Goal: Obtain resource: Obtain resource

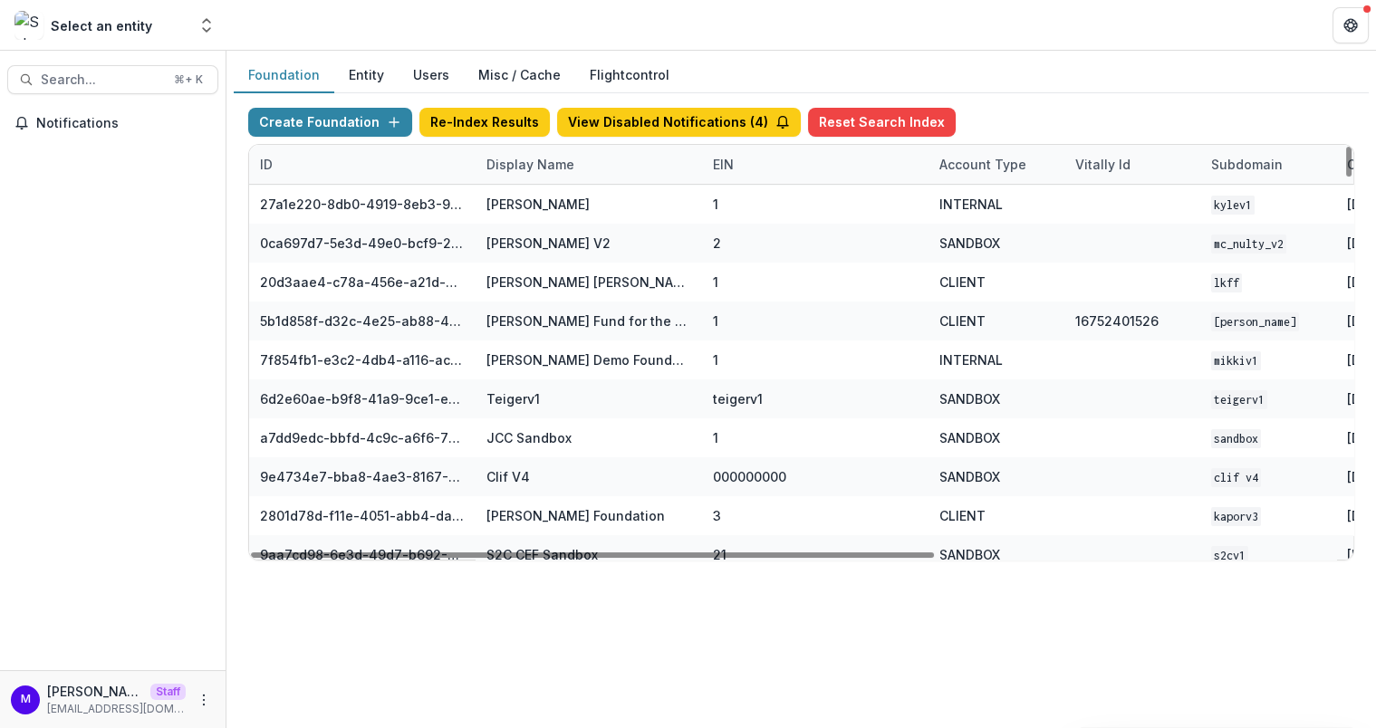
click at [528, 160] on div "Display Name" at bounding box center [530, 164] width 110 height 19
click at [535, 199] on input at bounding box center [586, 203] width 217 height 29
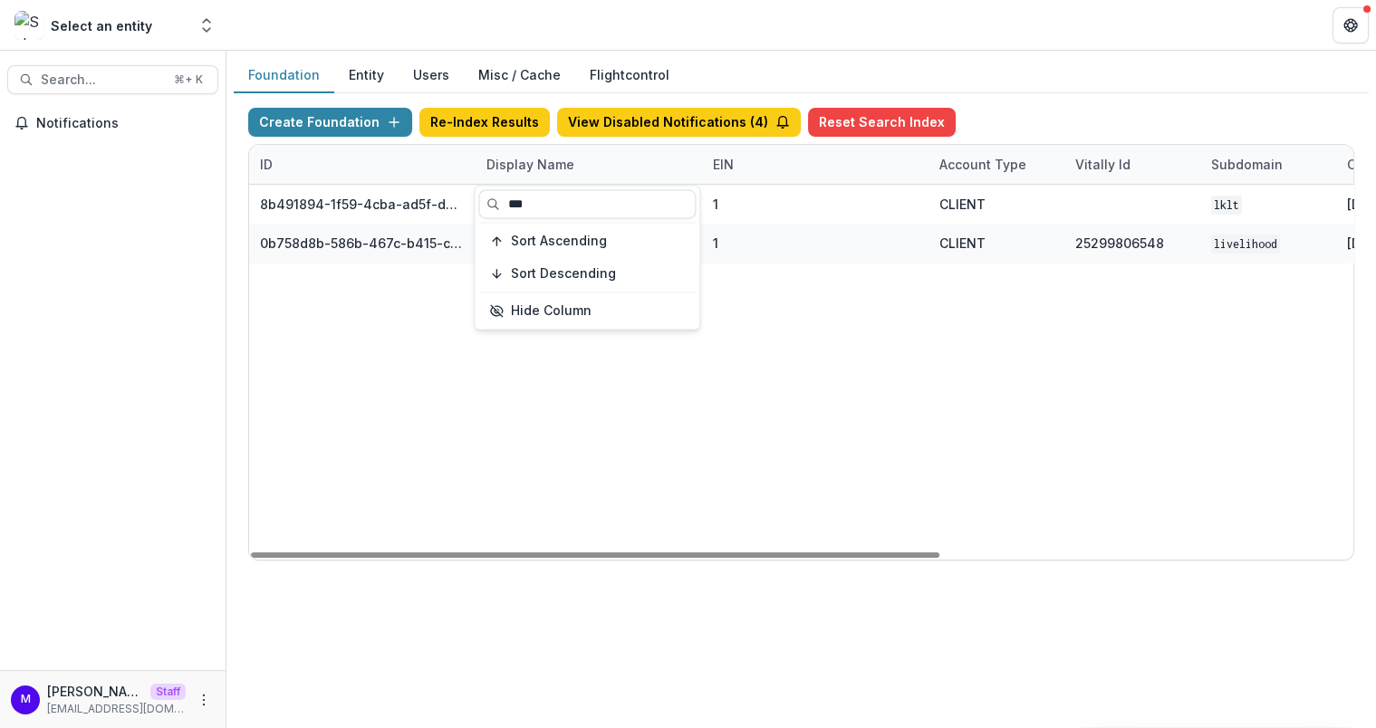
type input "***"
click at [885, 62] on div "Foundation Entity Users Misc / Cache Flightcontrol" at bounding box center [801, 75] width 1135 height 35
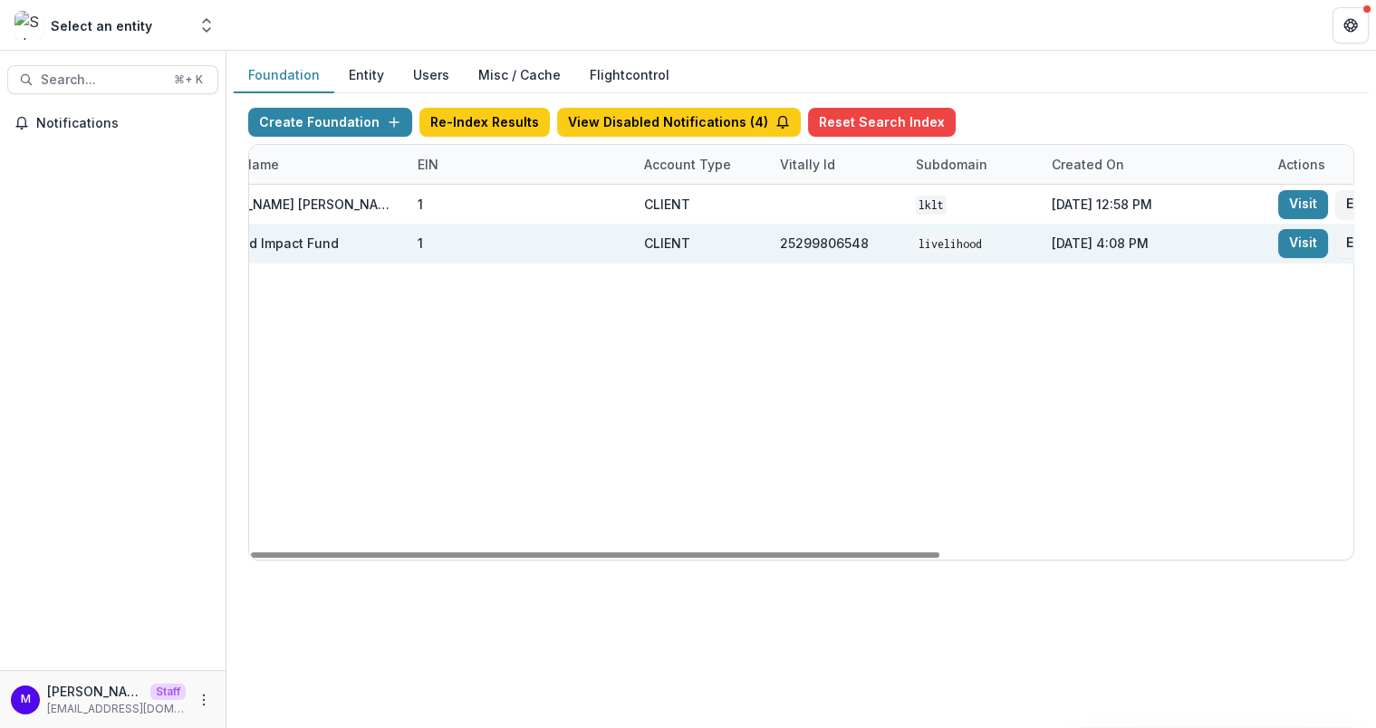
scroll to position [0, 405]
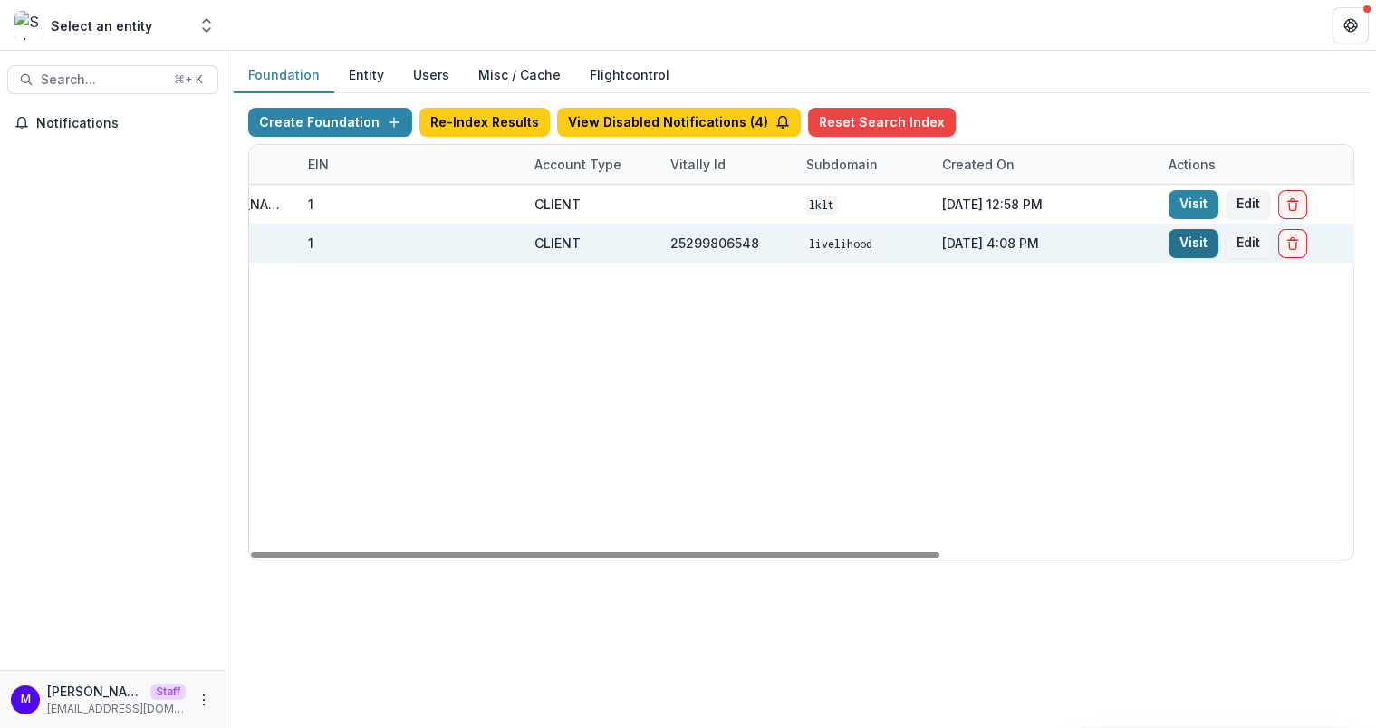
click at [1194, 242] on link "Visit" at bounding box center [1193, 243] width 50 height 29
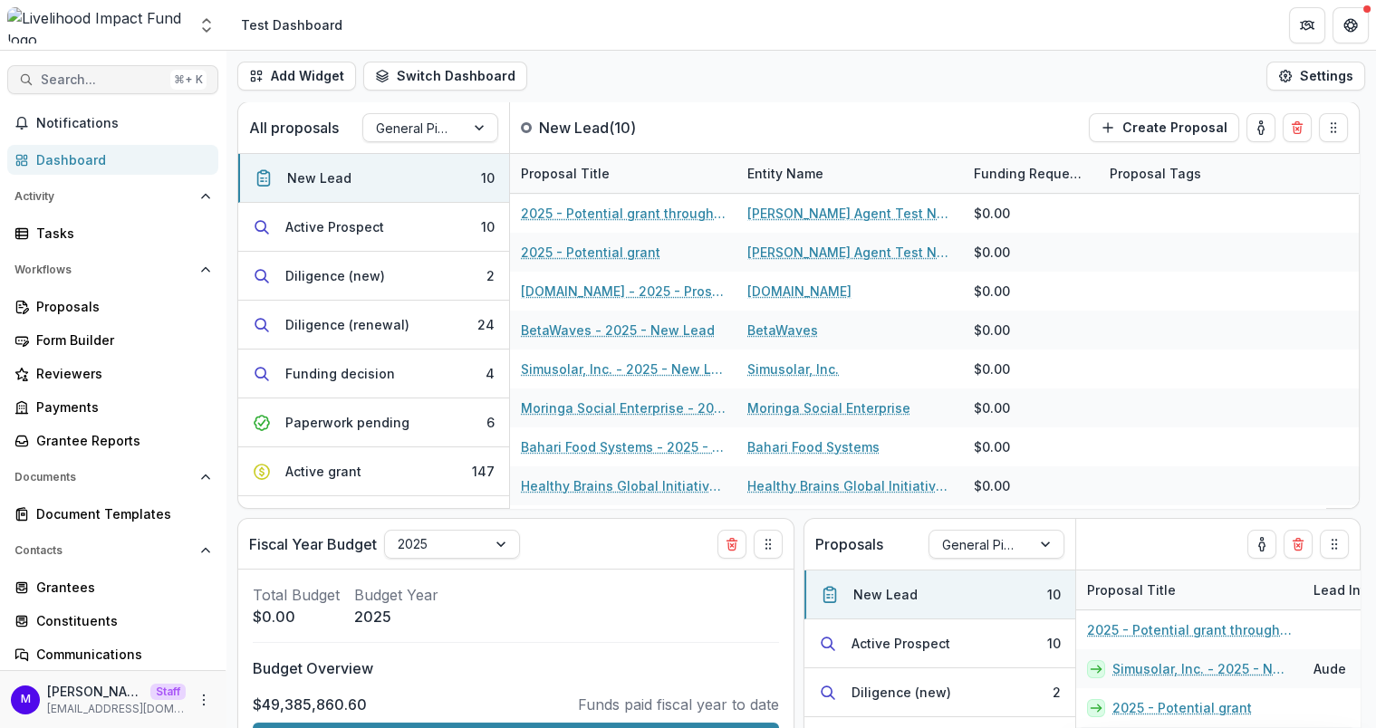
click at [116, 76] on span "Search..." at bounding box center [102, 79] width 122 height 15
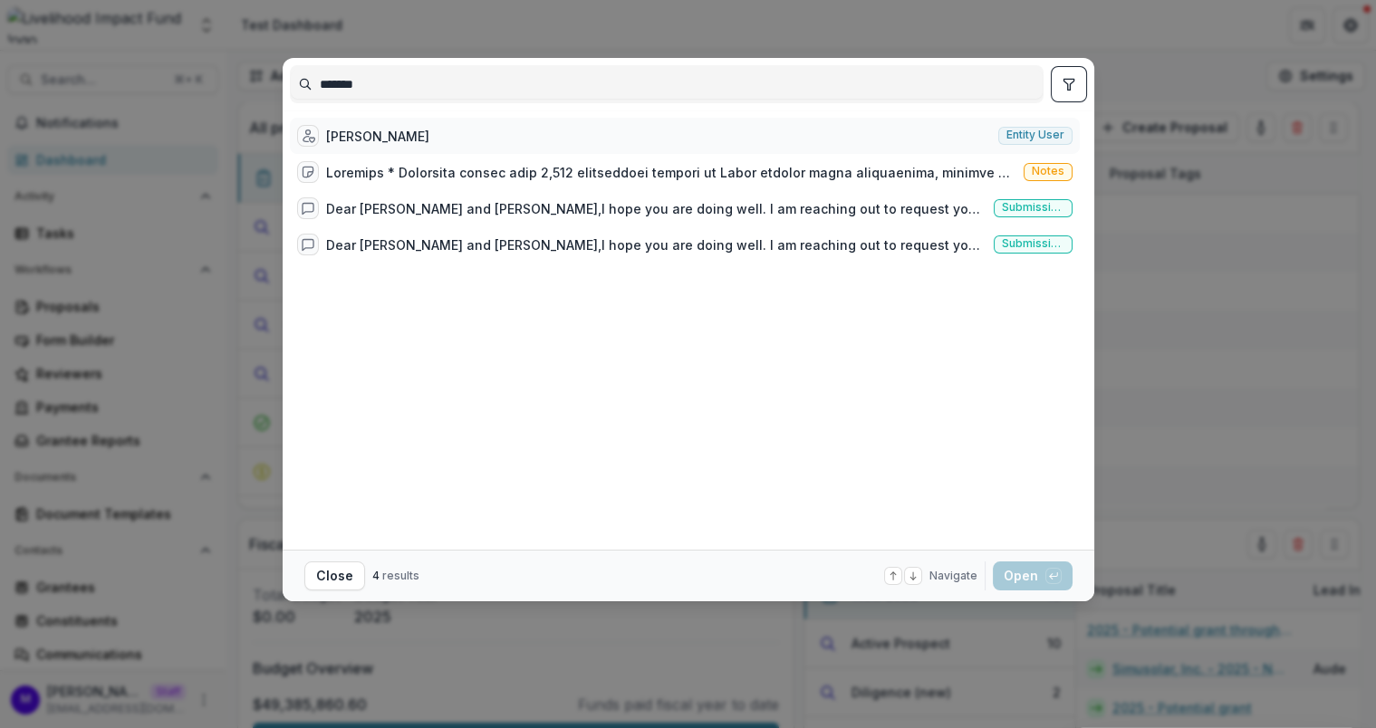
type input "*******"
click at [389, 138] on div "Royford Mutegi" at bounding box center [377, 136] width 103 height 19
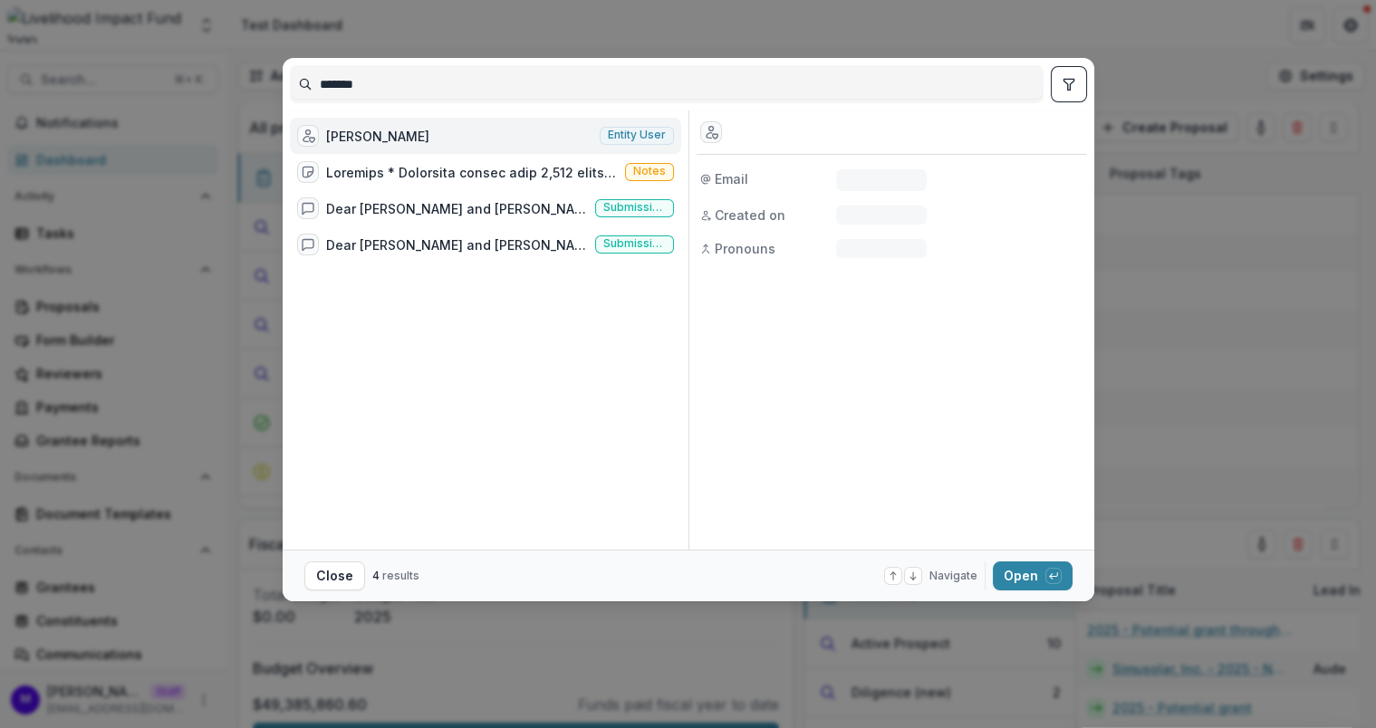
click at [389, 138] on div "Royford Mutegi" at bounding box center [377, 136] width 103 height 19
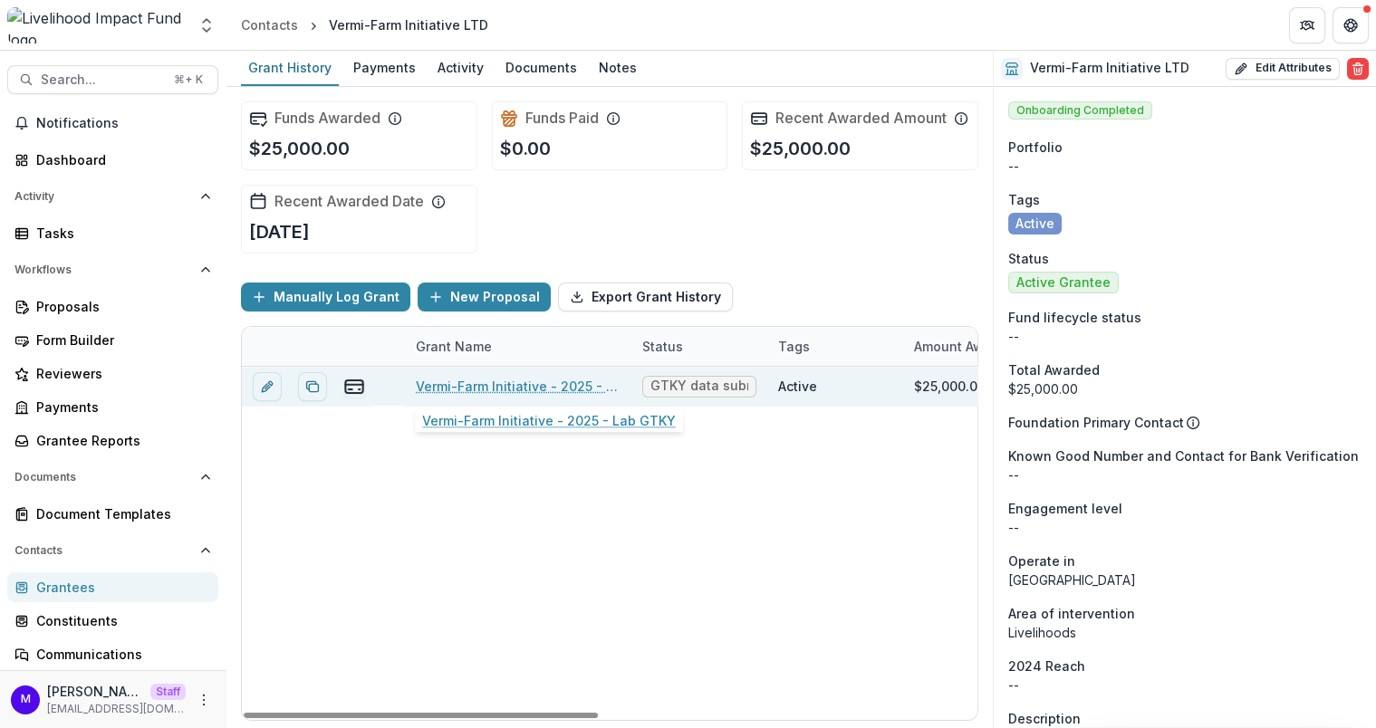
click at [475, 384] on link "Vermi-Farm Initiative - 2025 - Lab GTKY" at bounding box center [518, 386] width 205 height 19
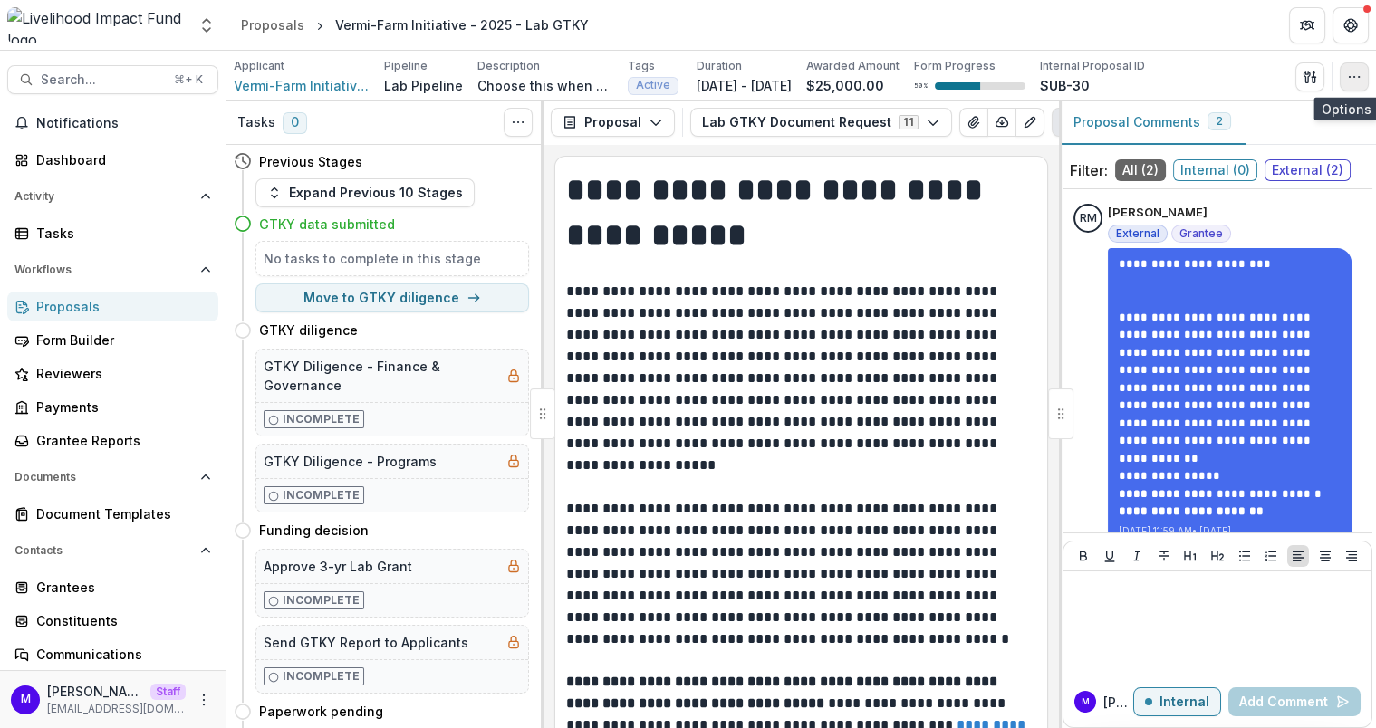
click at [1363, 76] on button "button" at bounding box center [1353, 76] width 29 height 29
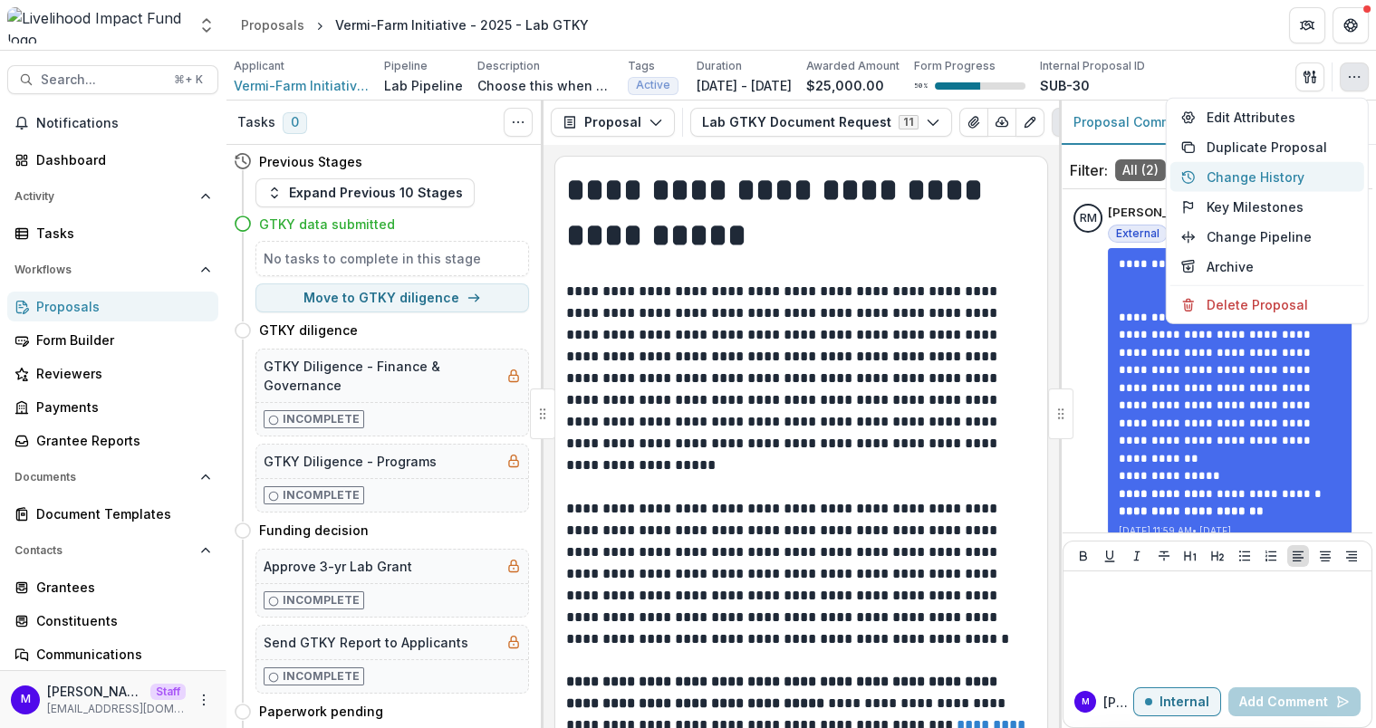
click at [1298, 177] on button "Change History" at bounding box center [1267, 177] width 194 height 30
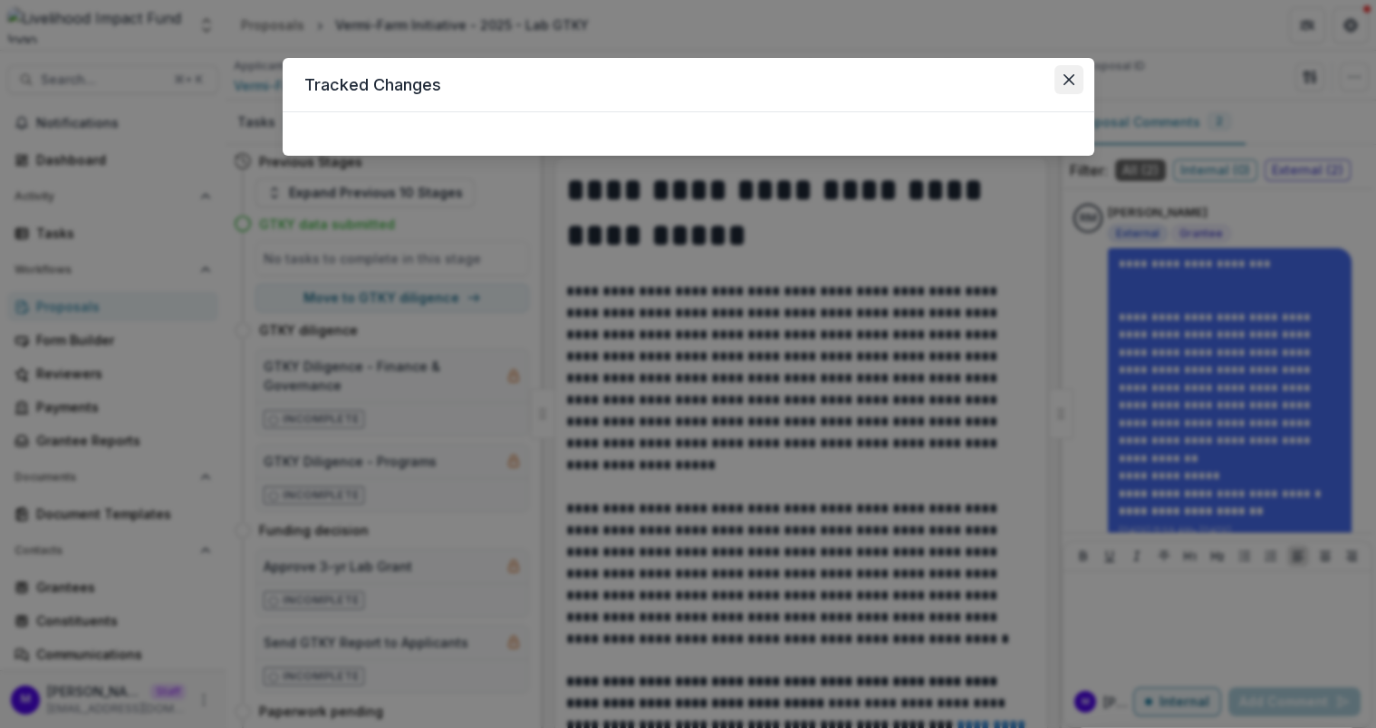
click at [1066, 74] on icon "Close" at bounding box center [1068, 79] width 11 height 11
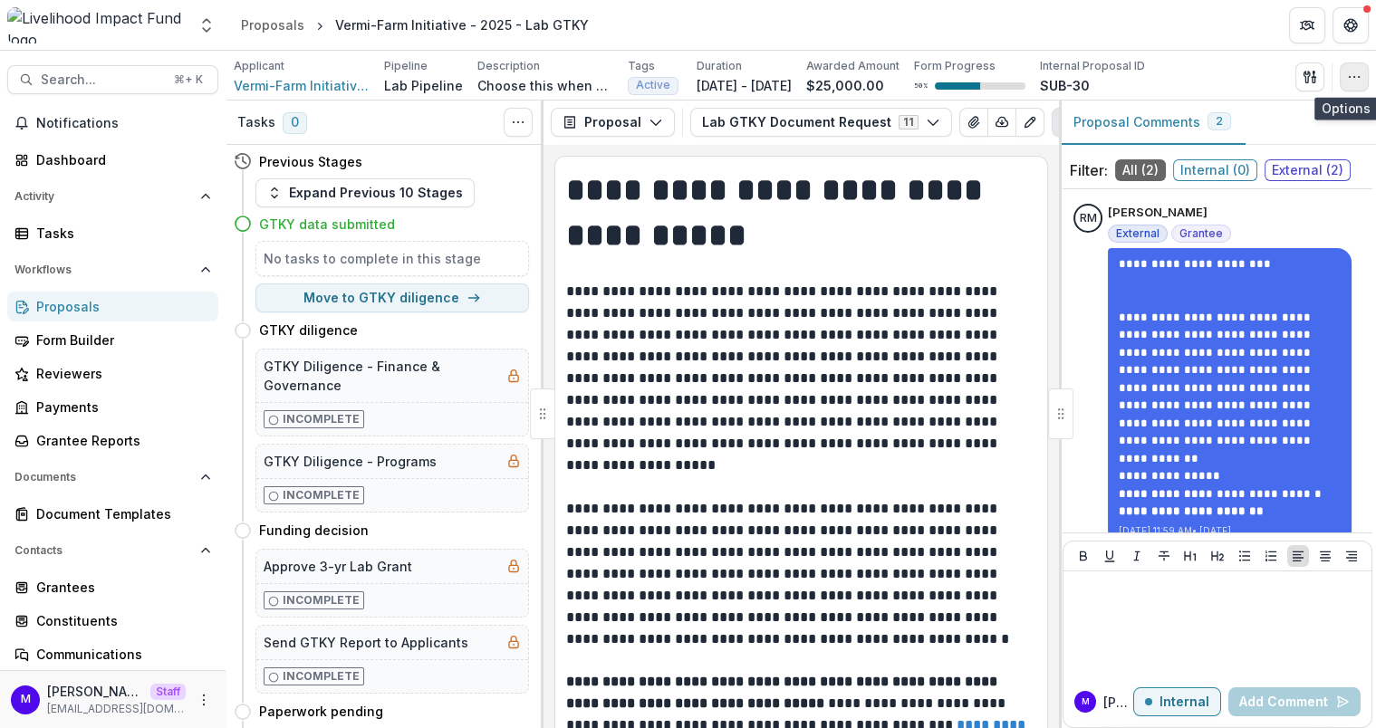
click at [1357, 82] on icon "button" at bounding box center [1354, 77] width 14 height 14
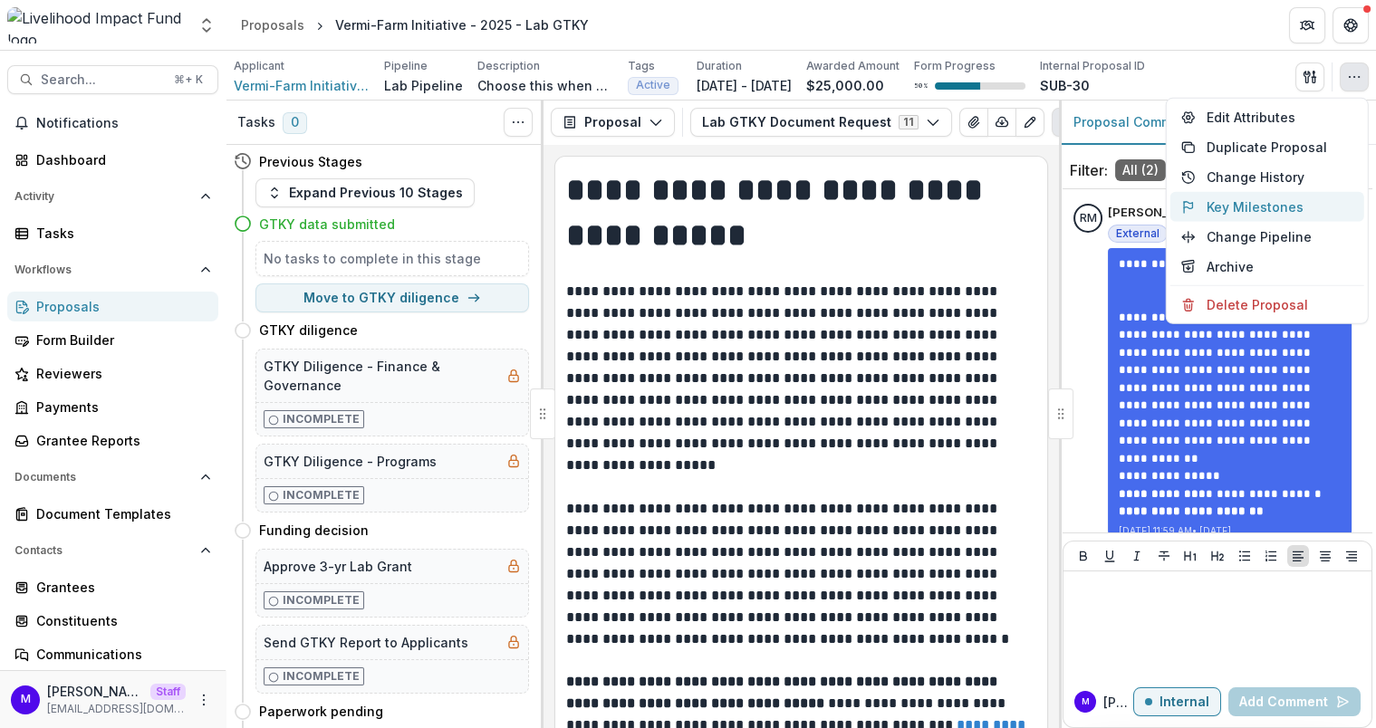
click at [1224, 215] on button "Key Milestones" at bounding box center [1267, 207] width 194 height 30
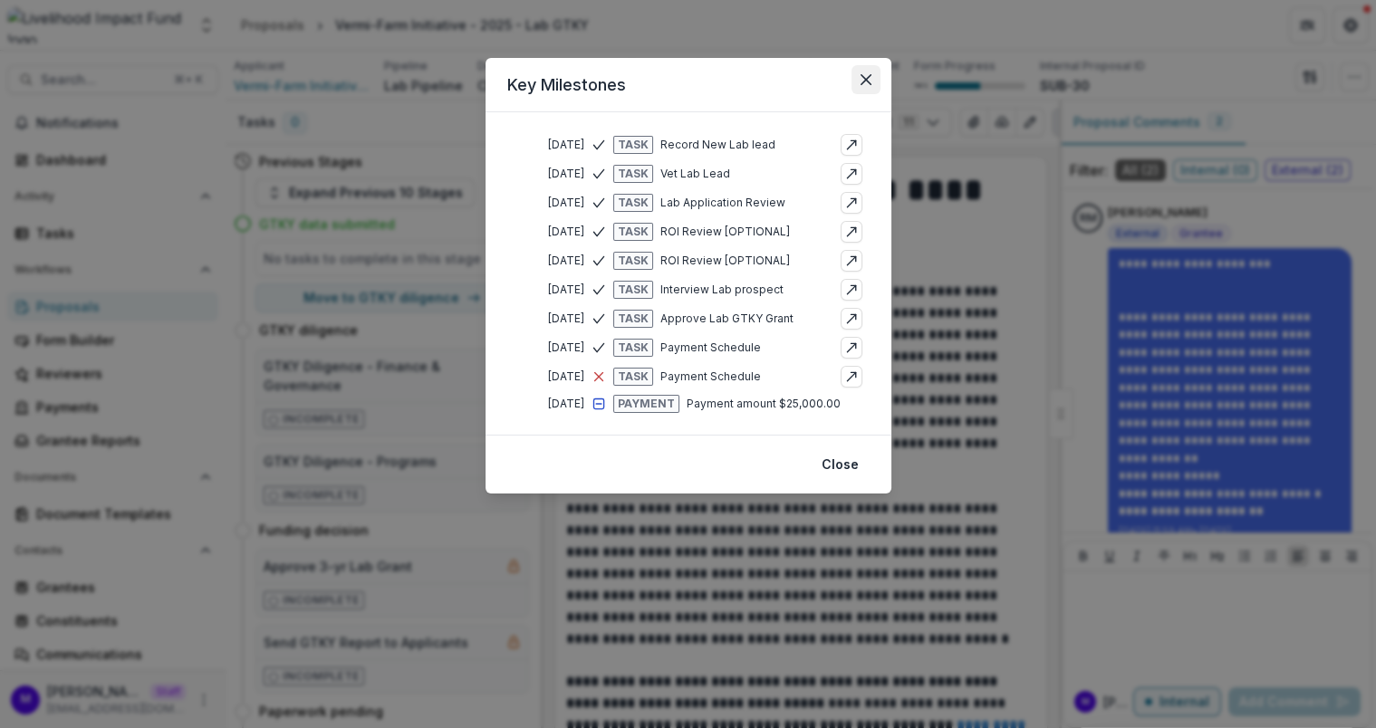
click at [867, 77] on icon "Close" at bounding box center [865, 79] width 11 height 11
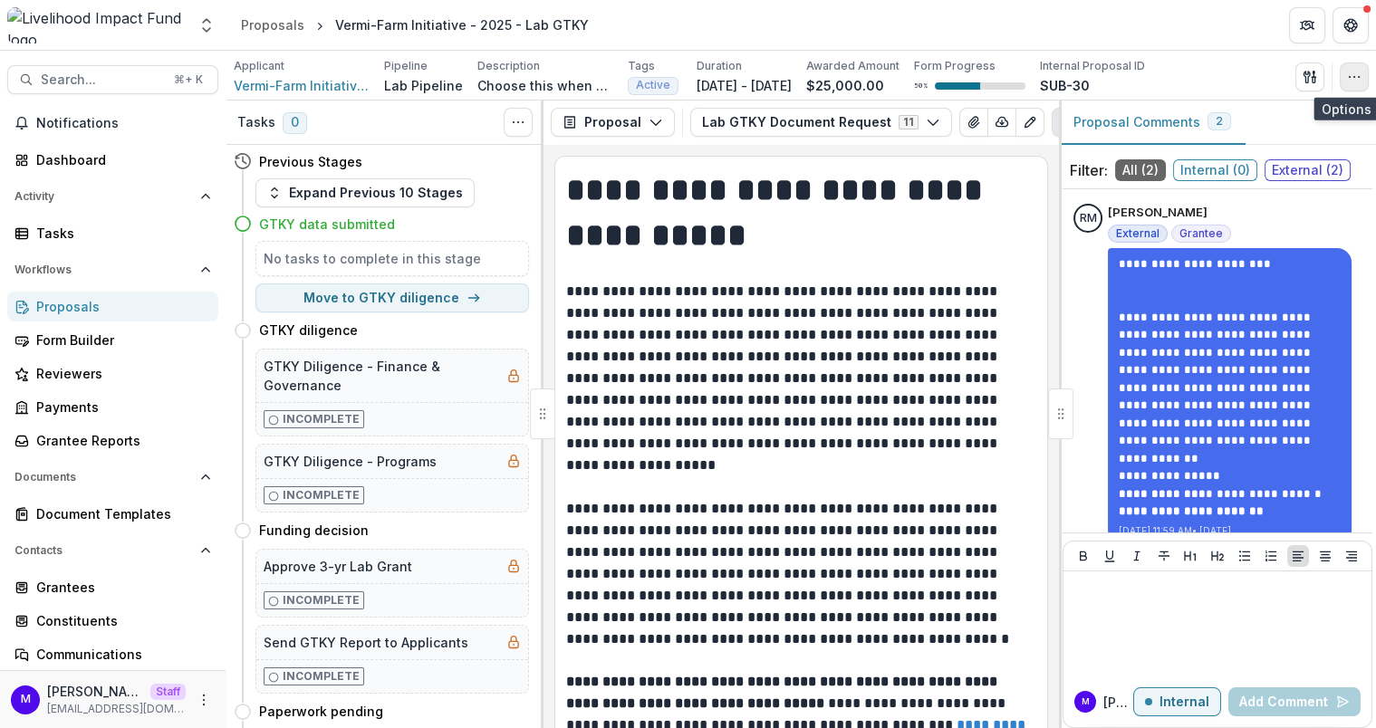
click at [1353, 78] on icon "button" at bounding box center [1354, 77] width 14 height 14
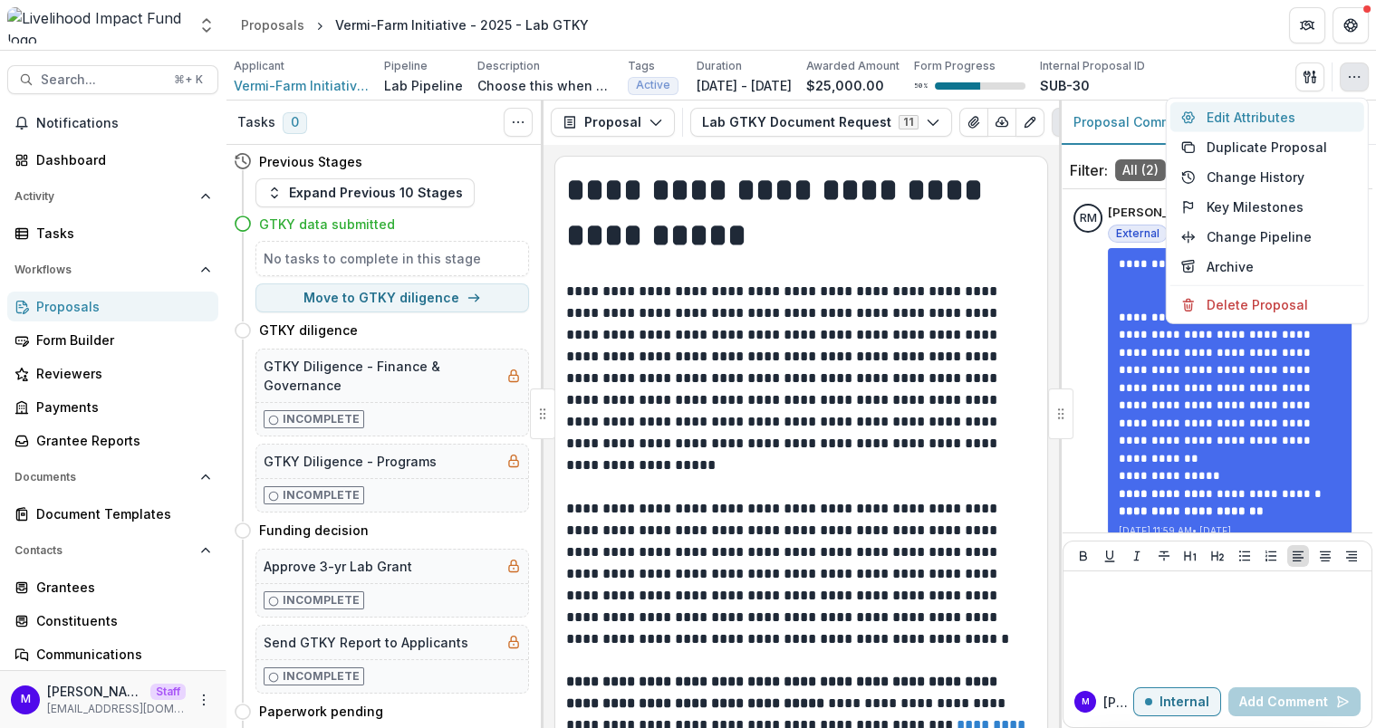
click at [1245, 113] on button "Edit Attributes" at bounding box center [1267, 117] width 194 height 30
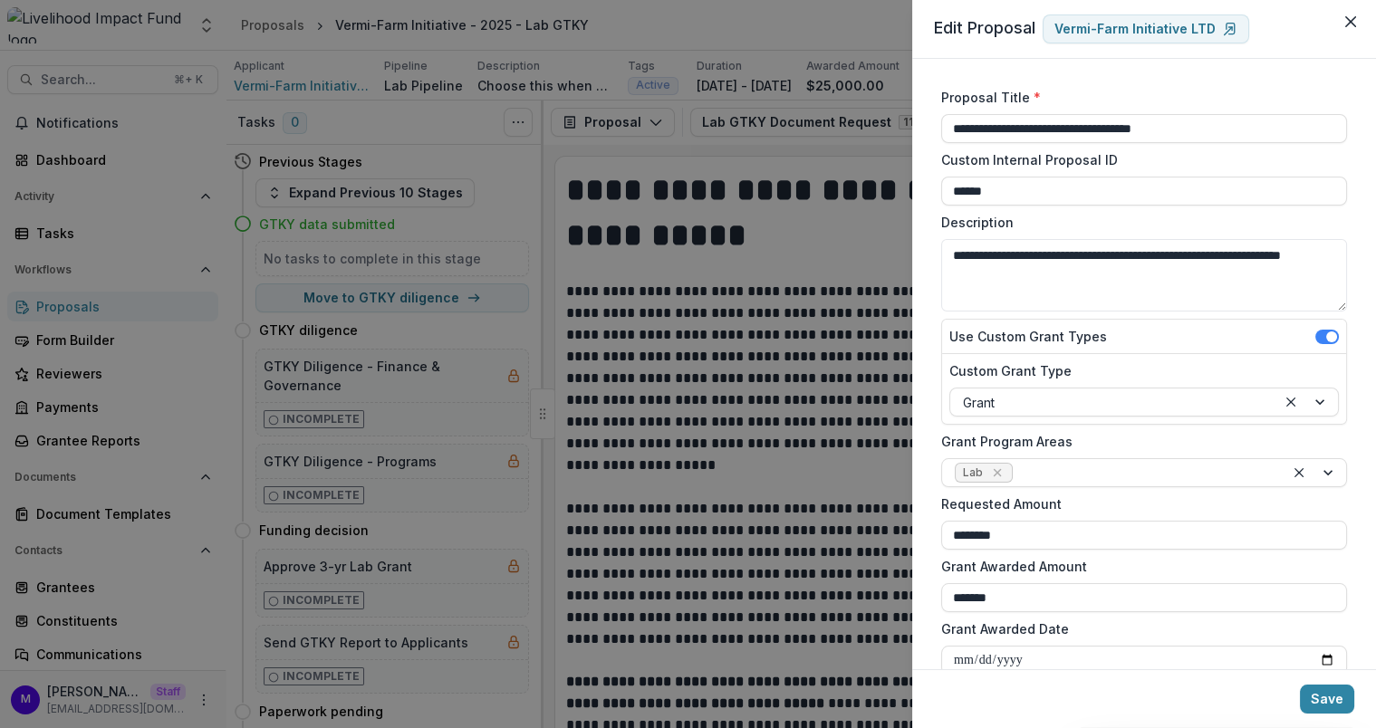
click at [759, 257] on div "**********" at bounding box center [688, 364] width 1376 height 728
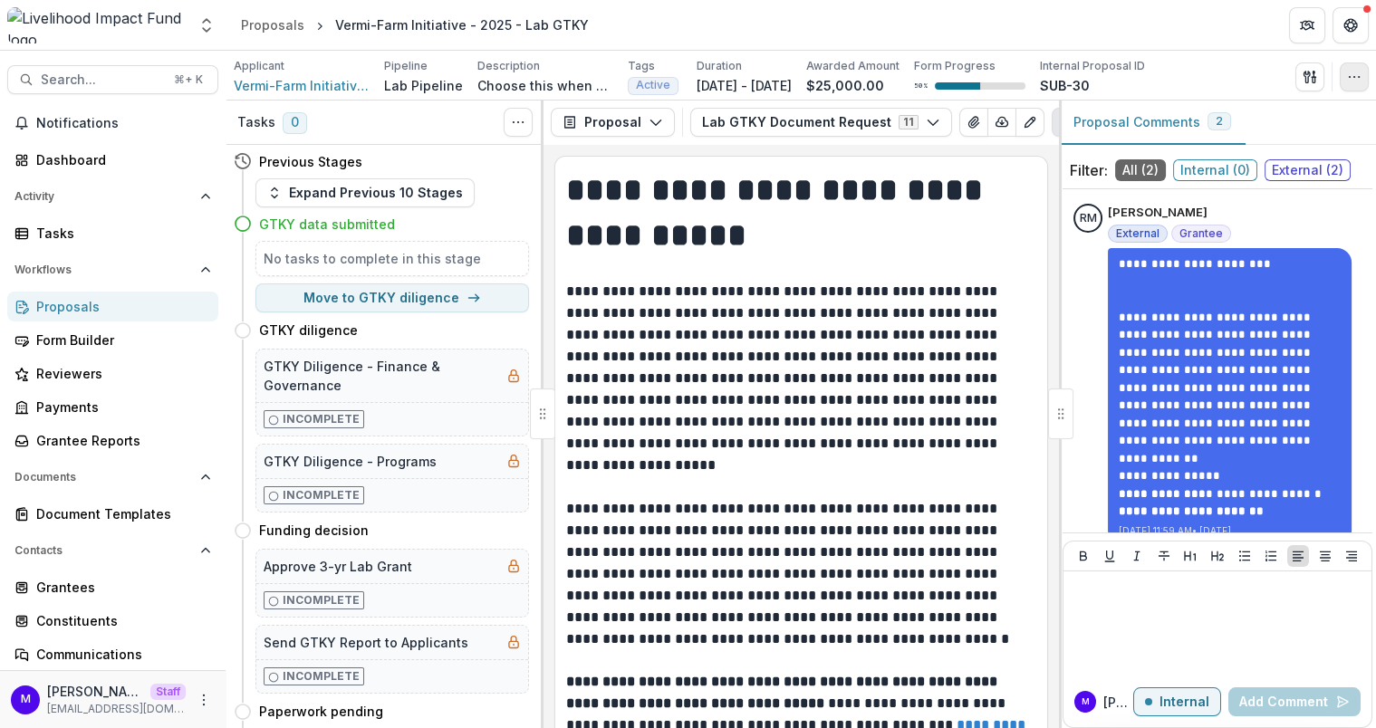
click at [1349, 76] on circle "button" at bounding box center [1349, 76] width 1 height 1
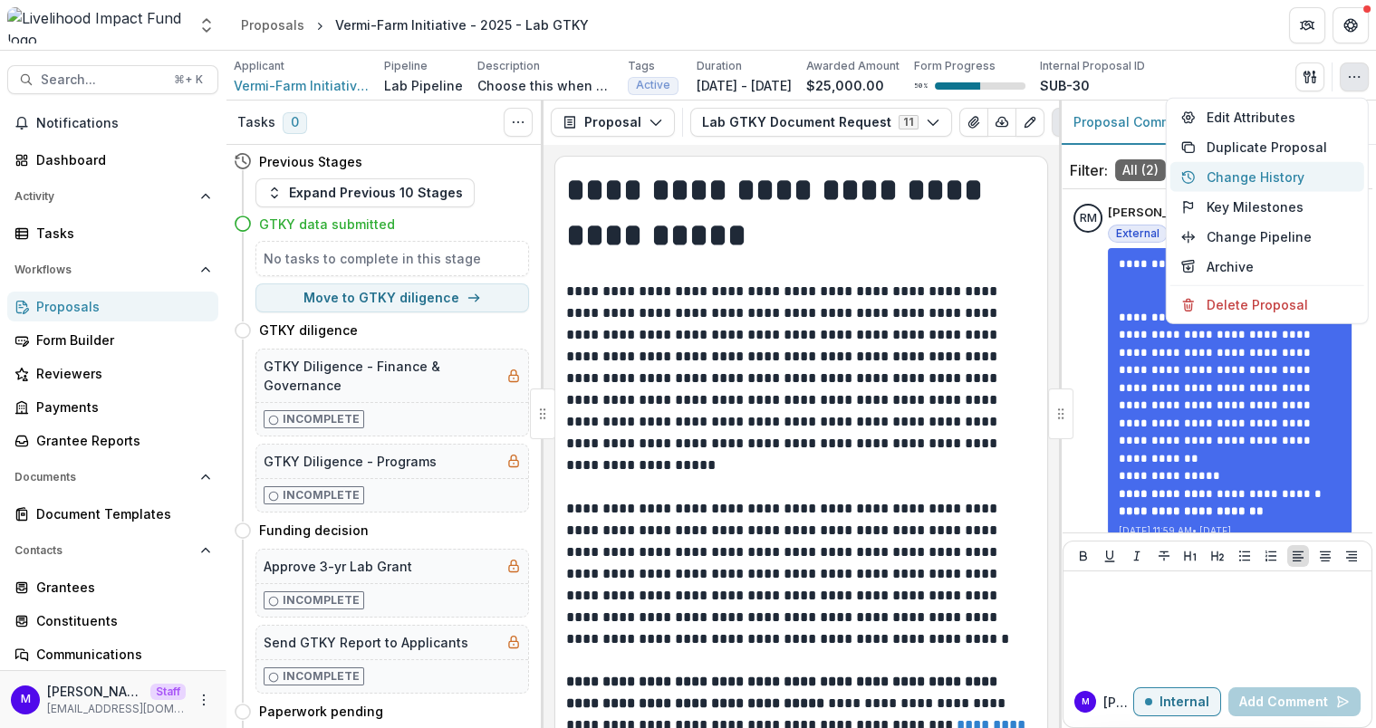
click at [1269, 171] on button "Change History" at bounding box center [1267, 177] width 194 height 30
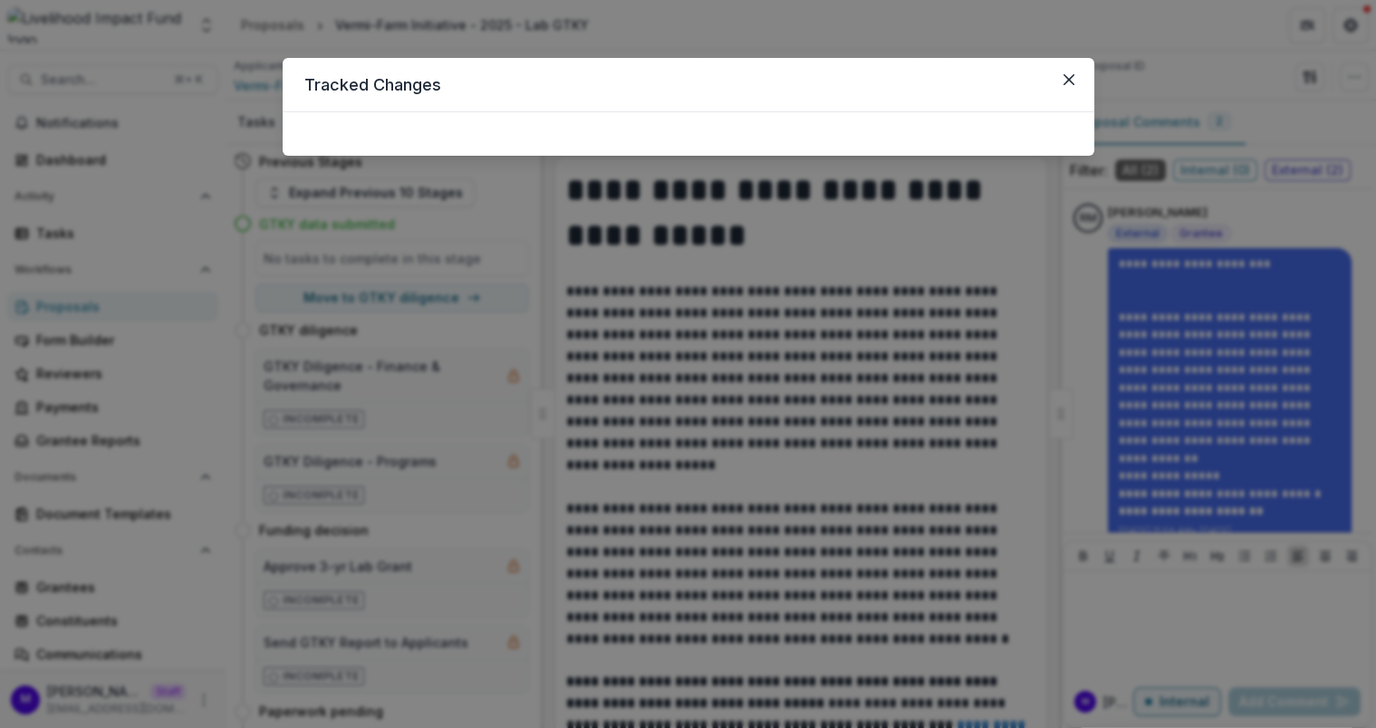
click at [840, 131] on div at bounding box center [688, 133] width 811 height 43
click at [1075, 76] on button "Close" at bounding box center [1068, 79] width 29 height 29
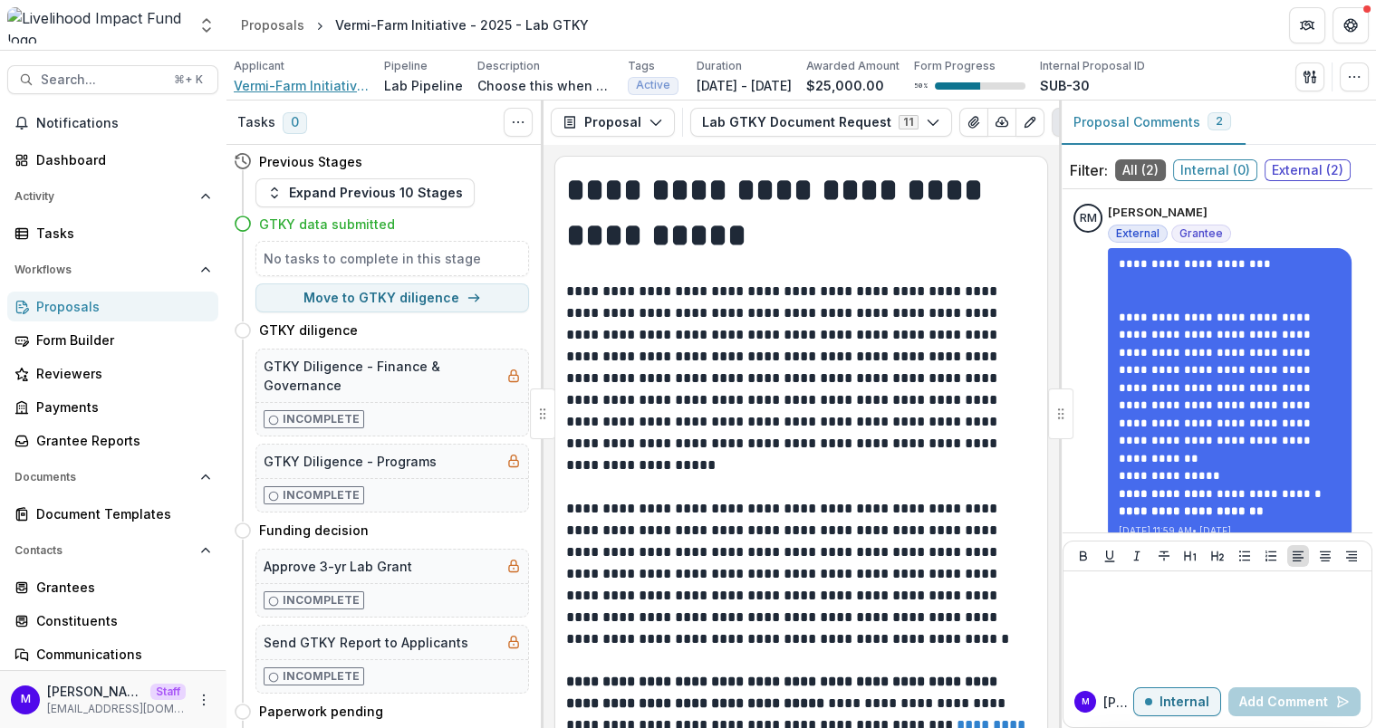
click at [337, 83] on span "Vermi-Farm Initiative LTD" at bounding box center [302, 85] width 136 height 19
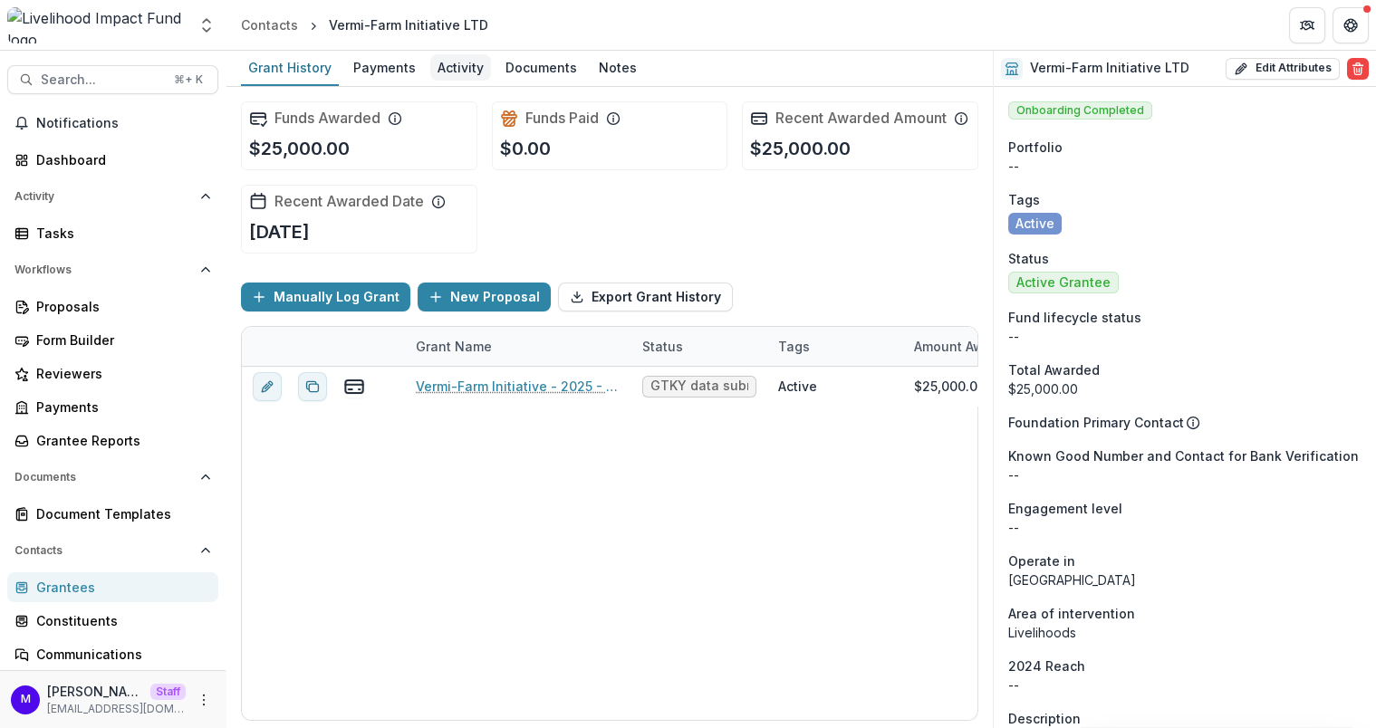
click at [453, 65] on div "Activity" at bounding box center [460, 67] width 61 height 26
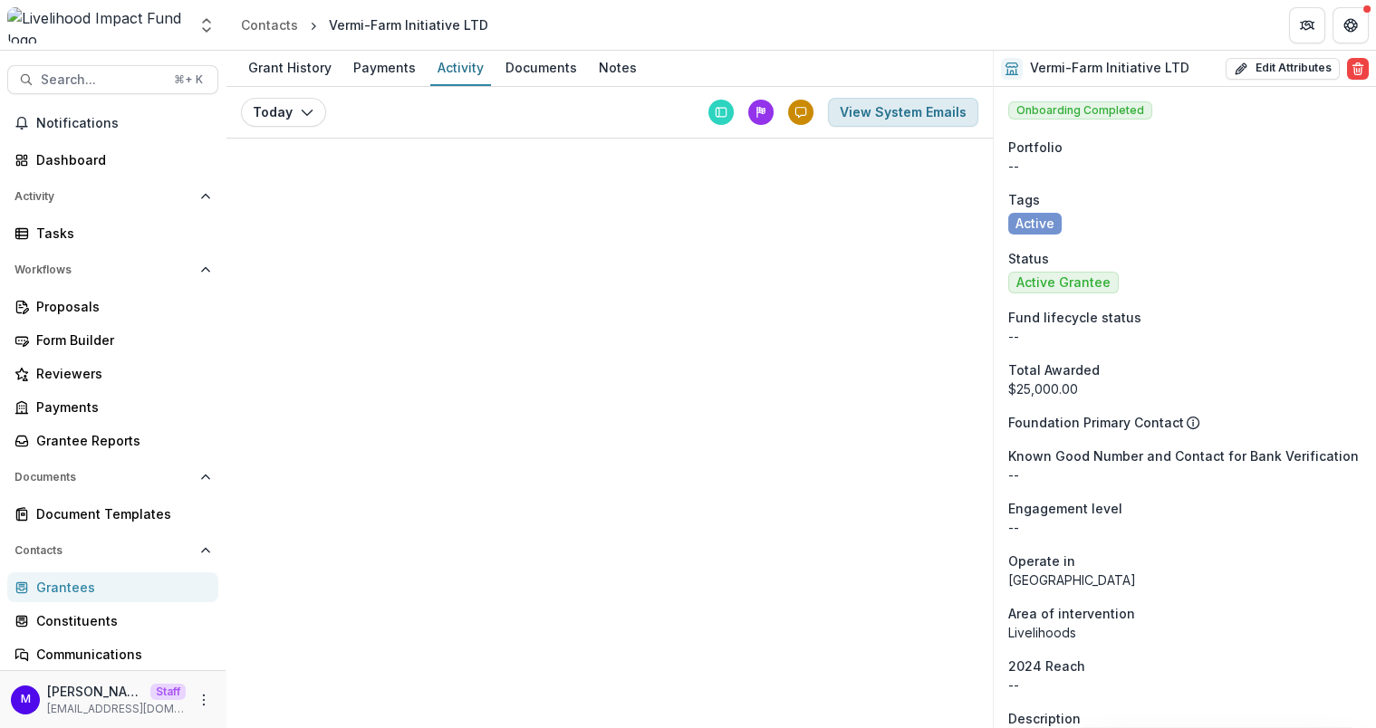
click at [933, 105] on button "View System Emails" at bounding box center [903, 112] width 150 height 29
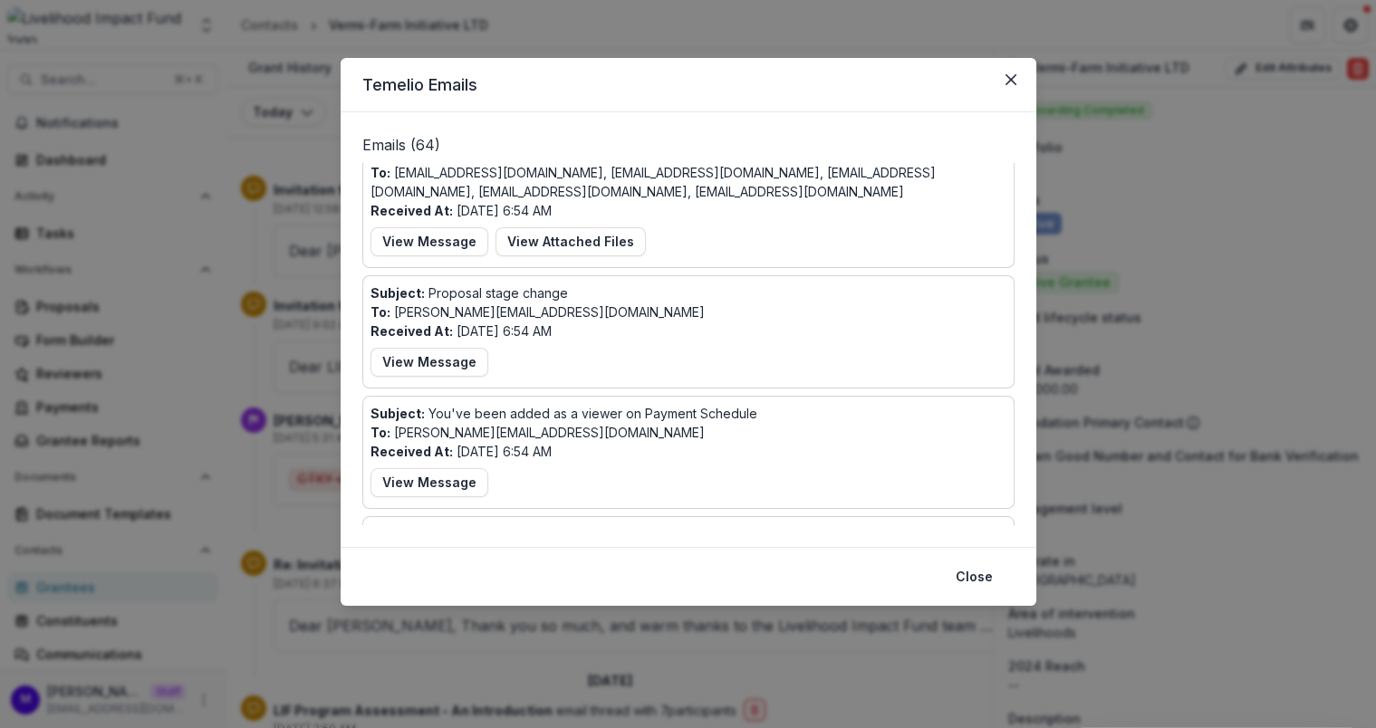
scroll to position [155, 0]
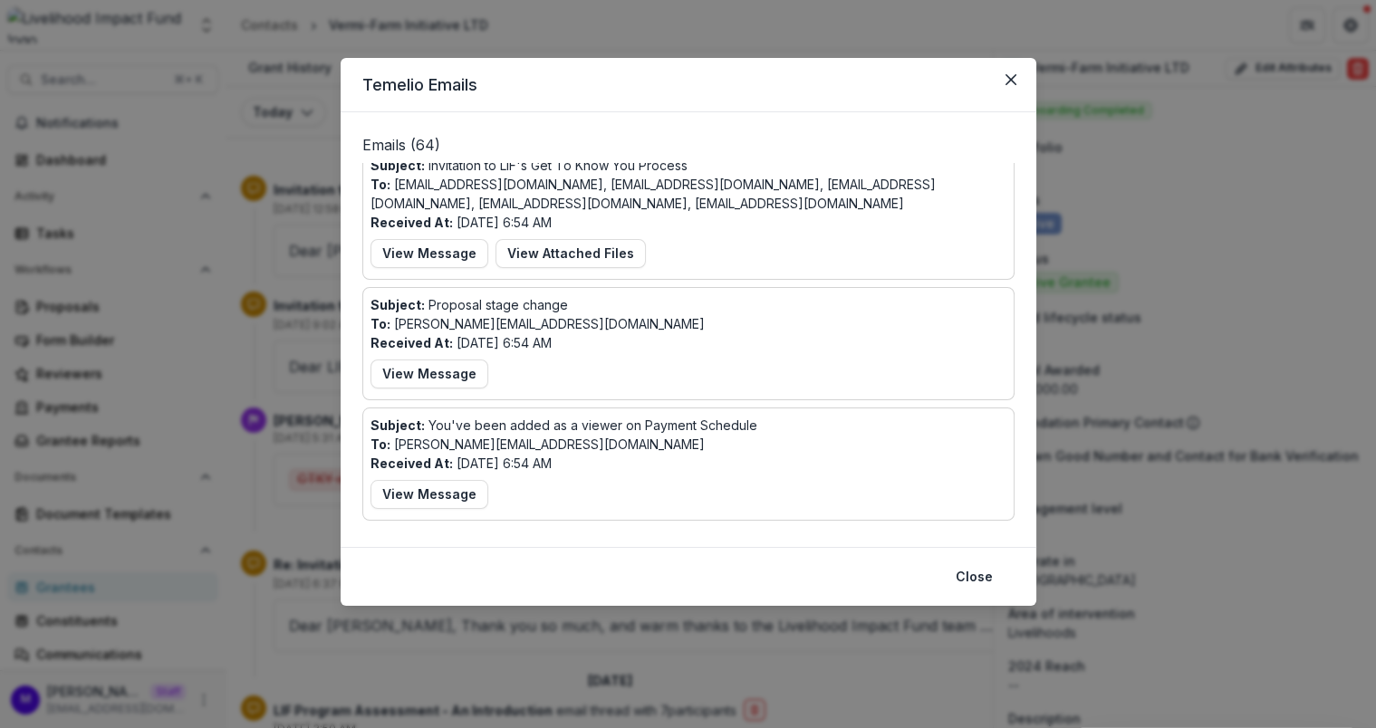
click at [462, 360] on button "View Message" at bounding box center [429, 374] width 118 height 29
click at [448, 350] on div "Subject: Proposal stage change To: courtney@lifund.org Received At: Sep 29, 202…" at bounding box center [688, 343] width 636 height 97
click at [1013, 77] on icon "Close" at bounding box center [1009, 79] width 11 height 11
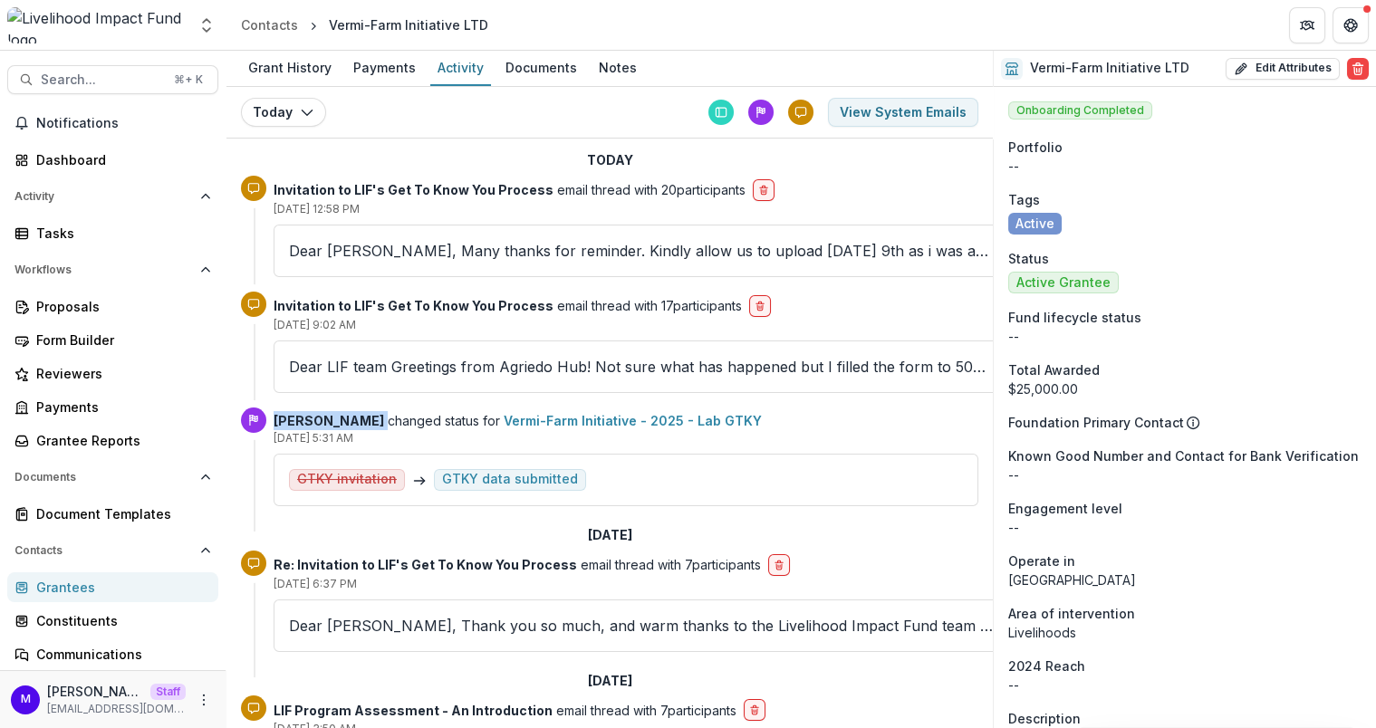
drag, startPoint x: 361, startPoint y: 417, endPoint x: 275, endPoint y: 420, distance: 86.1
click at [275, 420] on p "Muthoni Thuo changed status for Vermi-Farm Initiative - 2025 - Lab GTKY" at bounding box center [626, 420] width 705 height 19
copy p "[PERSON_NAME]"
click at [305, 66] on div "Grant History" at bounding box center [290, 67] width 98 height 26
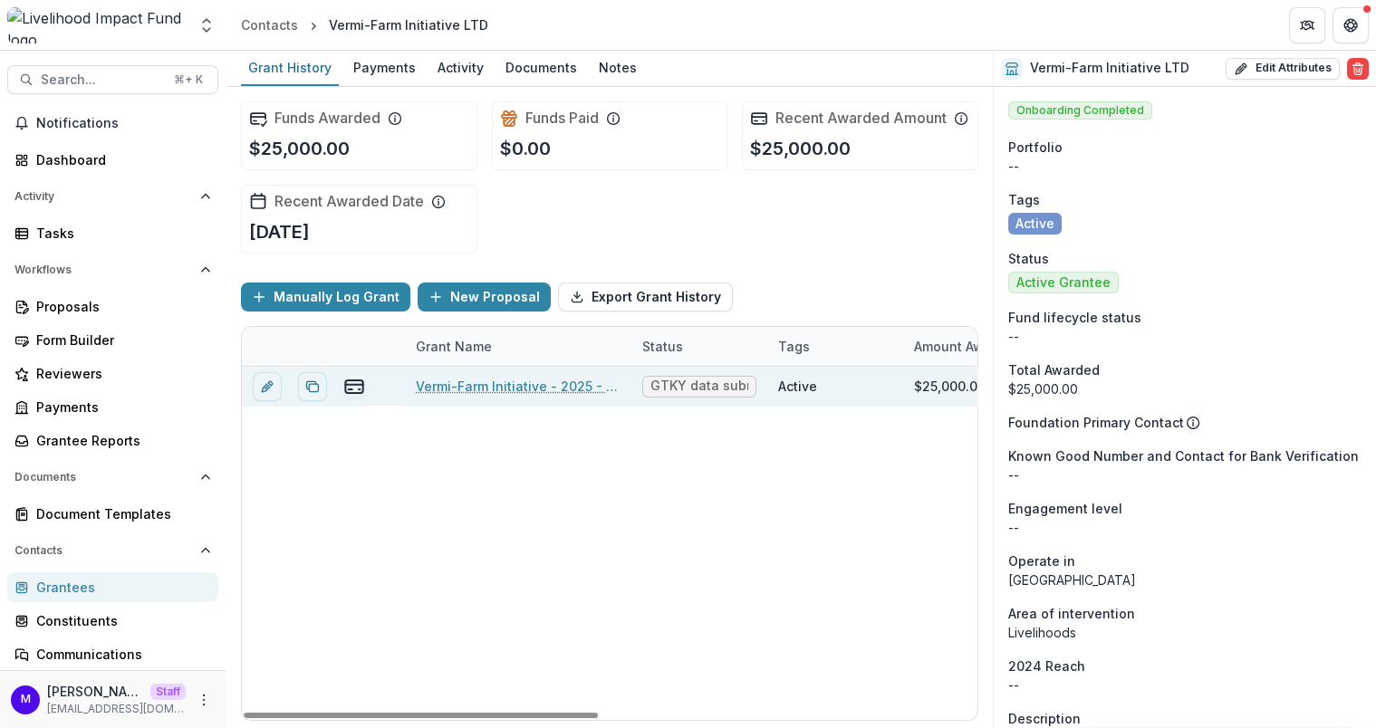
click at [504, 389] on link "Vermi-Farm Initiative - 2025 - Lab GTKY" at bounding box center [518, 386] width 205 height 19
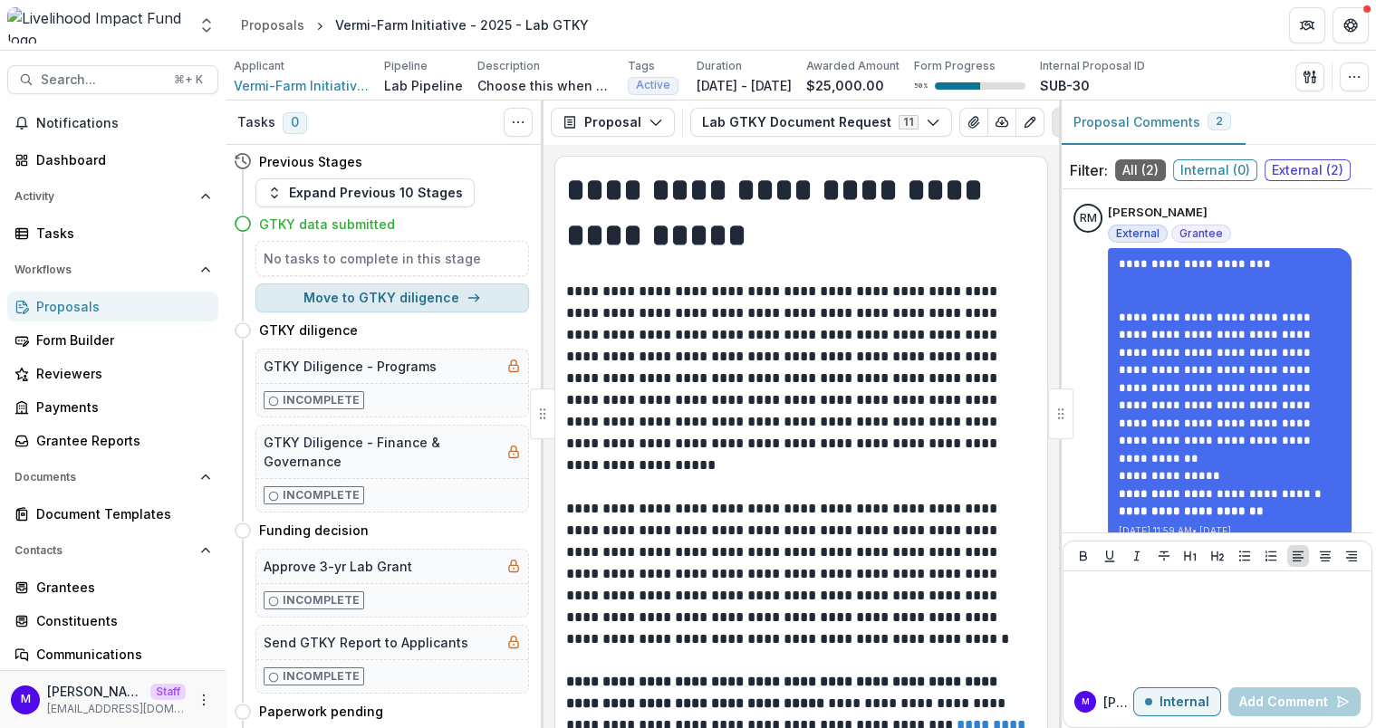
click at [414, 293] on button "Move to GTKY diligence" at bounding box center [392, 297] width 274 height 29
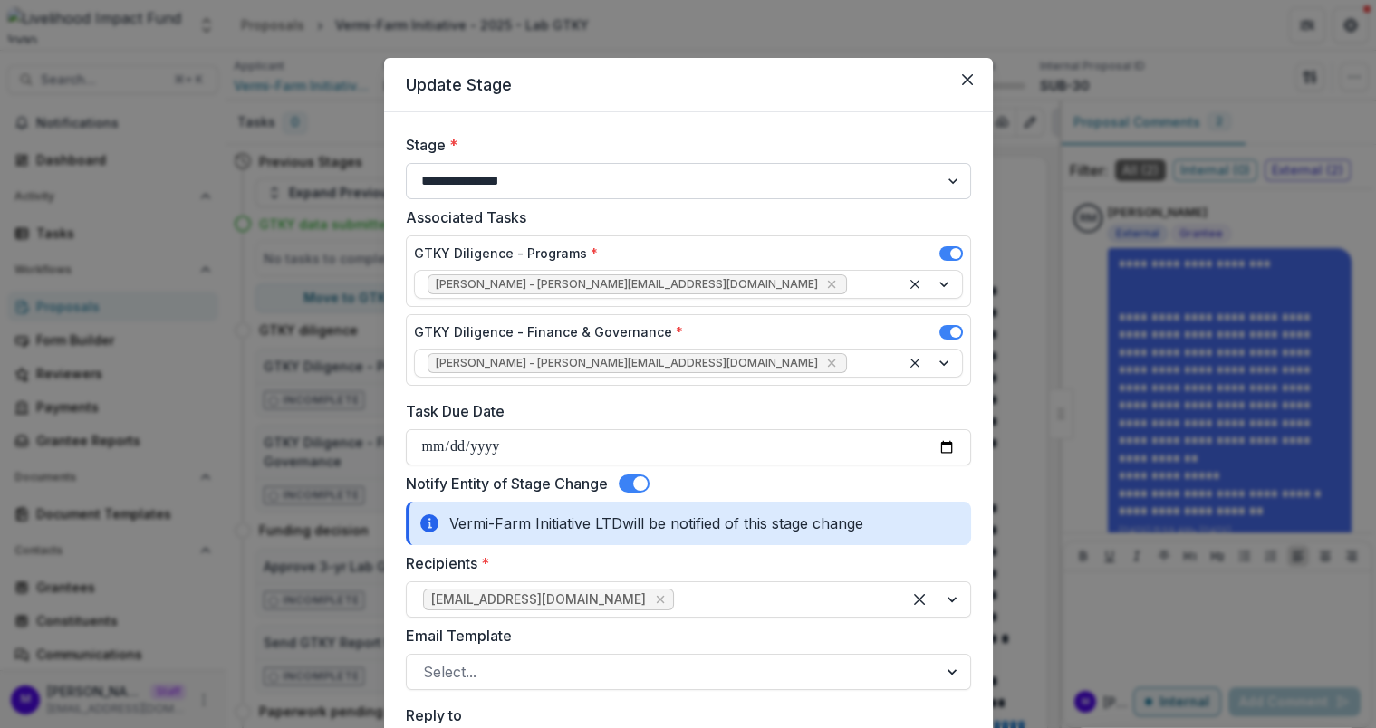
click at [527, 178] on select "**********" at bounding box center [688, 181] width 565 height 36
select select "**********"
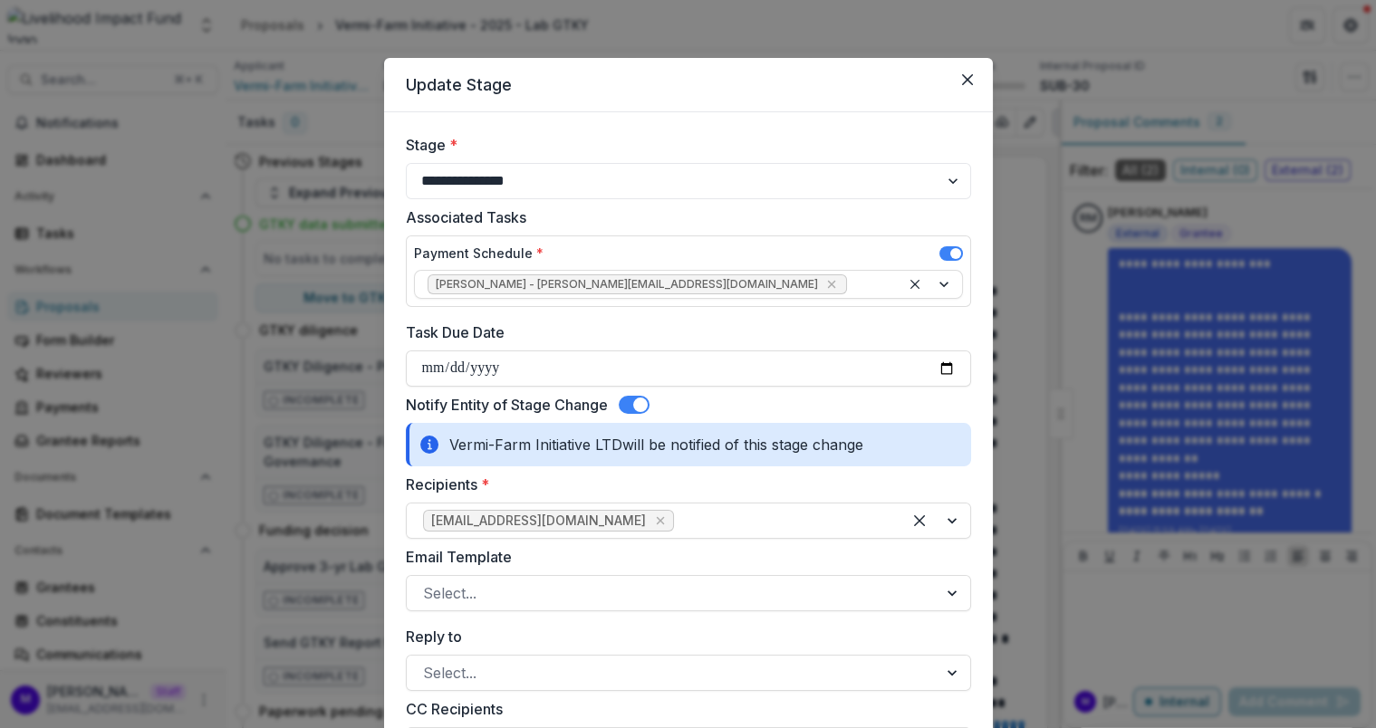
scroll to position [1073, 0]
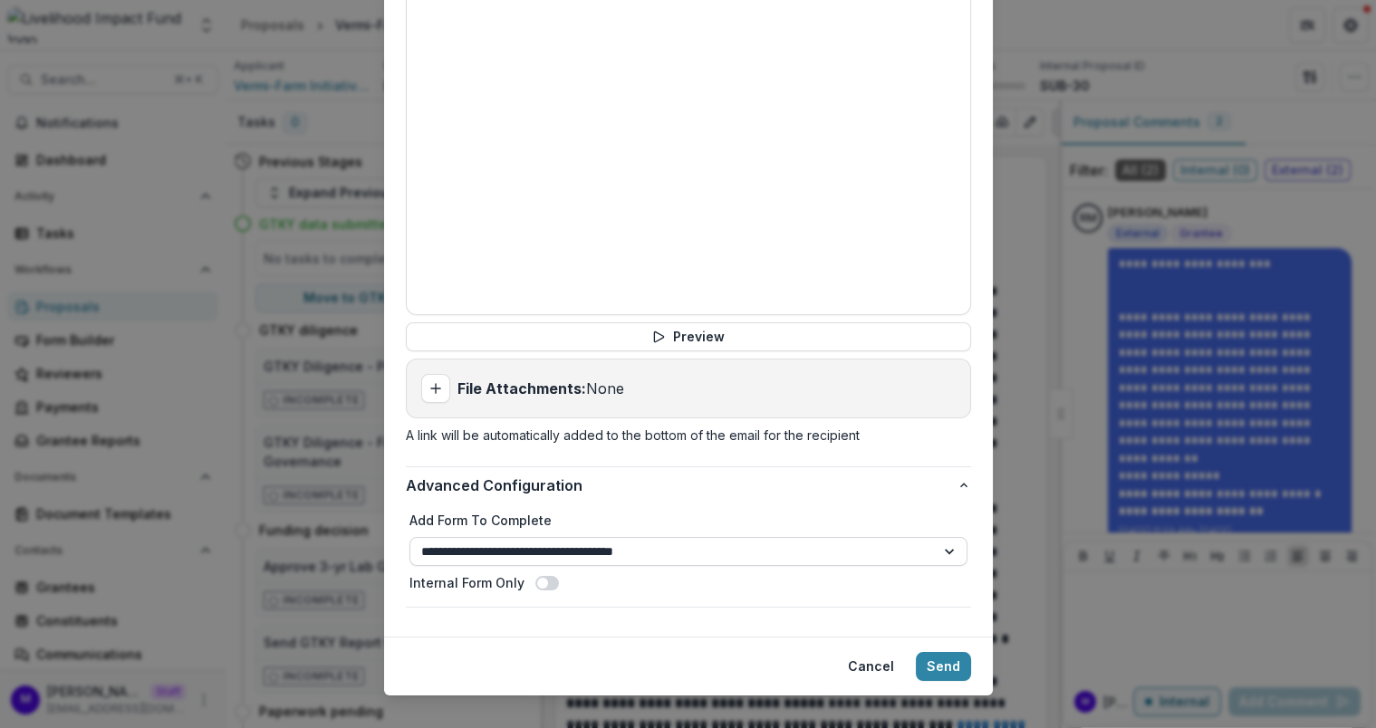
click at [650, 537] on select "**********" at bounding box center [688, 551] width 558 height 29
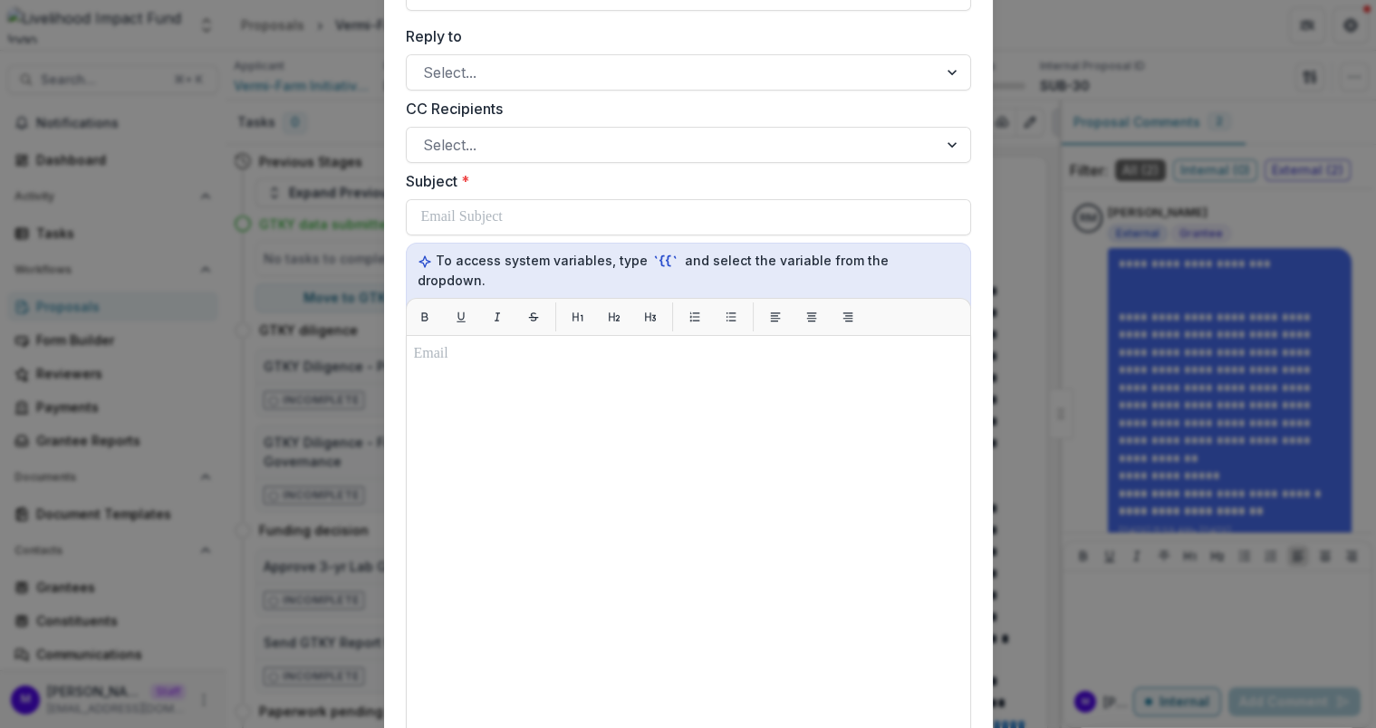
scroll to position [611, 0]
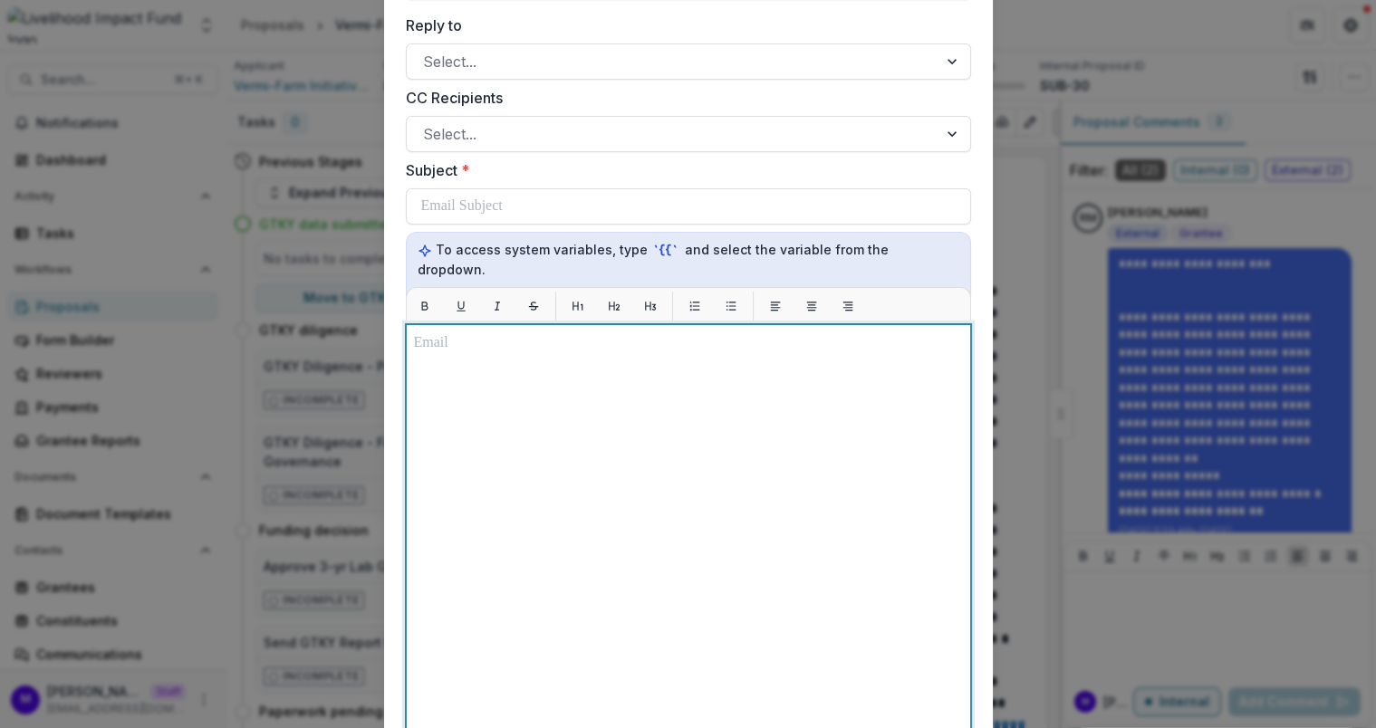
click at [631, 440] on div at bounding box center [688, 550] width 549 height 437
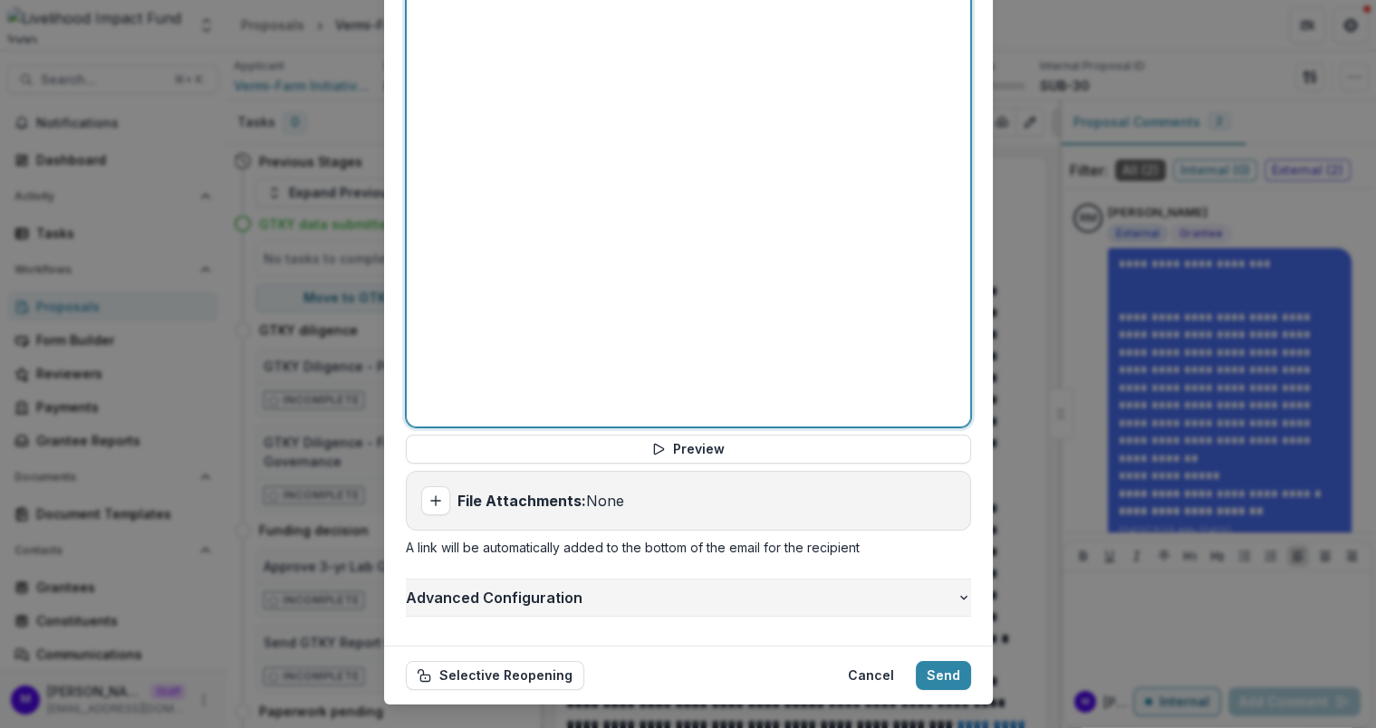
scroll to position [970, 0]
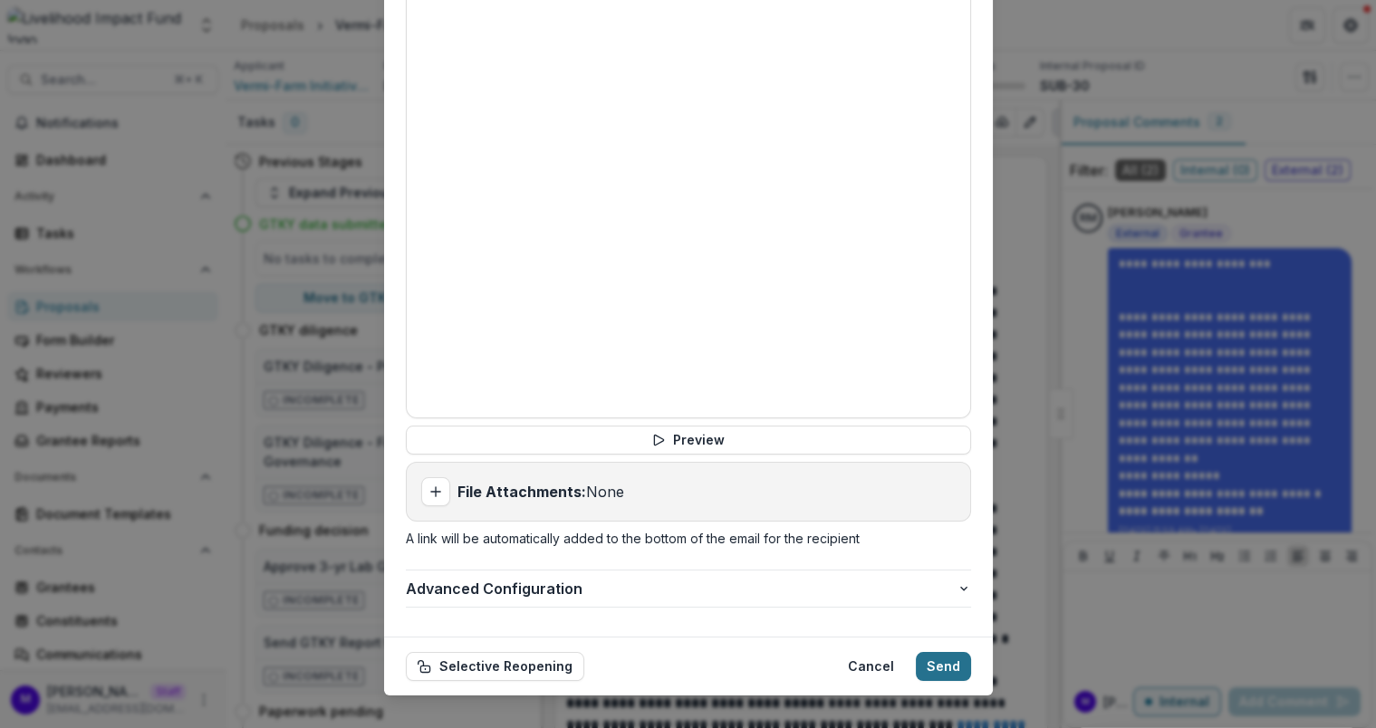
click at [941, 652] on button "Send" at bounding box center [943, 666] width 55 height 29
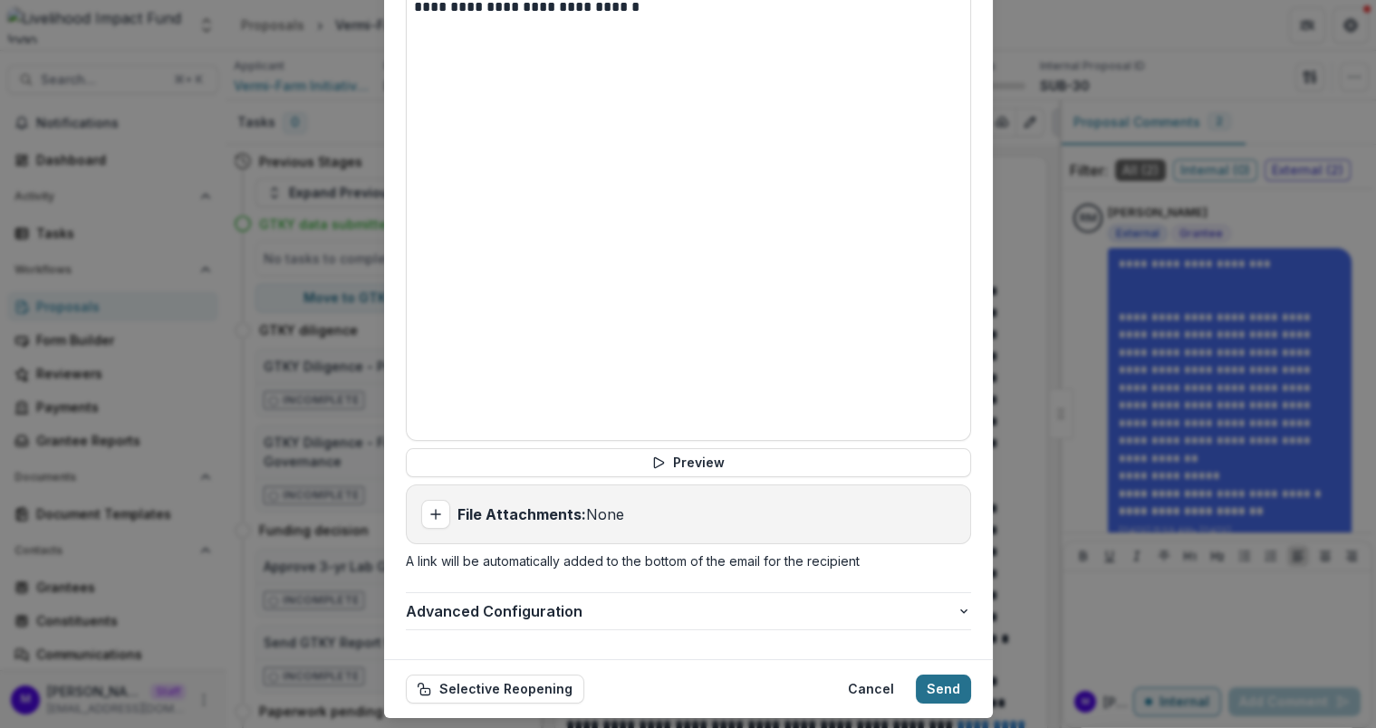
scroll to position [992, 0]
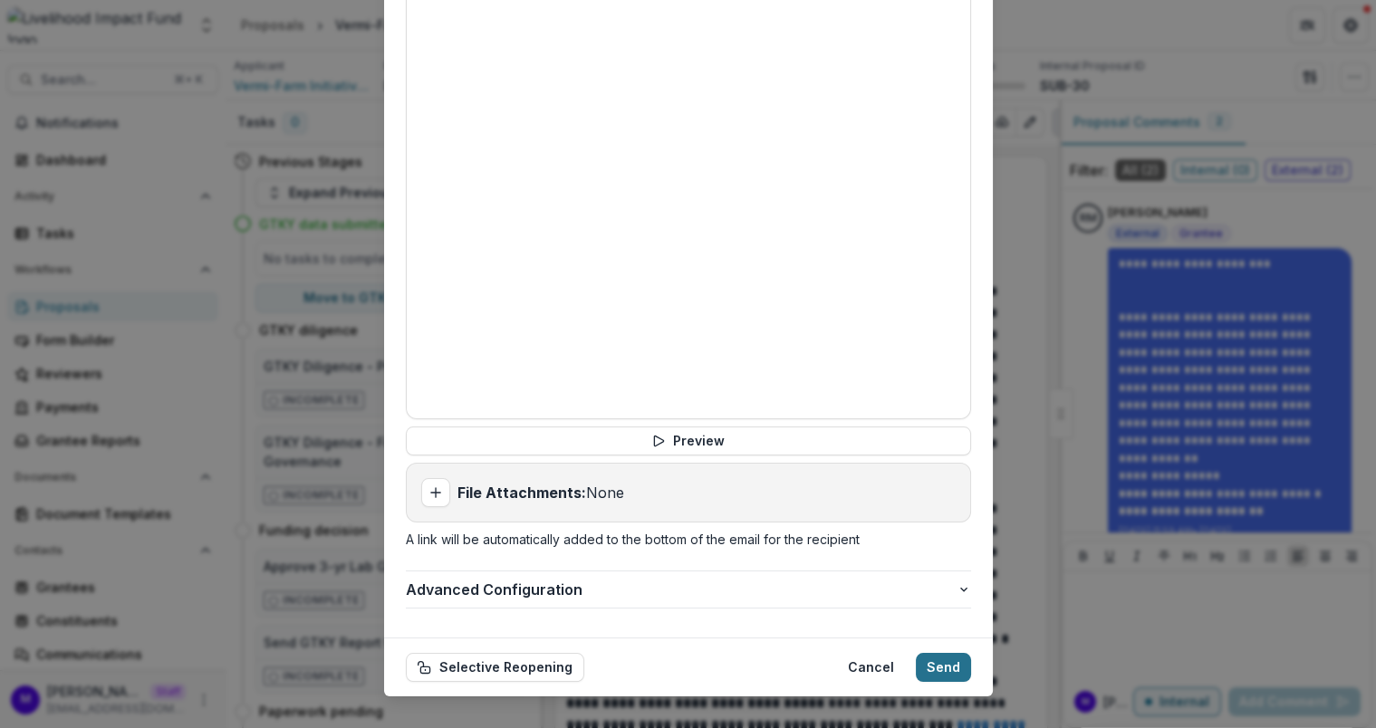
click at [946, 653] on button "Send" at bounding box center [943, 667] width 55 height 29
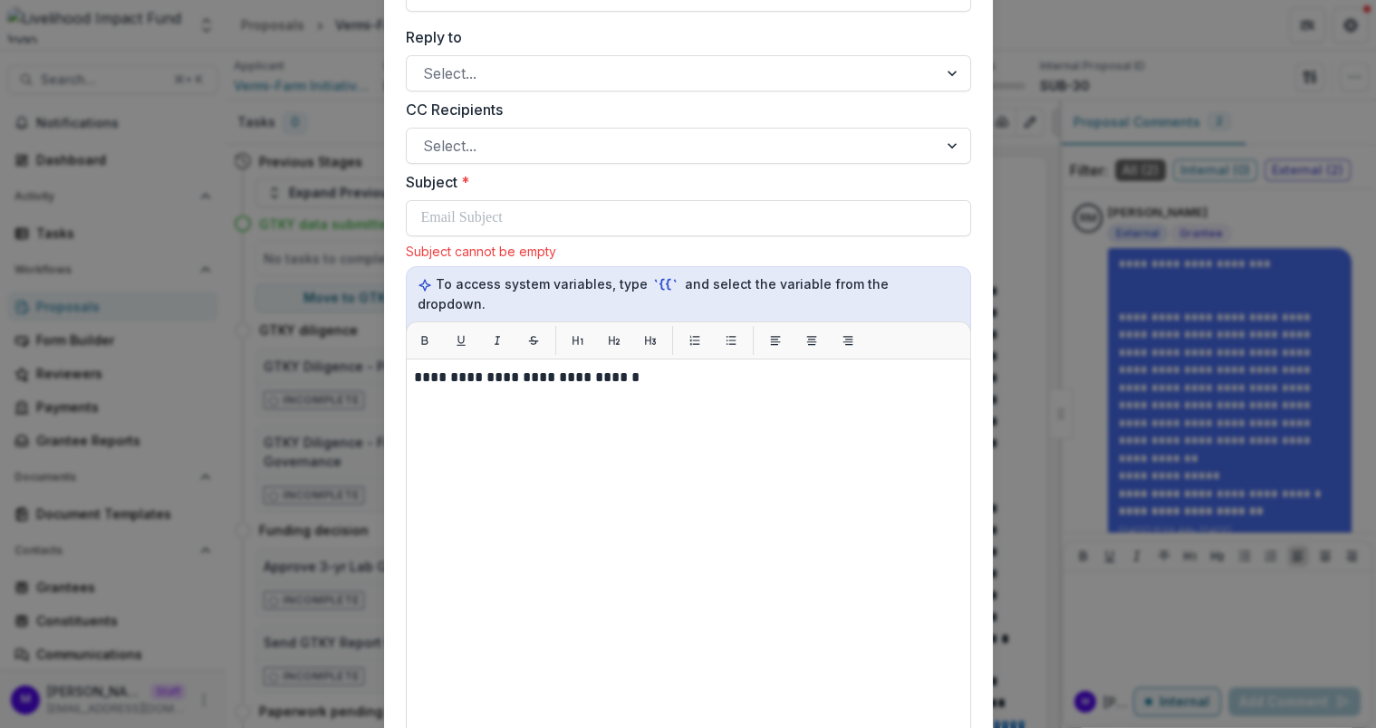
scroll to position [587, 0]
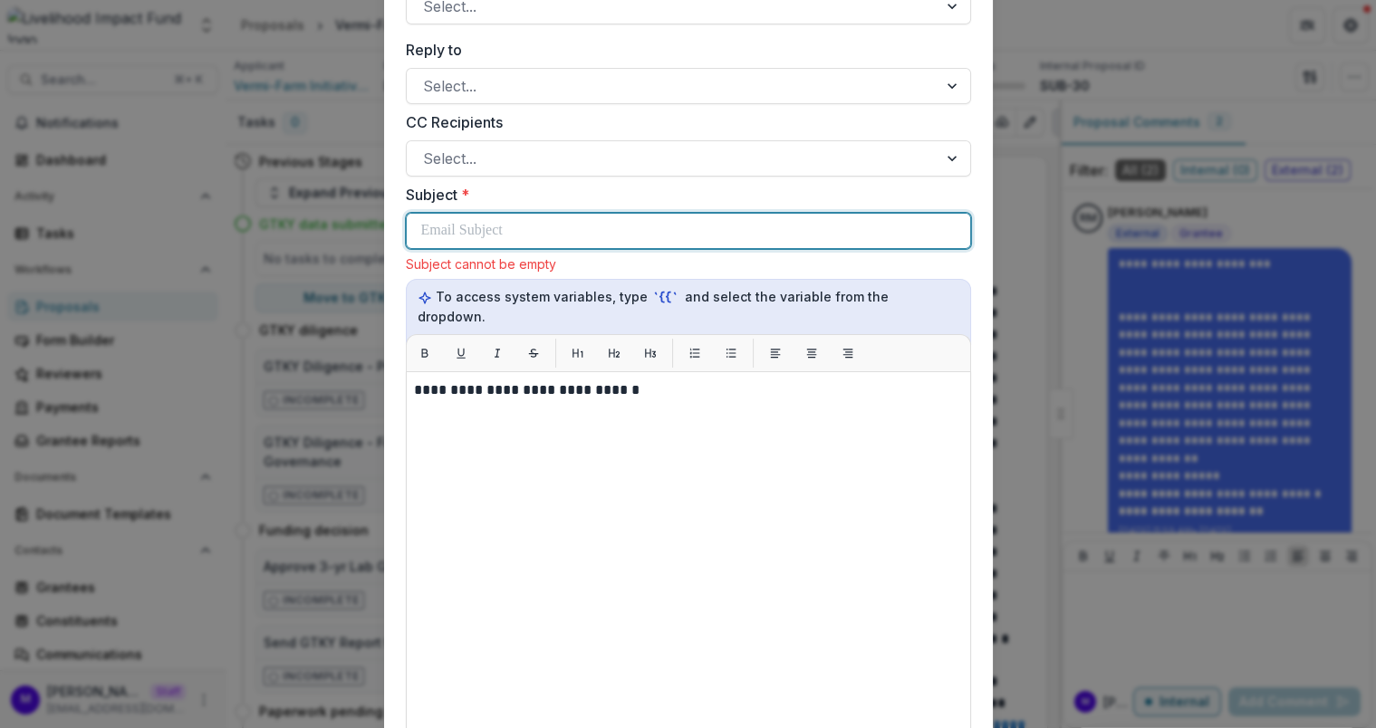
click at [549, 229] on div at bounding box center [688, 231] width 534 height 34
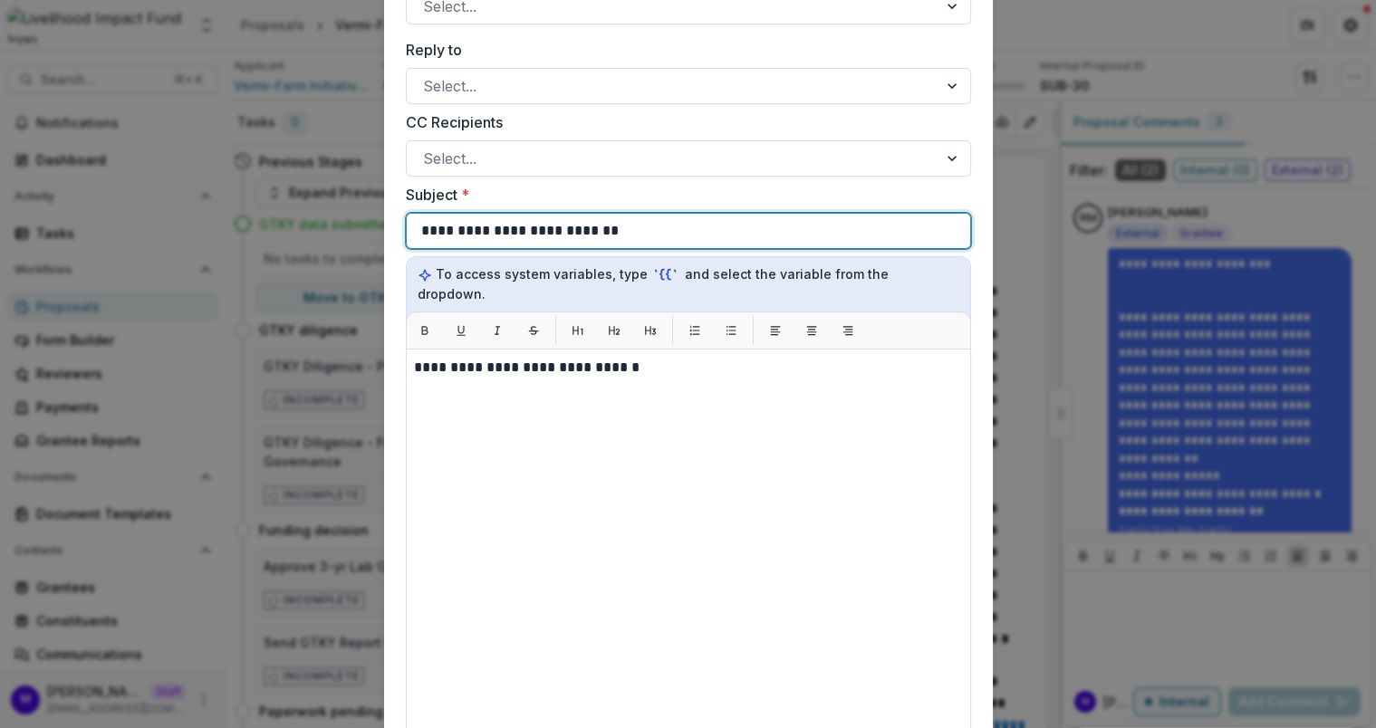
scroll to position [970, 0]
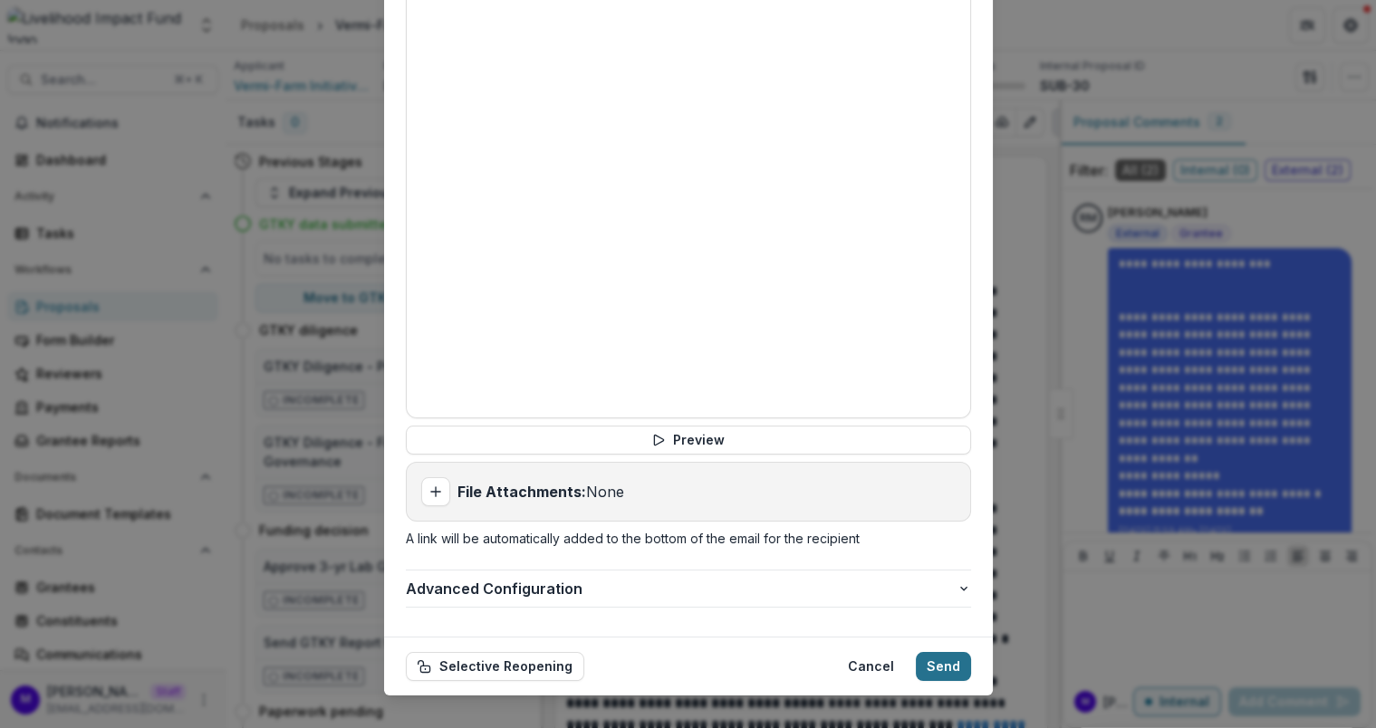
click at [936, 652] on button "Send" at bounding box center [943, 666] width 55 height 29
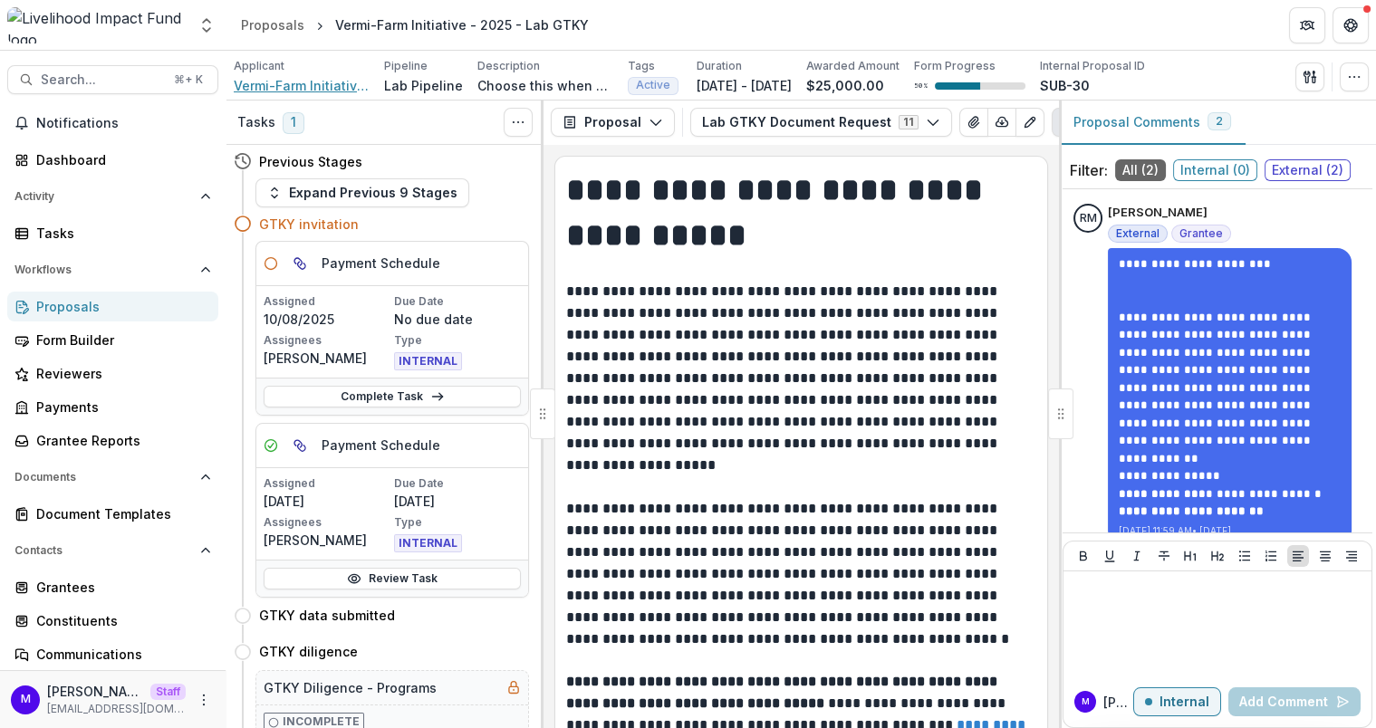
click at [338, 82] on span "Vermi-Farm Initiative LTD" at bounding box center [302, 85] width 136 height 19
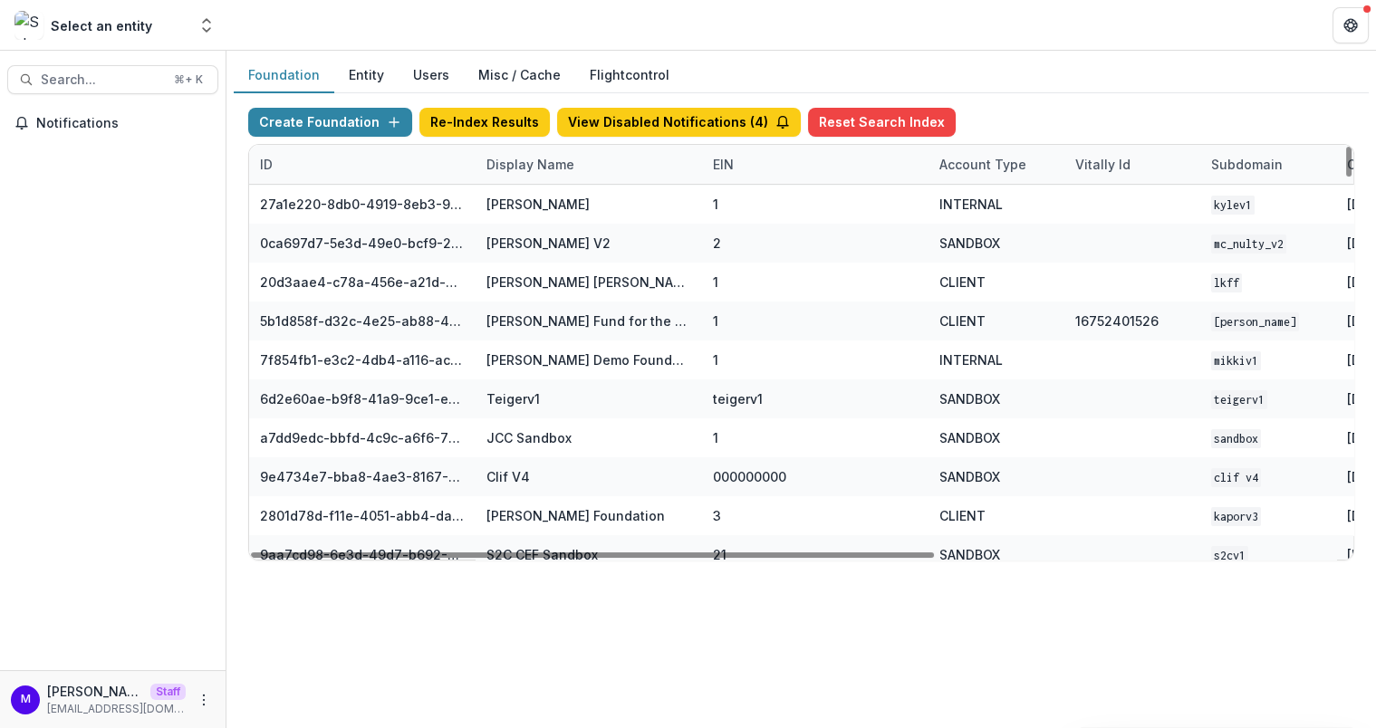
click at [500, 171] on div "Display Name" at bounding box center [530, 164] width 110 height 19
click at [518, 196] on input at bounding box center [586, 203] width 217 height 29
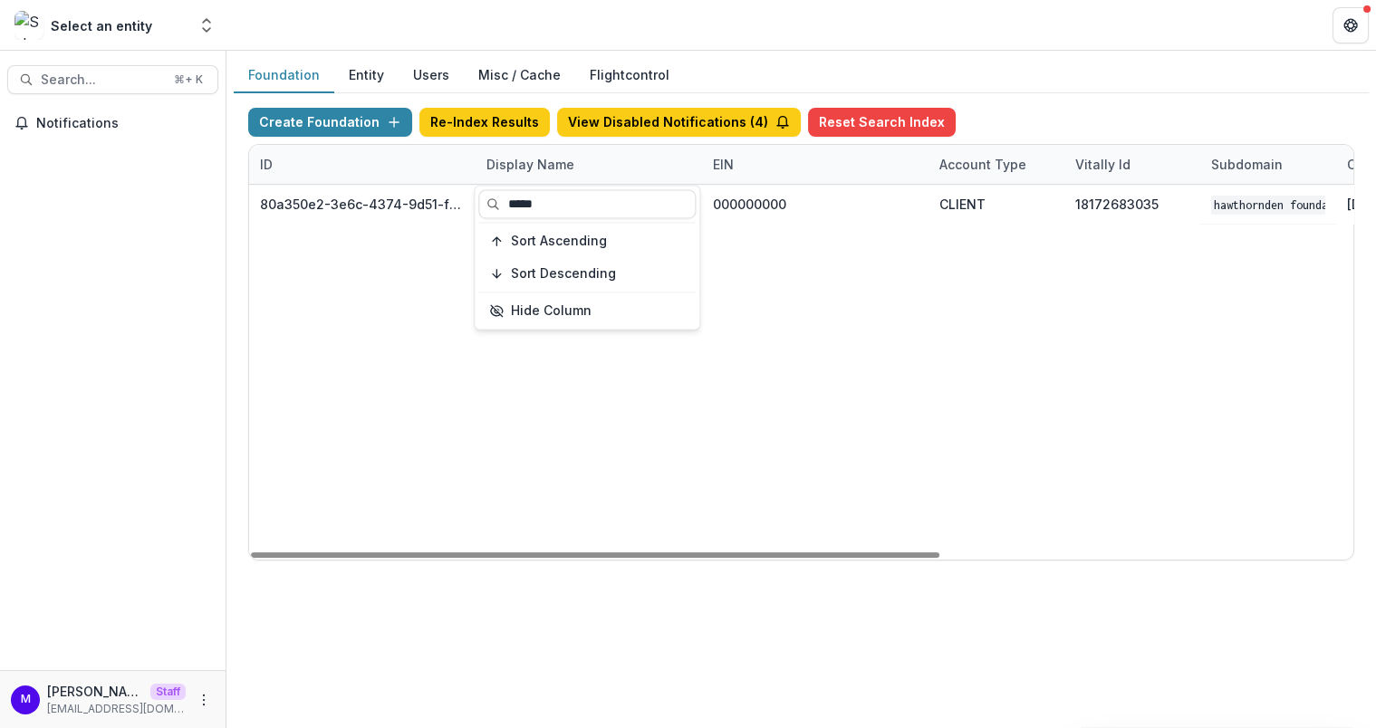
type input "*****"
click at [759, 223] on div "80a350e2-3e6c-4374-9d51-f9442145fcd7 Hawthornden Foundation 000000000 CLIENT 18…" at bounding box center [1132, 372] width 1766 height 375
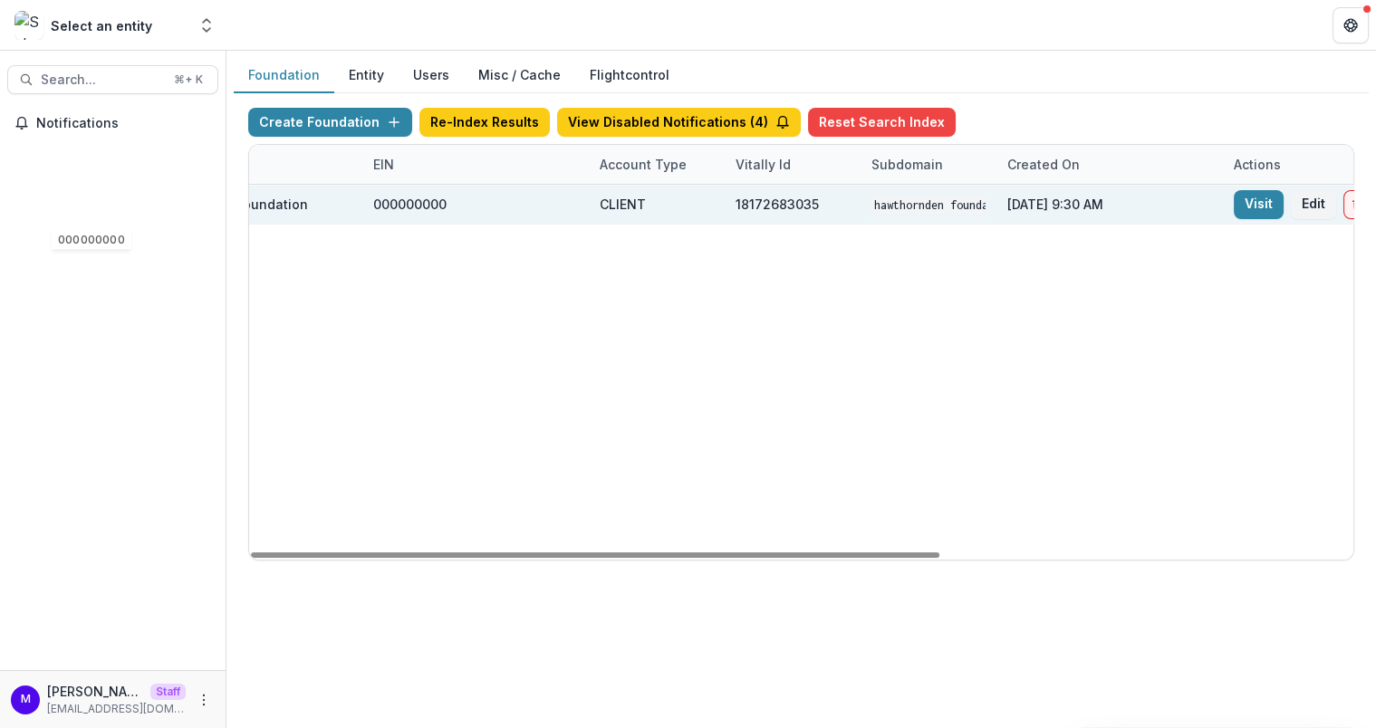
scroll to position [0, 661]
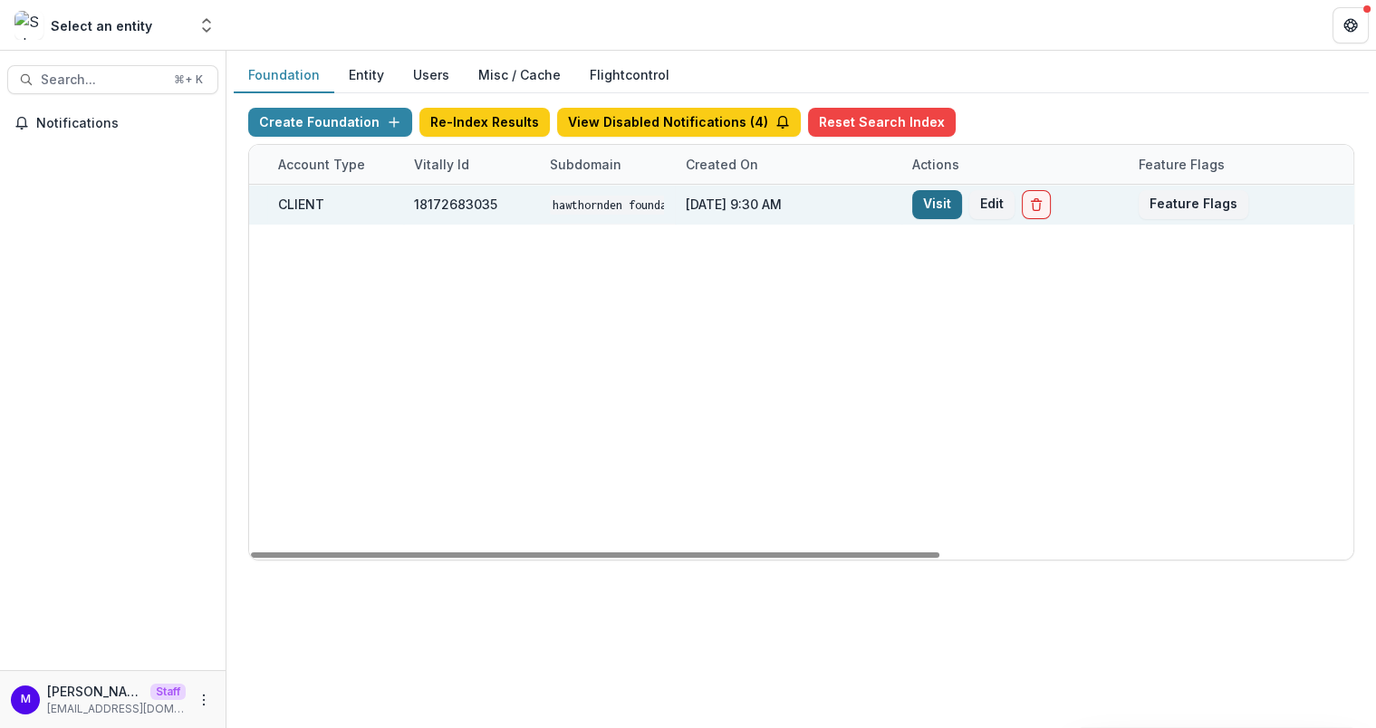
click at [933, 197] on link "Visit" at bounding box center [937, 204] width 50 height 29
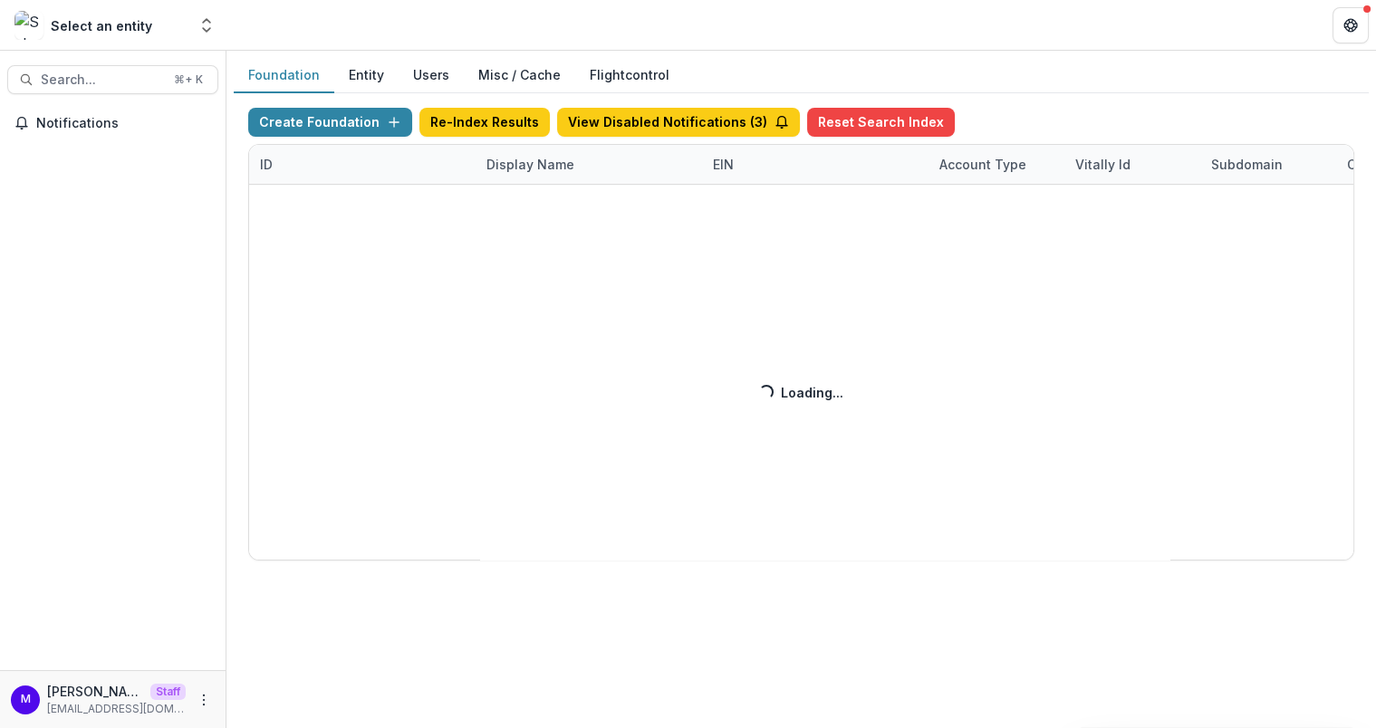
click at [530, 153] on div "Create Foundation Re-Index Results View Disabled Notifications ( 3 ) Reset Sear…" at bounding box center [801, 334] width 1106 height 453
click at [525, 160] on div "Display Name" at bounding box center [530, 164] width 110 height 19
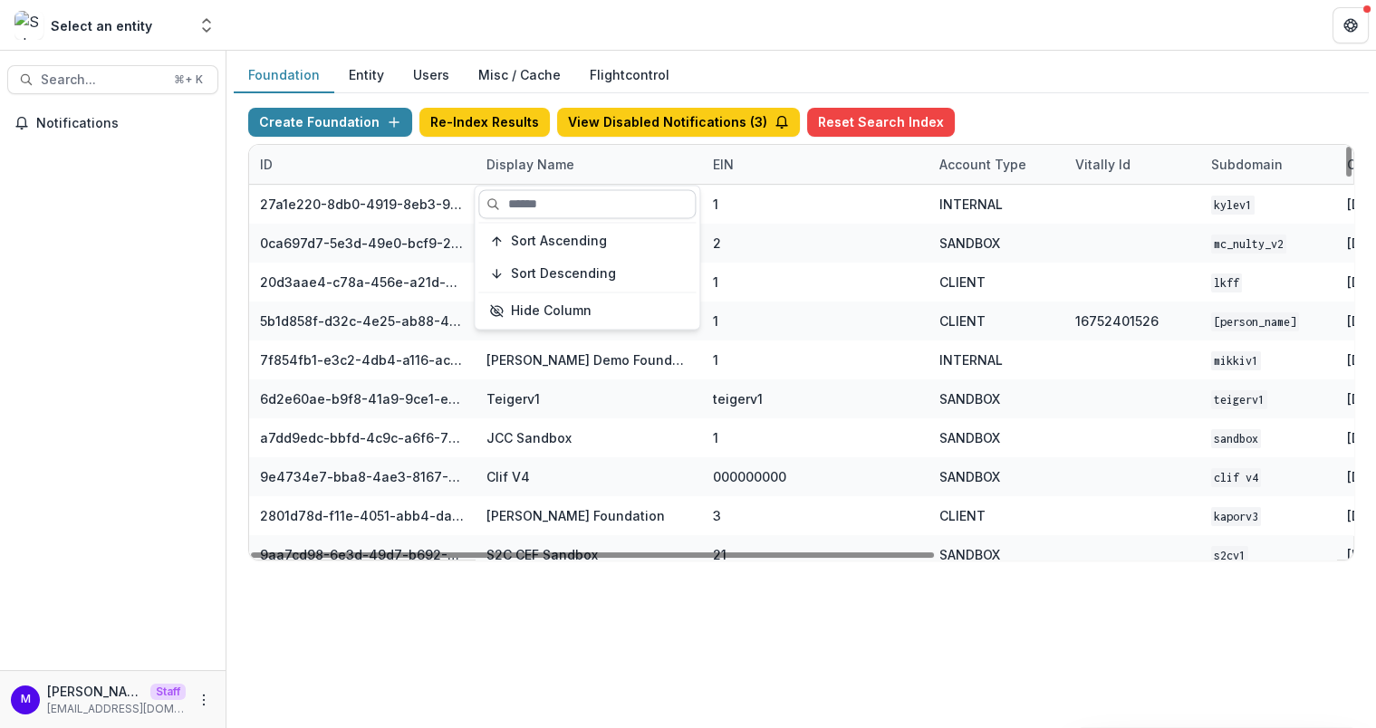
click at [539, 211] on input at bounding box center [586, 203] width 217 height 29
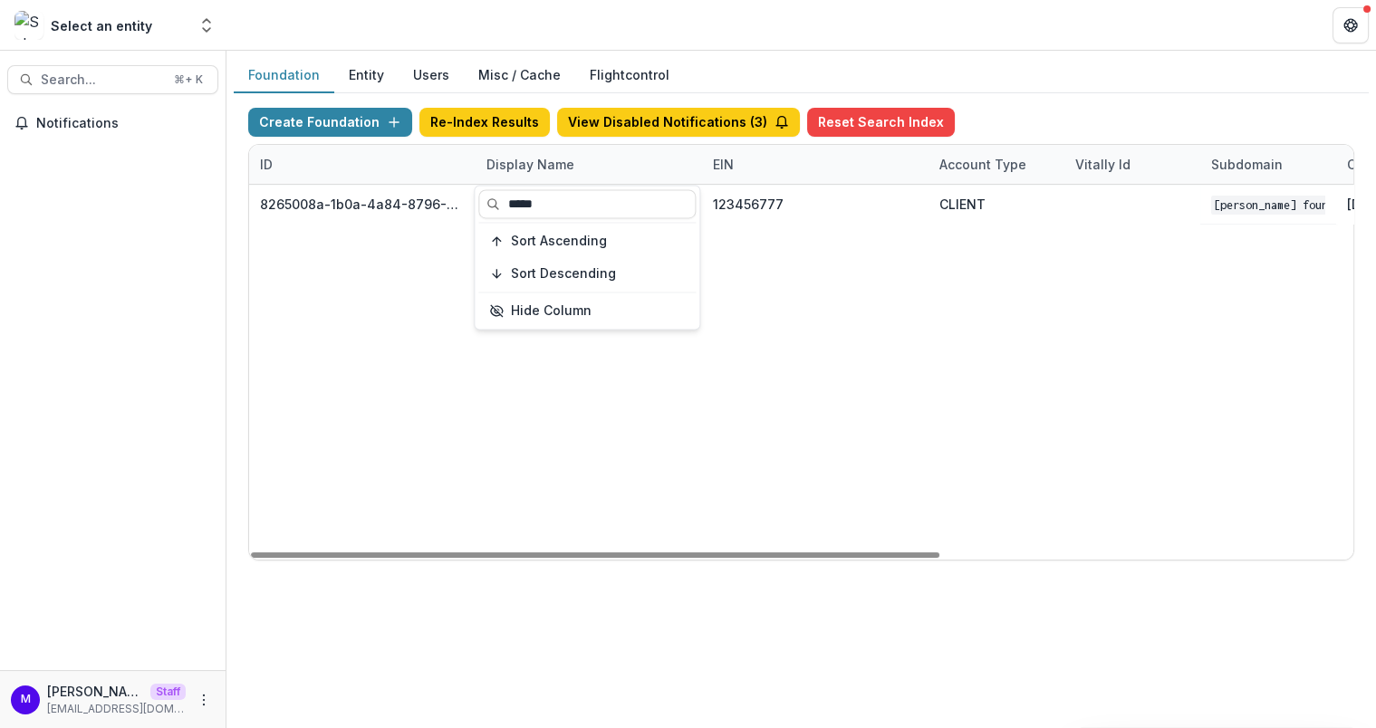
type input "*****"
click at [773, 43] on header at bounding box center [800, 25] width 1149 height 50
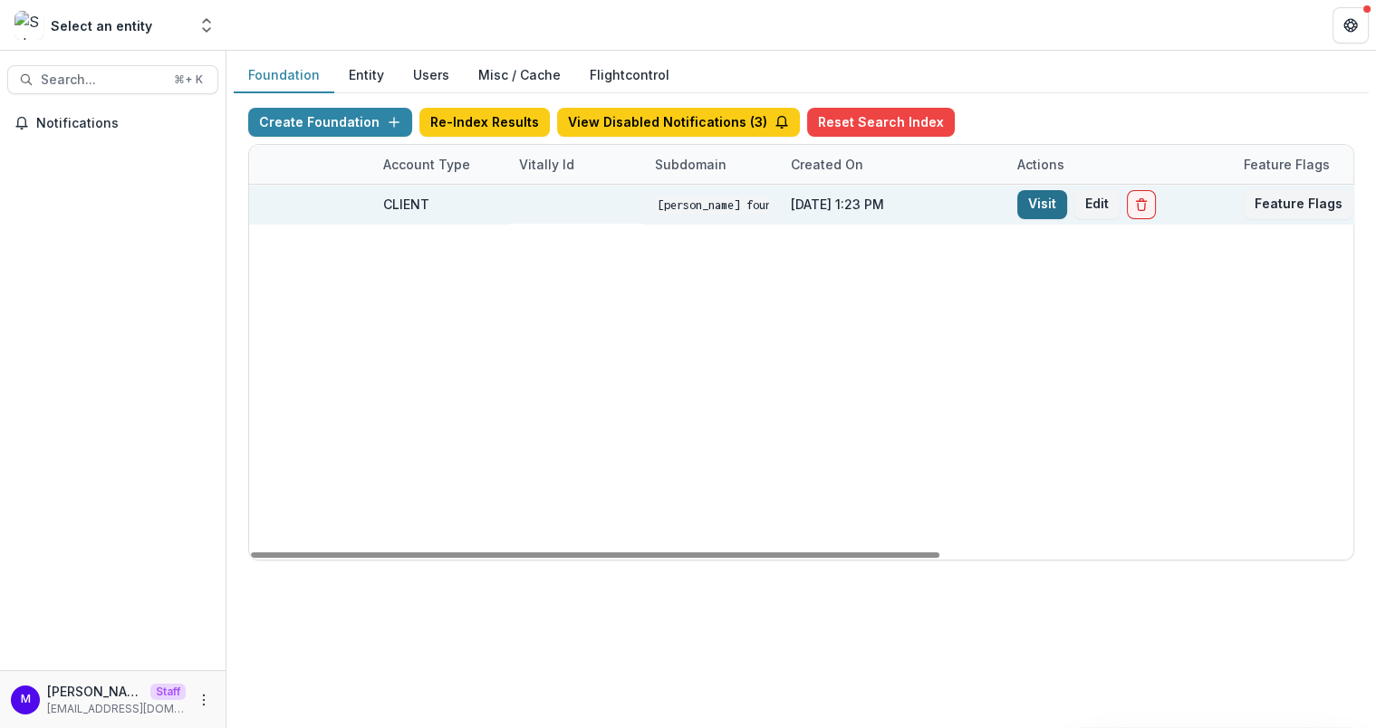
scroll to position [0, 645]
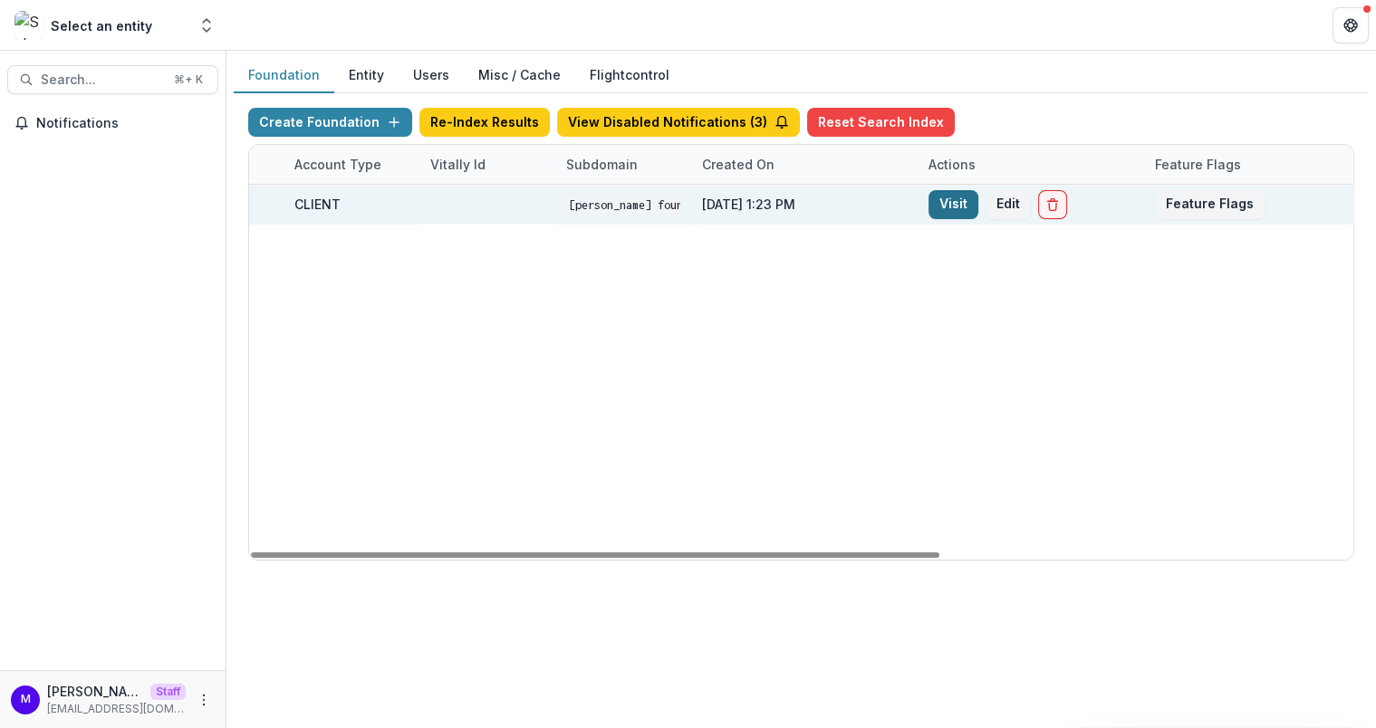
click at [946, 202] on link "Visit" at bounding box center [953, 204] width 50 height 29
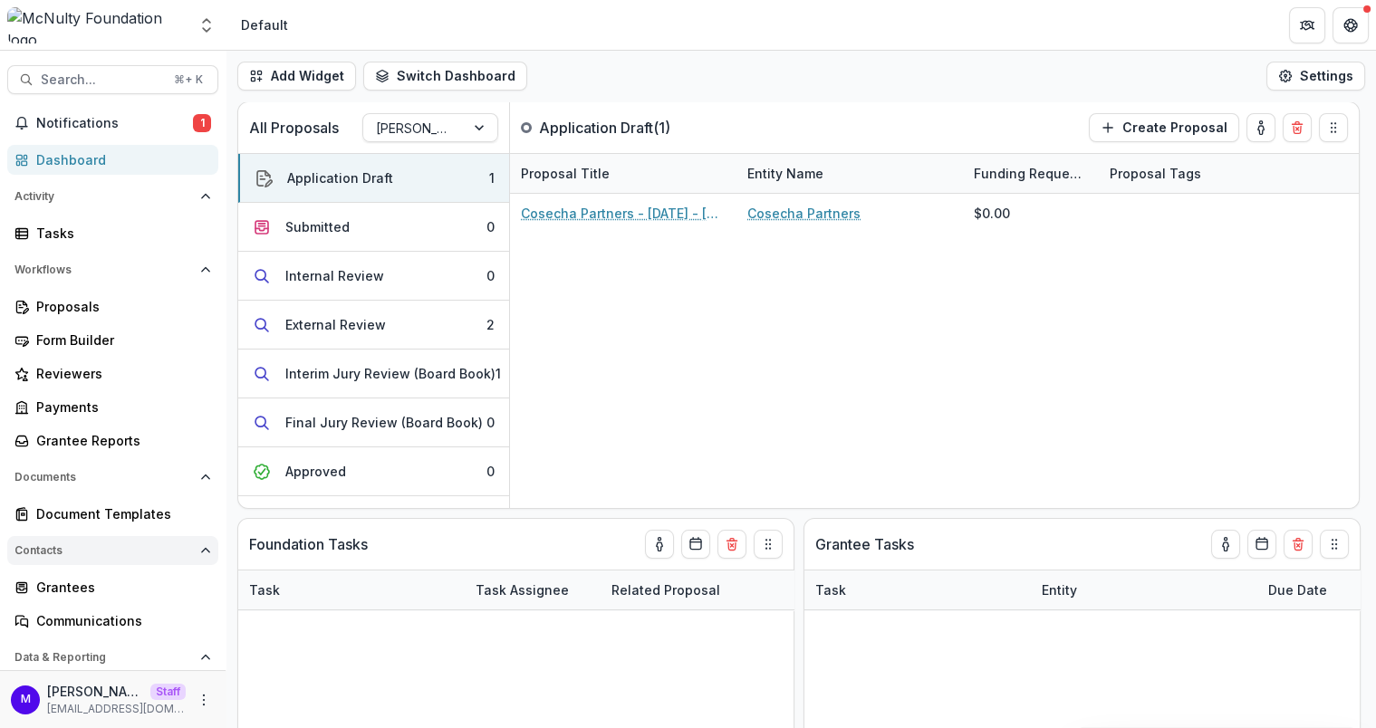
scroll to position [71, 0]
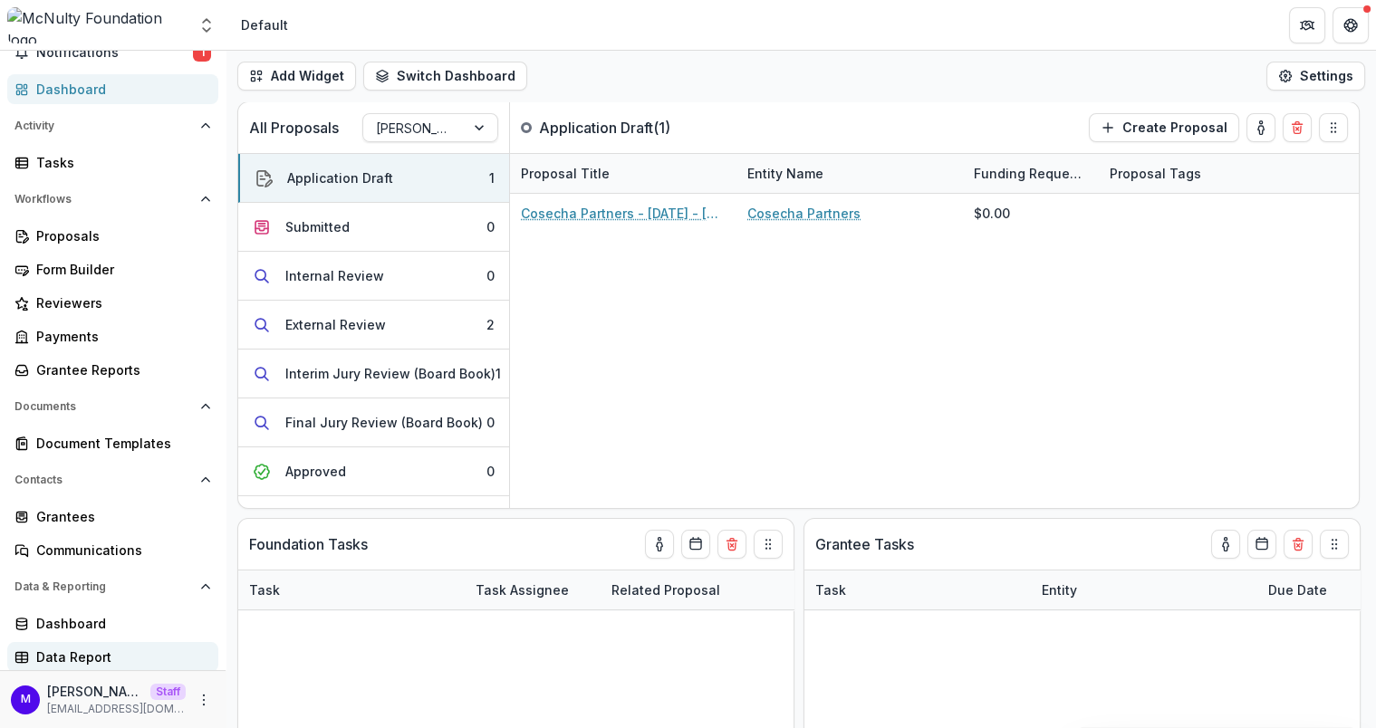
click at [77, 643] on link "Data Report" at bounding box center [112, 657] width 211 height 30
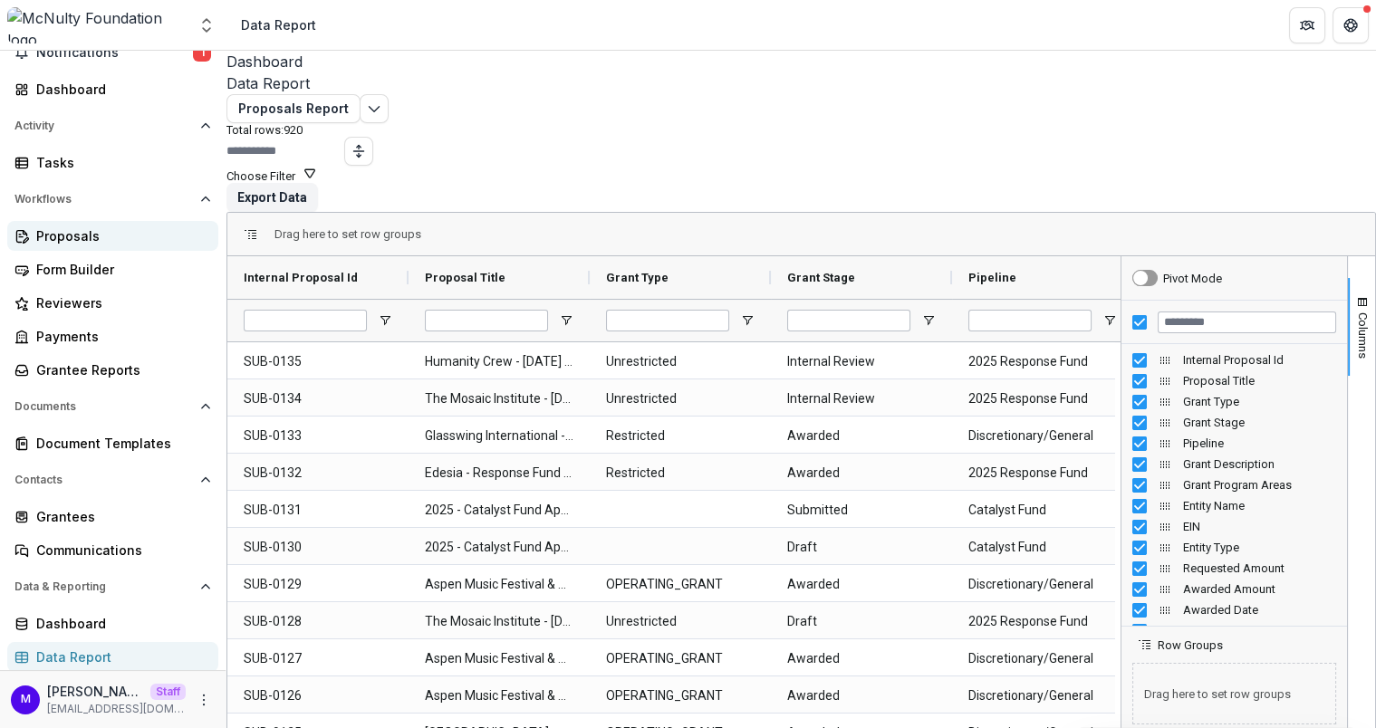
click at [93, 232] on div "Proposals" at bounding box center [120, 235] width 168 height 19
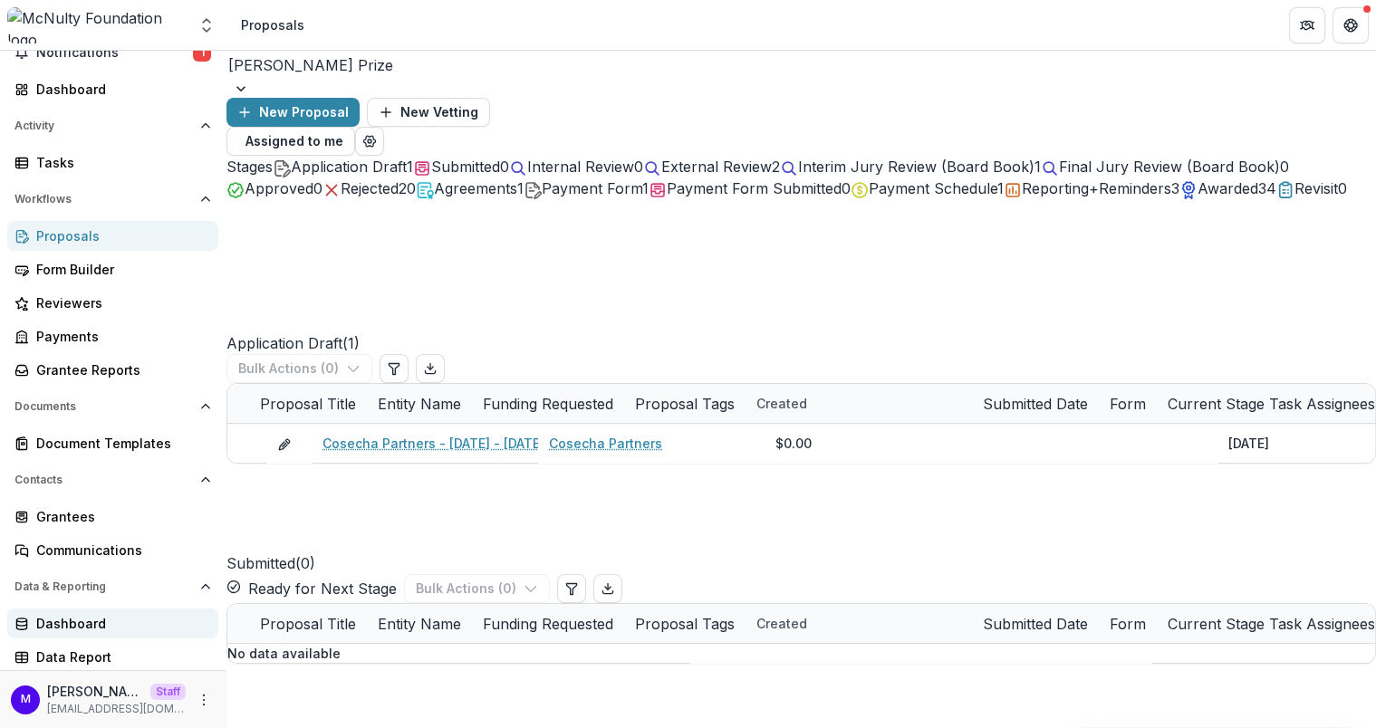
click at [91, 624] on div "Dashboard" at bounding box center [120, 623] width 168 height 19
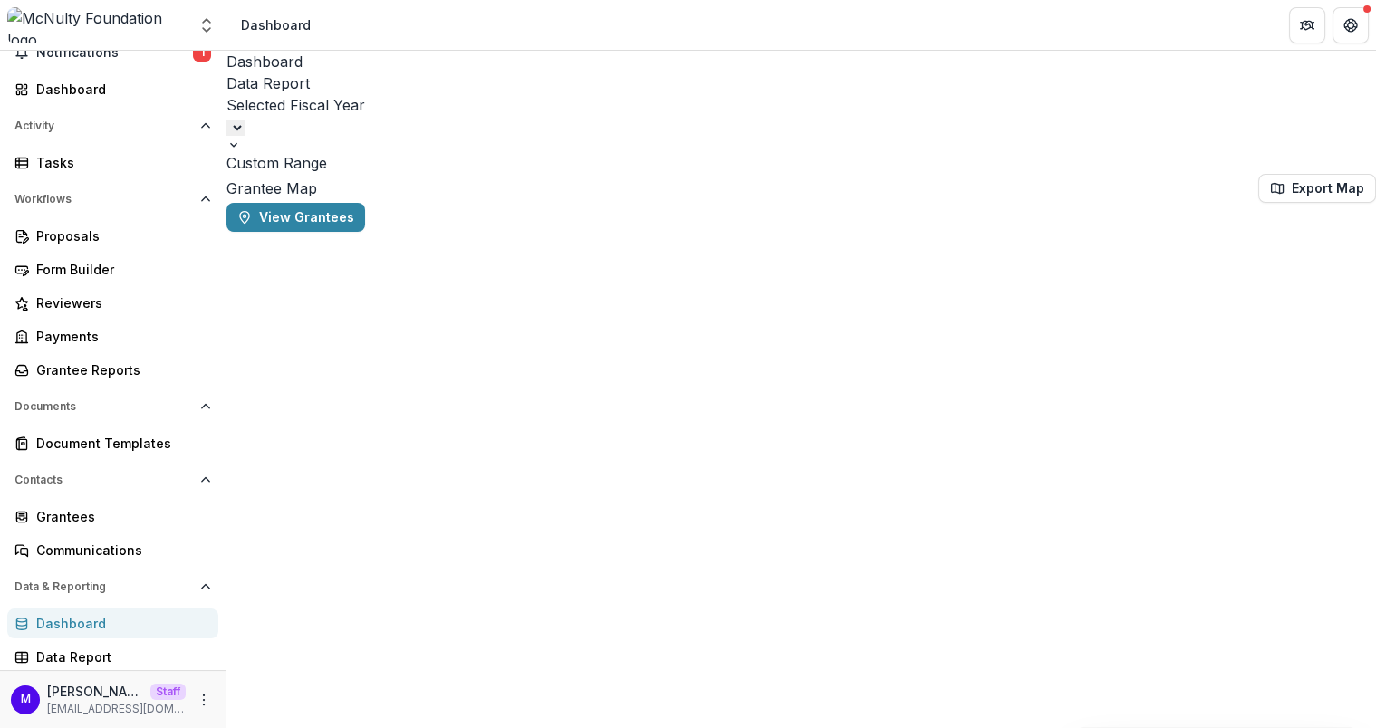
select select "**********"
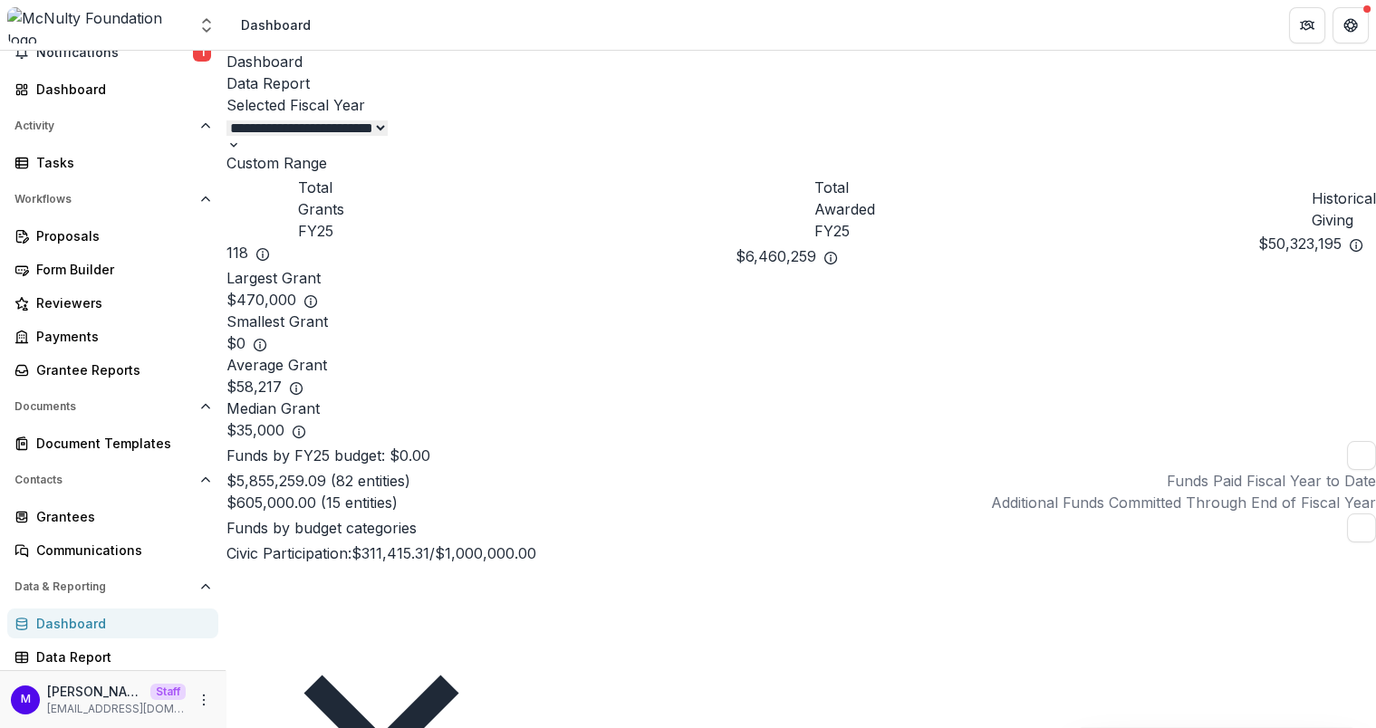
click at [390, 73] on div "Data Report" at bounding box center [800, 83] width 1149 height 22
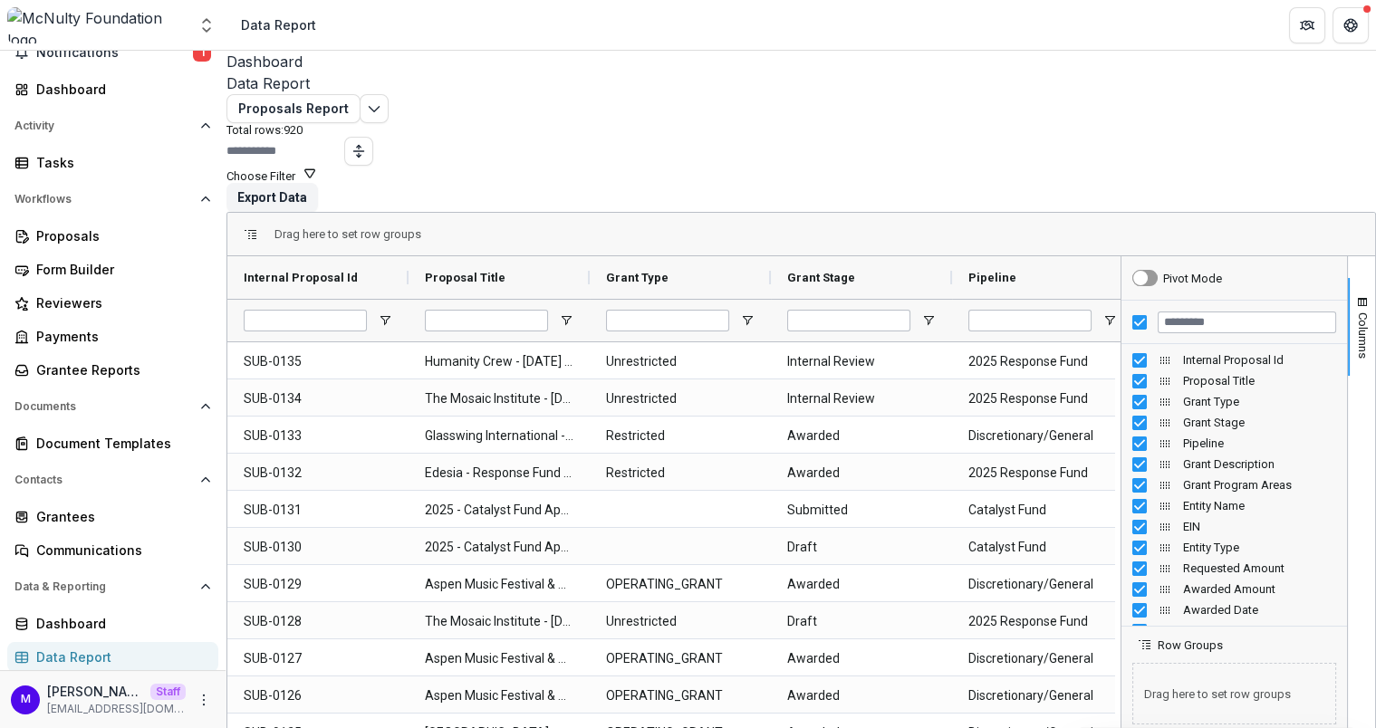
click at [1121, 301] on div at bounding box center [1234, 322] width 226 height 43
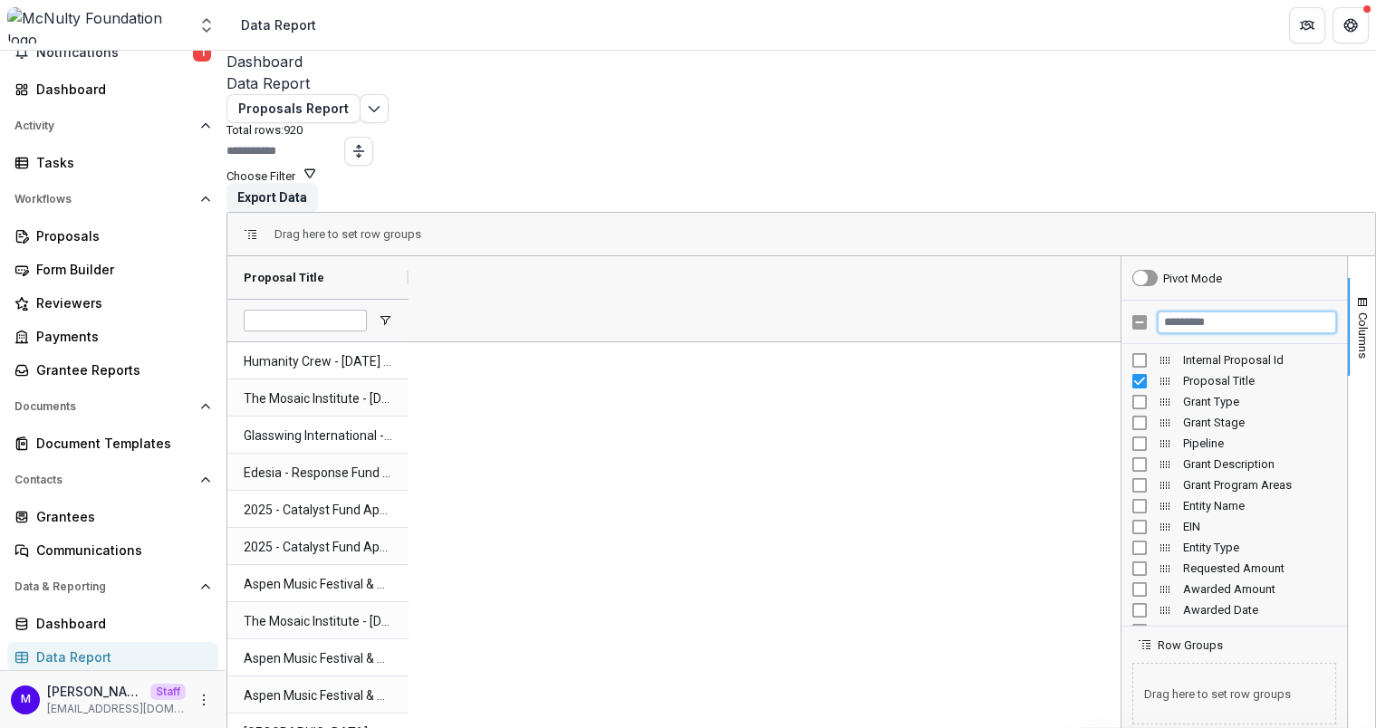
click at [1162, 312] on input "Filter Columns Input" at bounding box center [1246, 323] width 178 height 22
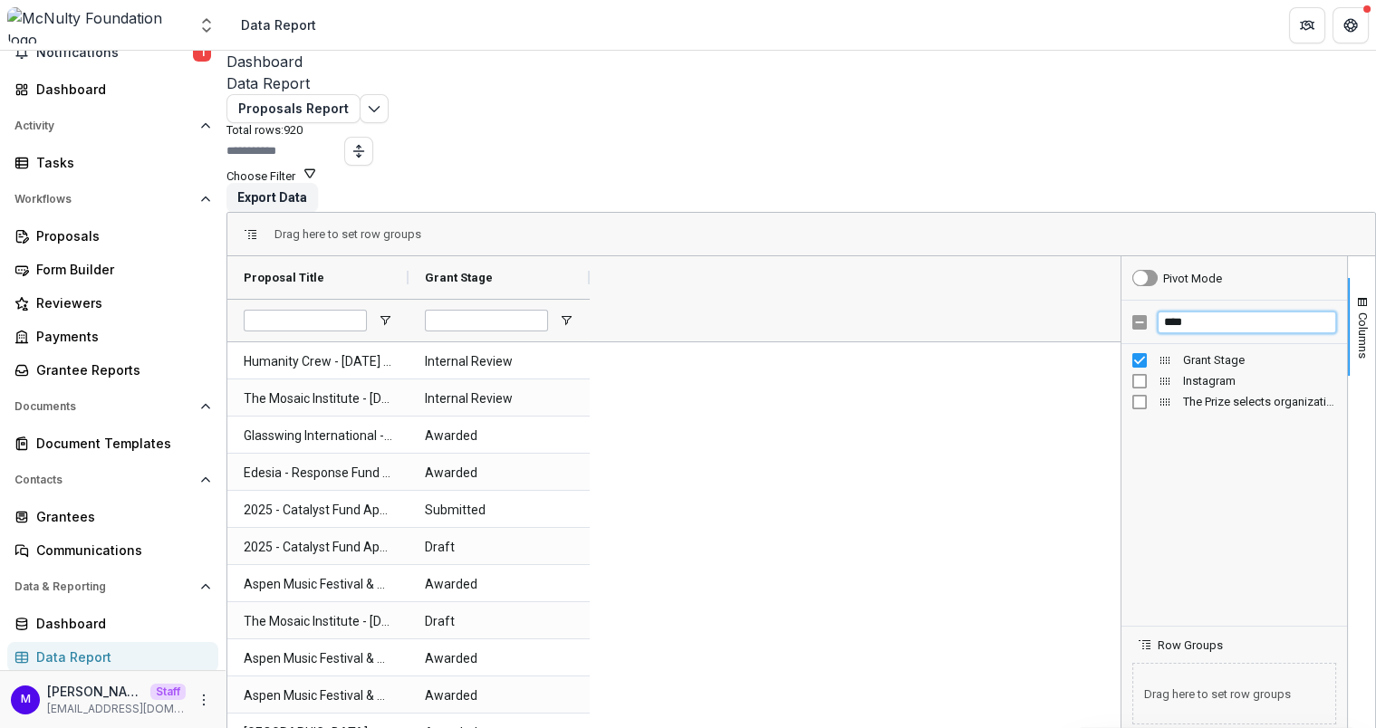
click at [1162, 312] on input "****" at bounding box center [1246, 323] width 178 height 22
type input "****"
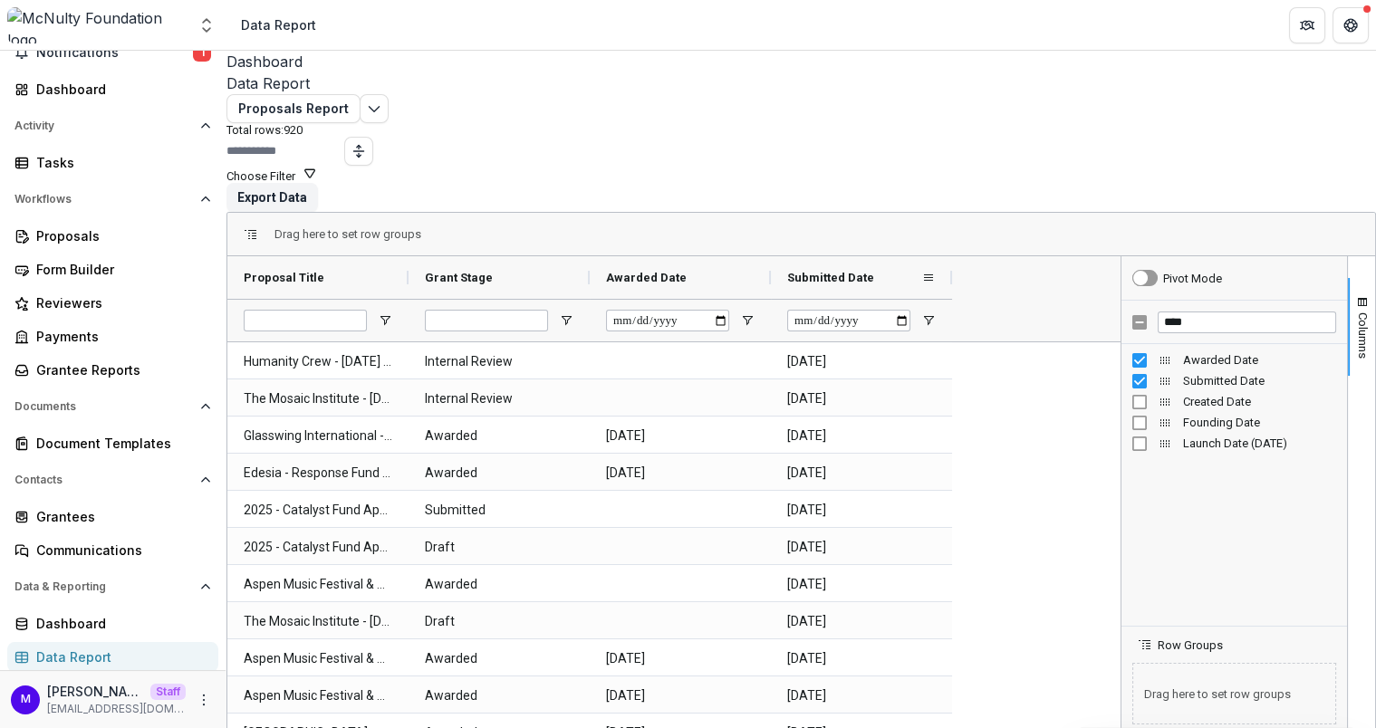
click at [836, 261] on div "Submitted Date" at bounding box center [854, 278] width 134 height 34
click at [836, 261] on div "Submitted Date 1" at bounding box center [854, 278] width 134 height 34
click at [573, 313] on span "Open Filter Menu" at bounding box center [566, 320] width 14 height 14
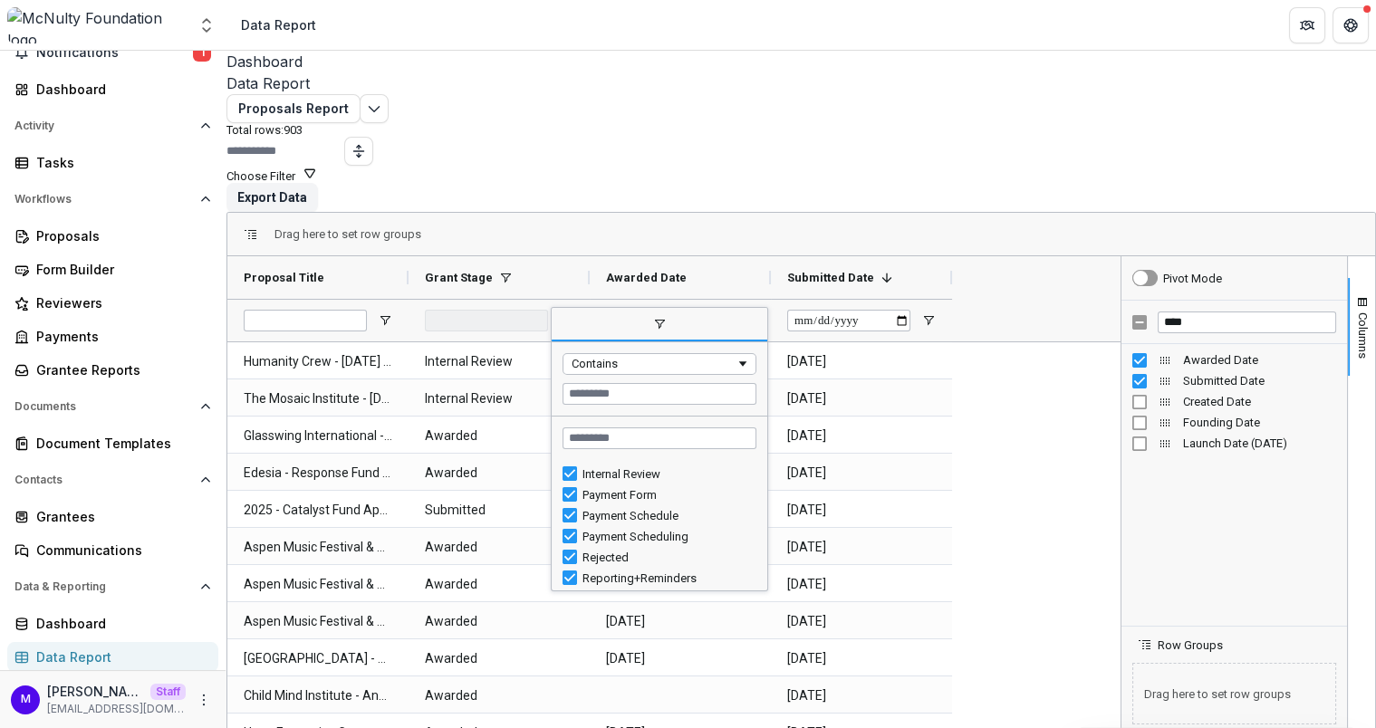
scroll to position [208, 0]
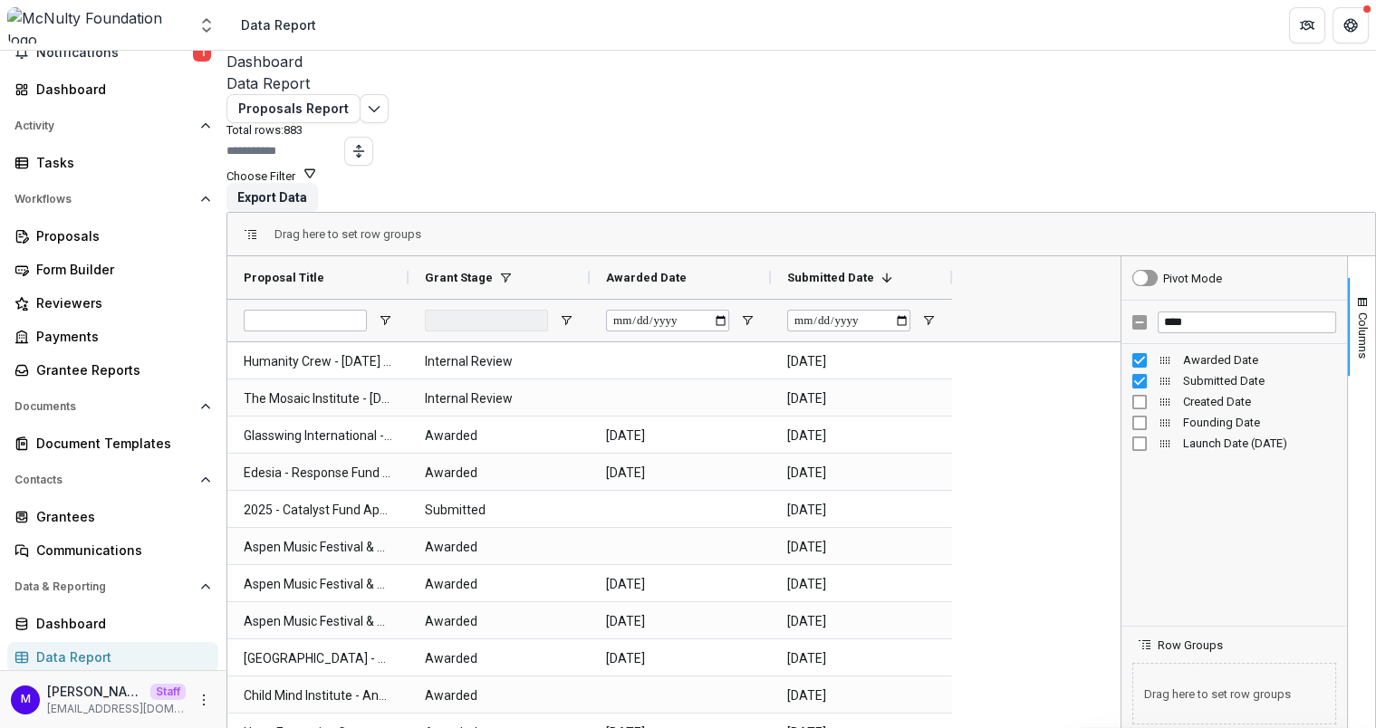
click at [608, 122] on div "Proposals Report Total rows: 883 Choose Filter Personal Filters Team Filters Te…" at bounding box center [800, 425] width 1149 height 663
click at [317, 166] on button "Choose Filter" at bounding box center [271, 174] width 91 height 17
click at [318, 183] on button "Export Data" at bounding box center [271, 197] width 91 height 29
click at [573, 313] on span "Open Filter Menu" at bounding box center [566, 320] width 14 height 14
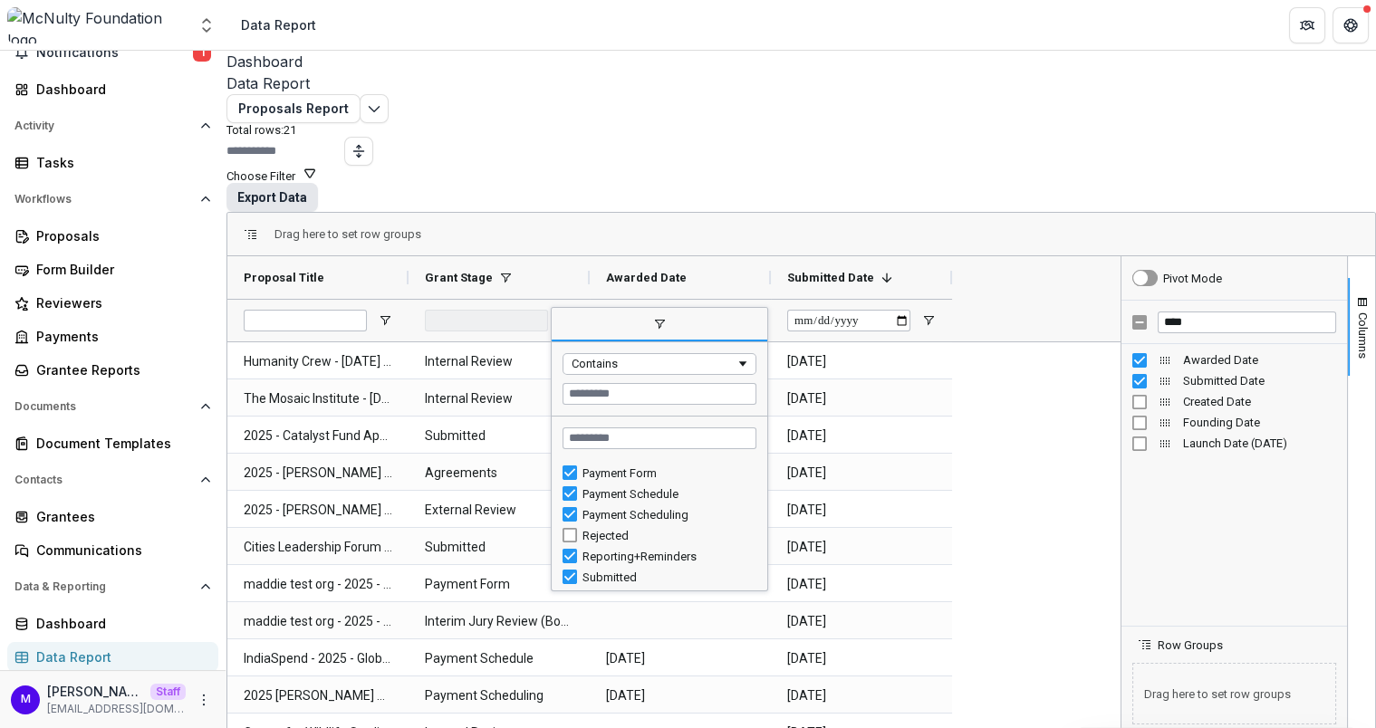
click at [318, 183] on button "Export Data" at bounding box center [271, 197] width 91 height 29
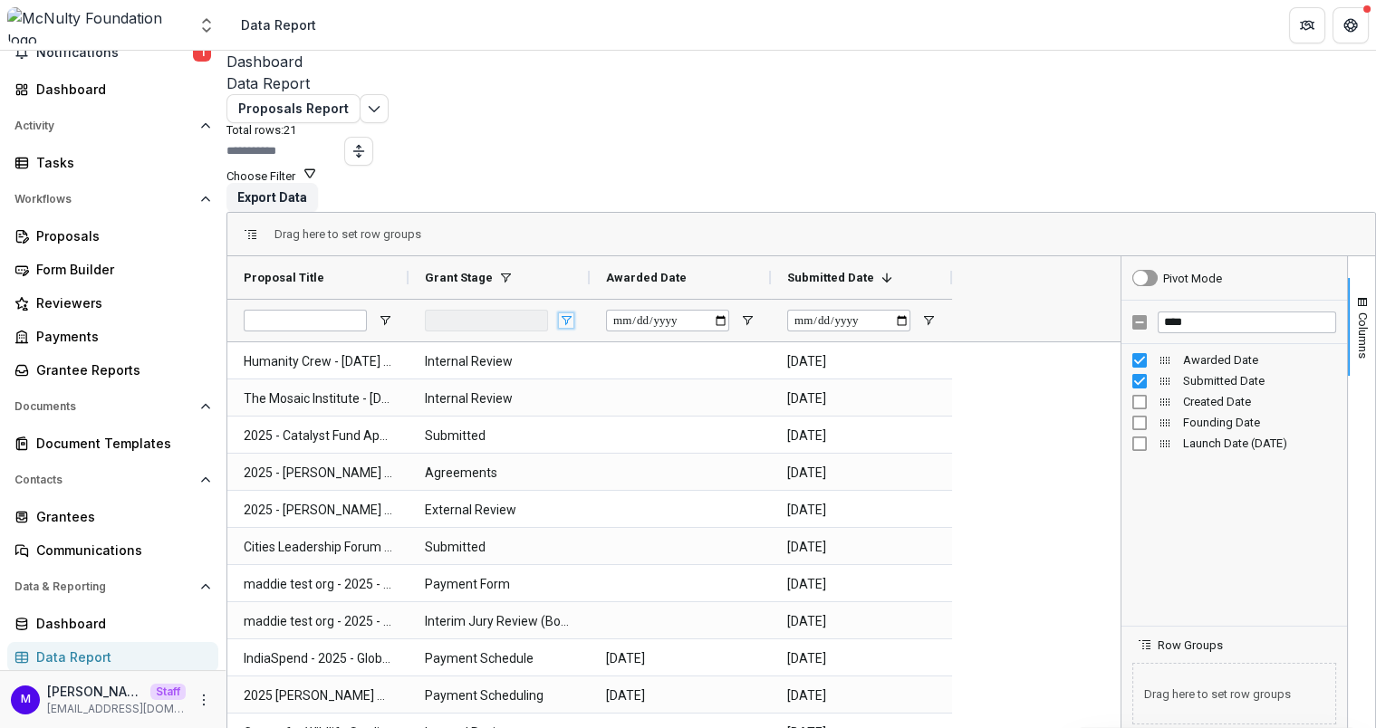
click at [573, 313] on span "Open Filter Menu" at bounding box center [566, 320] width 14 height 14
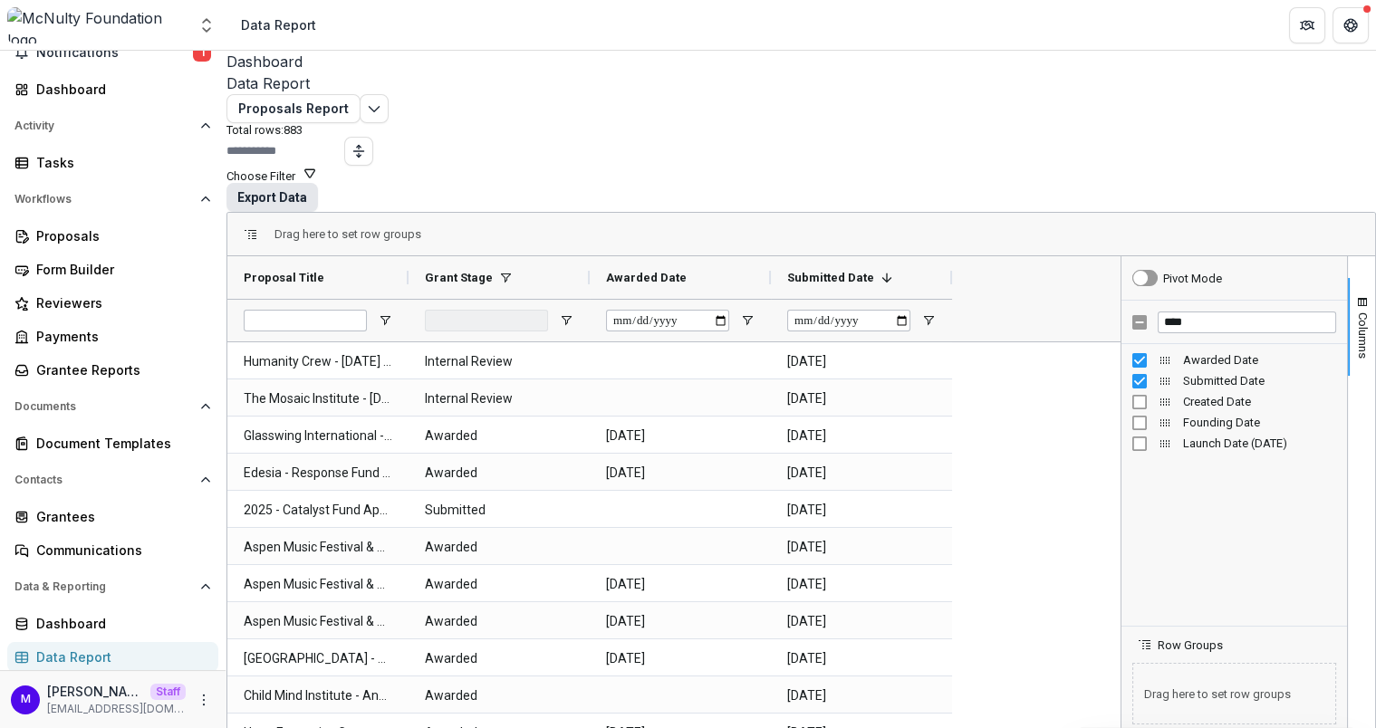
click at [318, 183] on button "Export Data" at bounding box center [271, 197] width 91 height 29
click at [573, 313] on span "Open Filter Menu" at bounding box center [566, 320] width 14 height 14
click at [852, 81] on div "Dashboard Data Report" at bounding box center [800, 72] width 1149 height 43
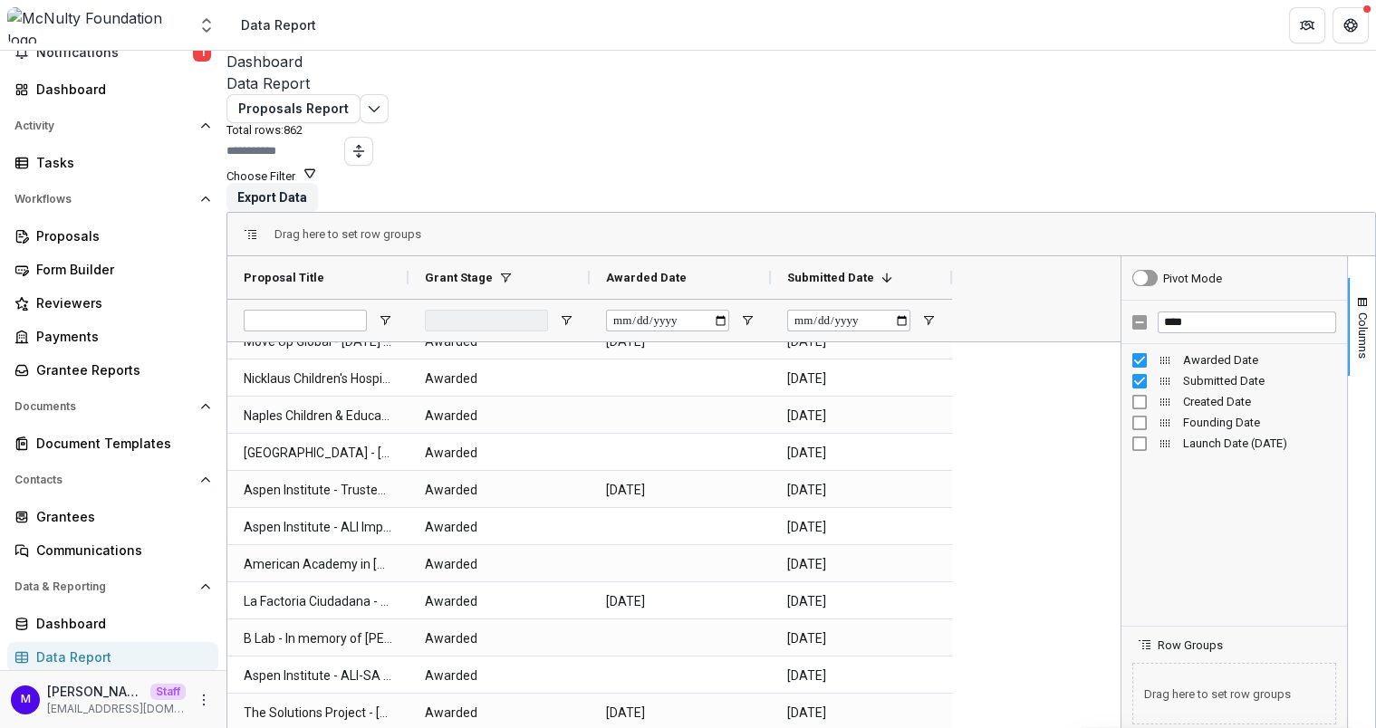
scroll to position [563, 0]
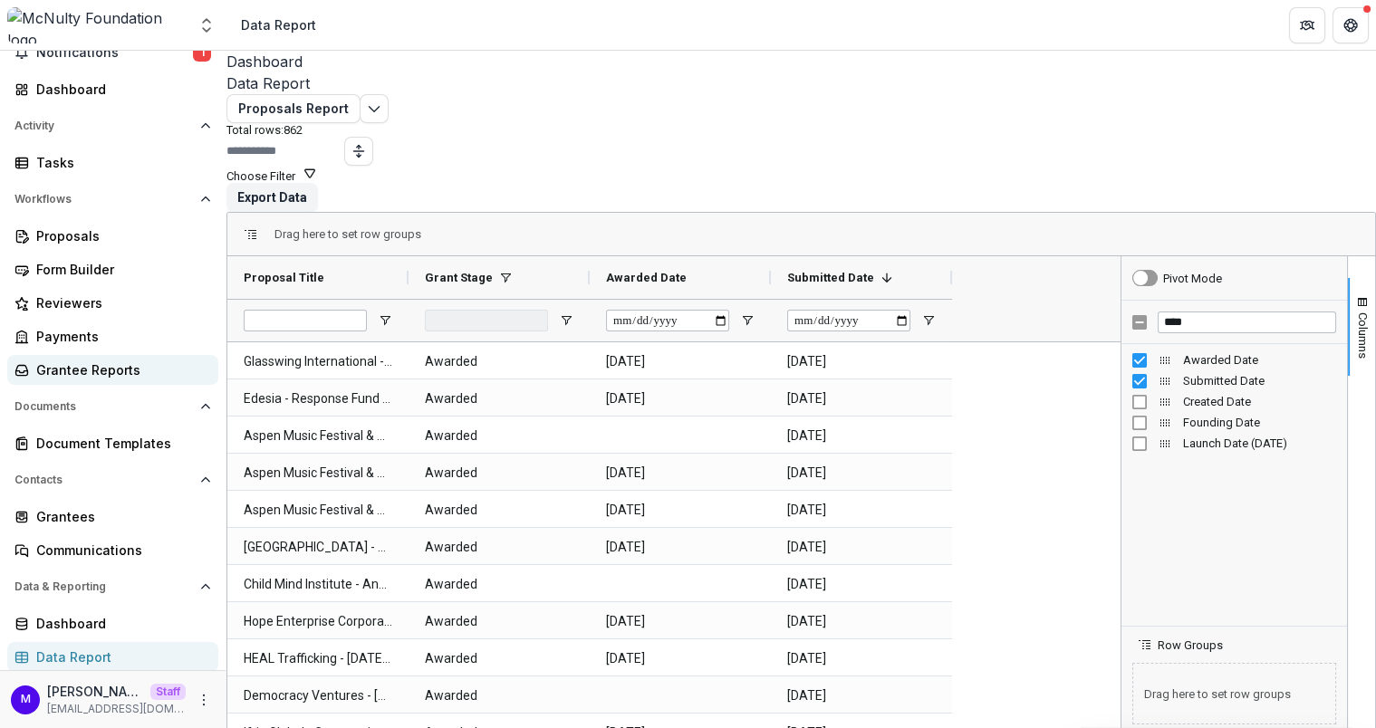
click at [103, 362] on div "Grantee Reports" at bounding box center [120, 369] width 168 height 19
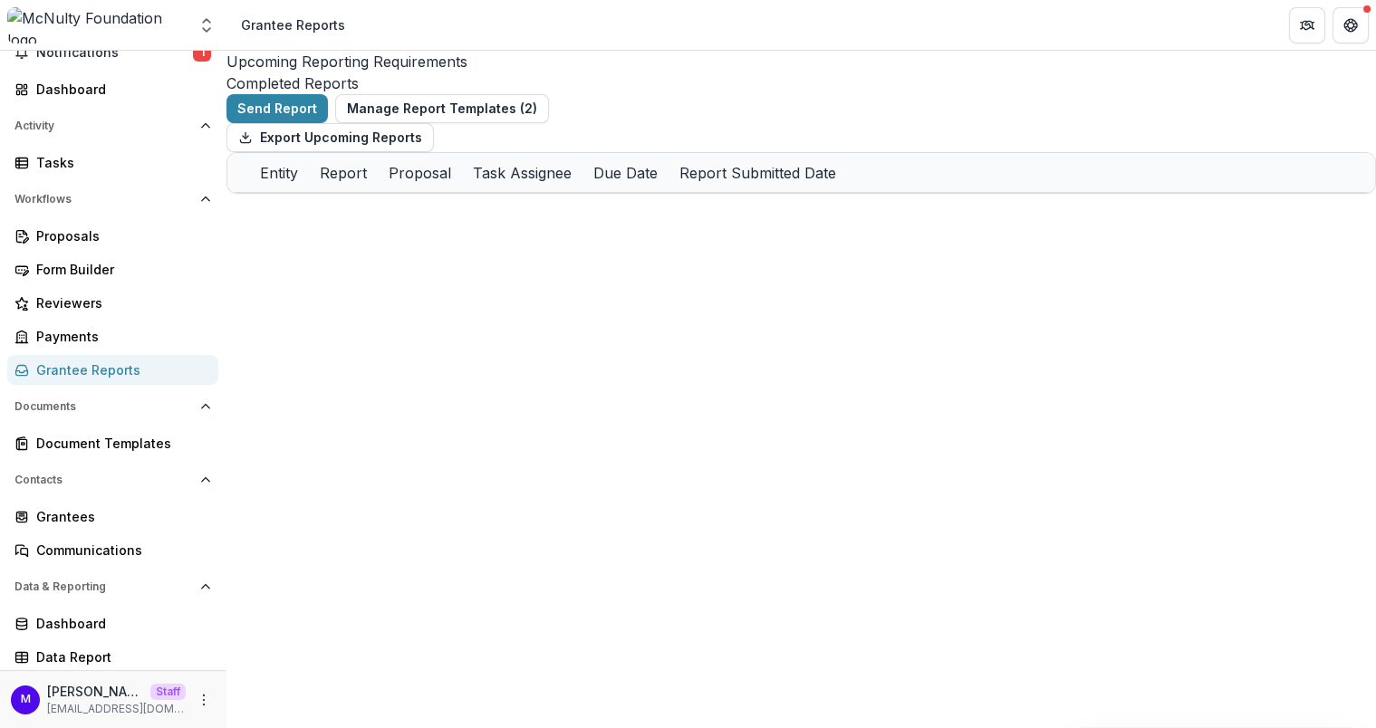
click at [552, 72] on div "Completed Reports" at bounding box center [800, 83] width 1149 height 22
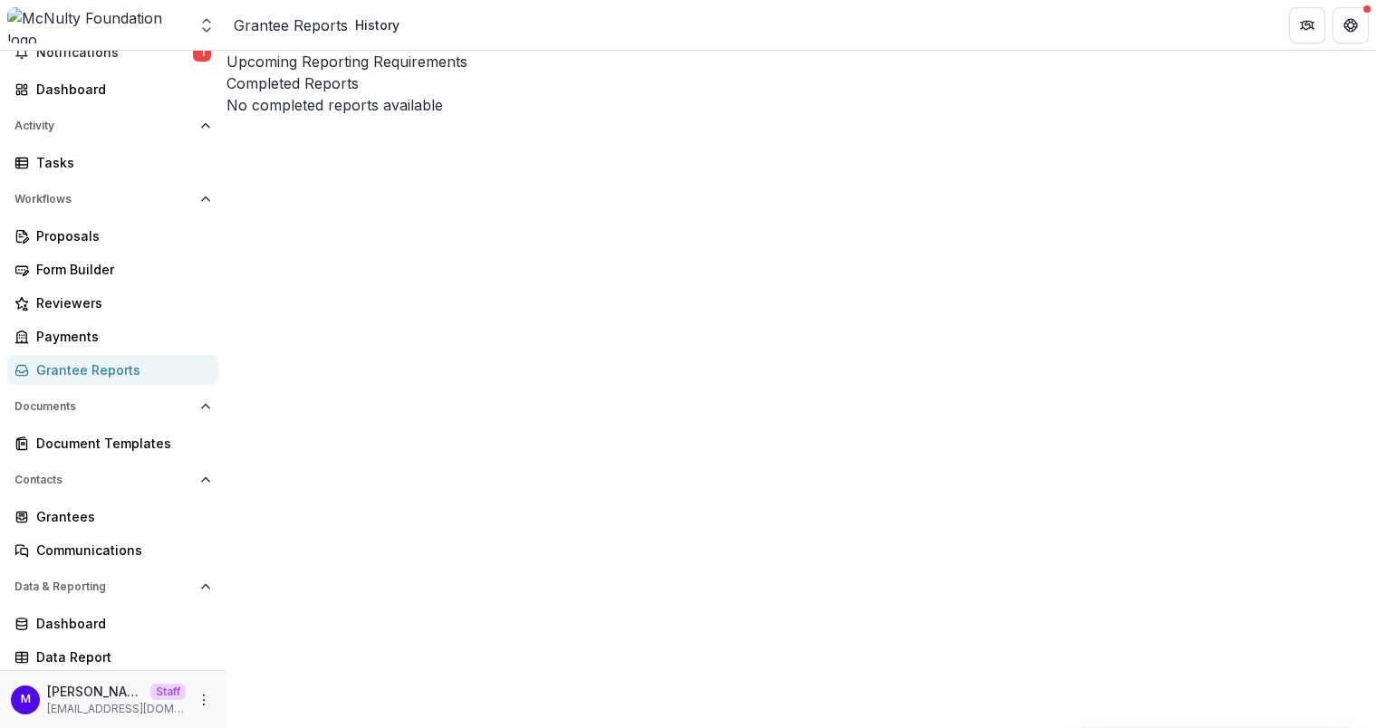
click at [410, 71] on div "Upcoming Reporting Requirements" at bounding box center [800, 62] width 1149 height 22
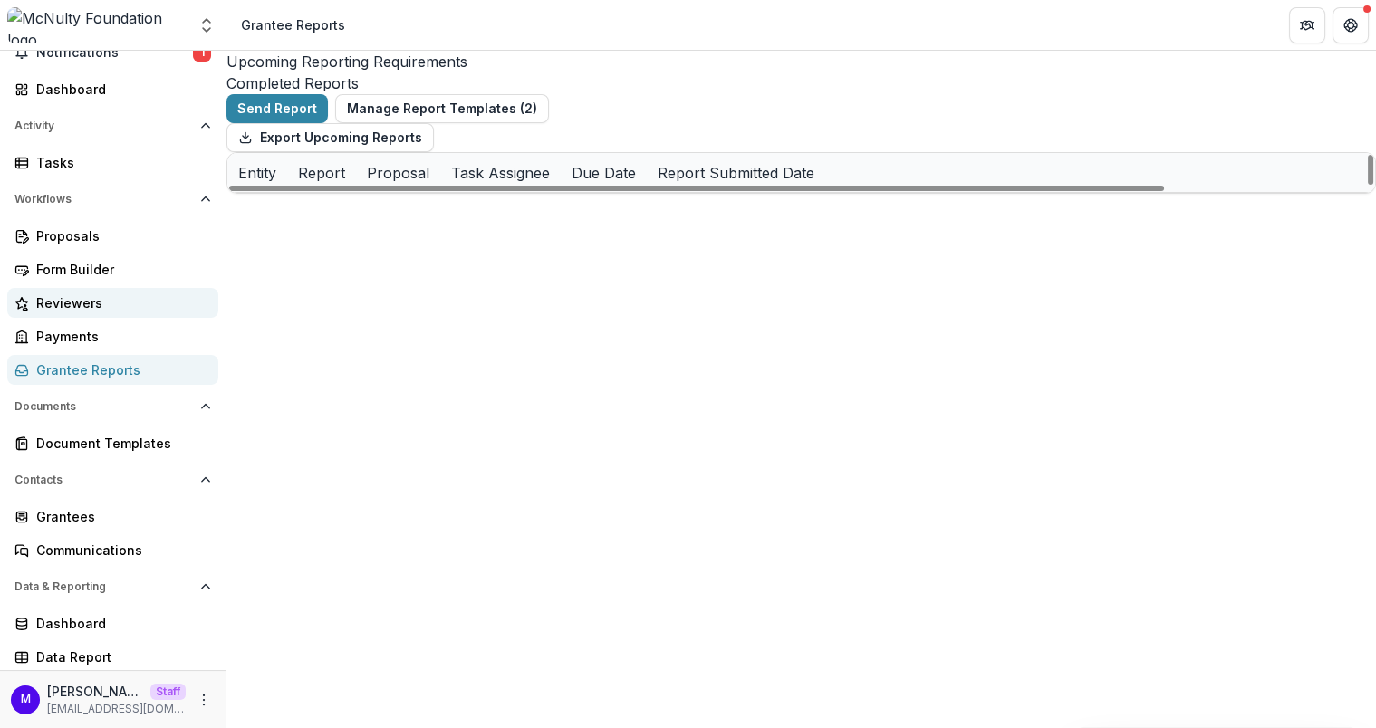
click at [56, 294] on div "Reviewers" at bounding box center [120, 302] width 168 height 19
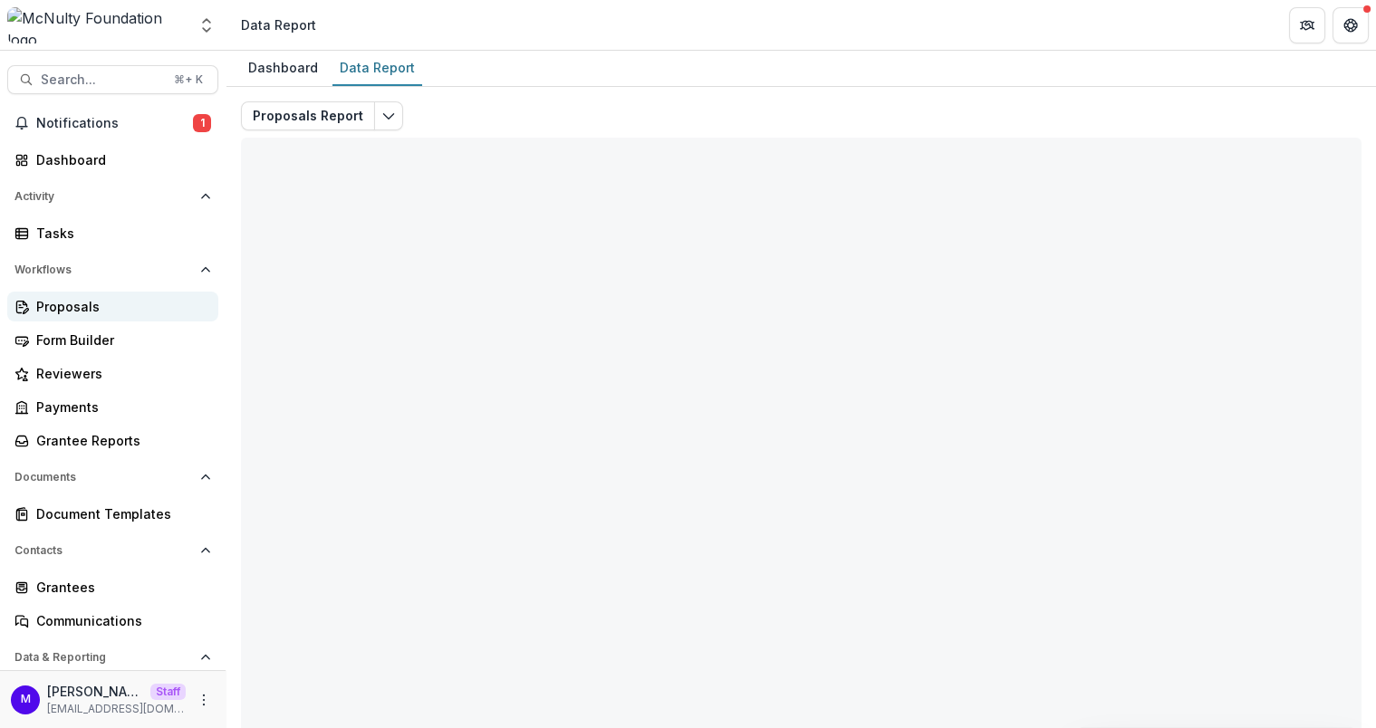
click at [102, 312] on div "Proposals" at bounding box center [120, 306] width 168 height 19
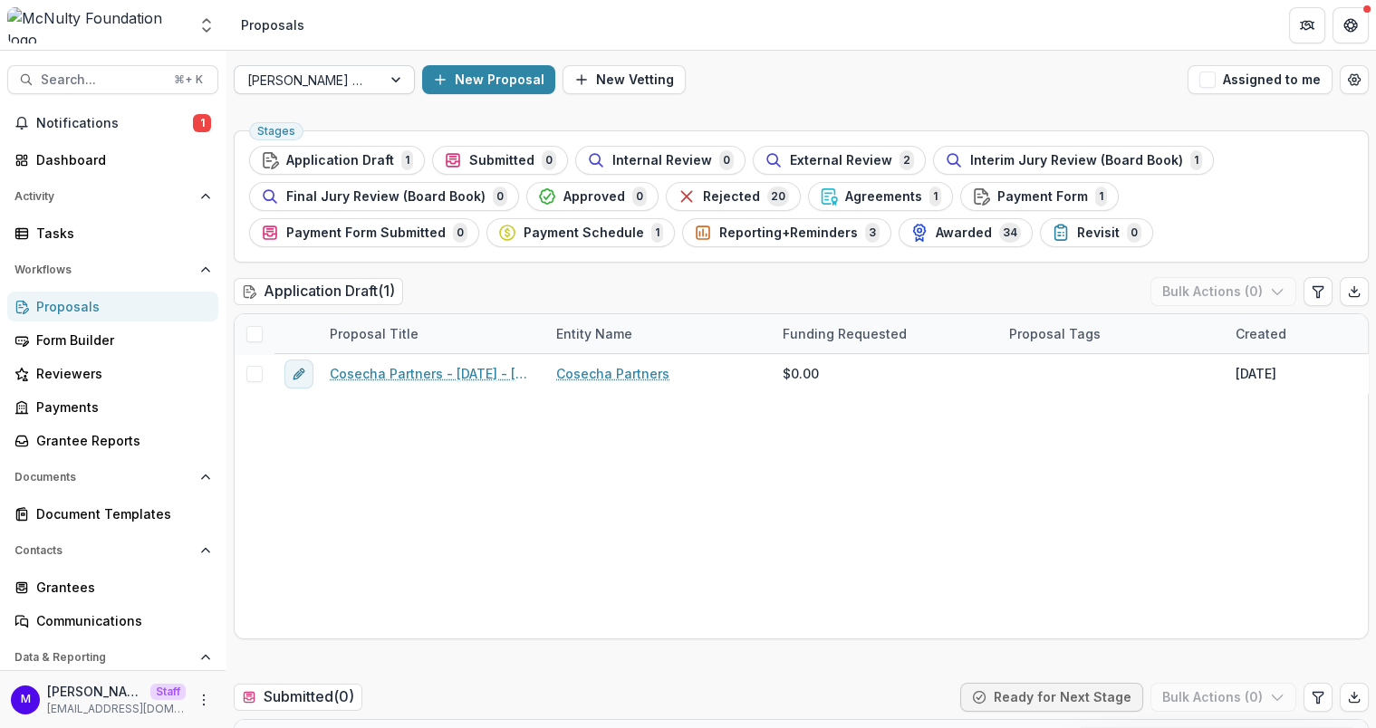
click at [379, 81] on div "[PERSON_NAME] Prize" at bounding box center [308, 80] width 147 height 26
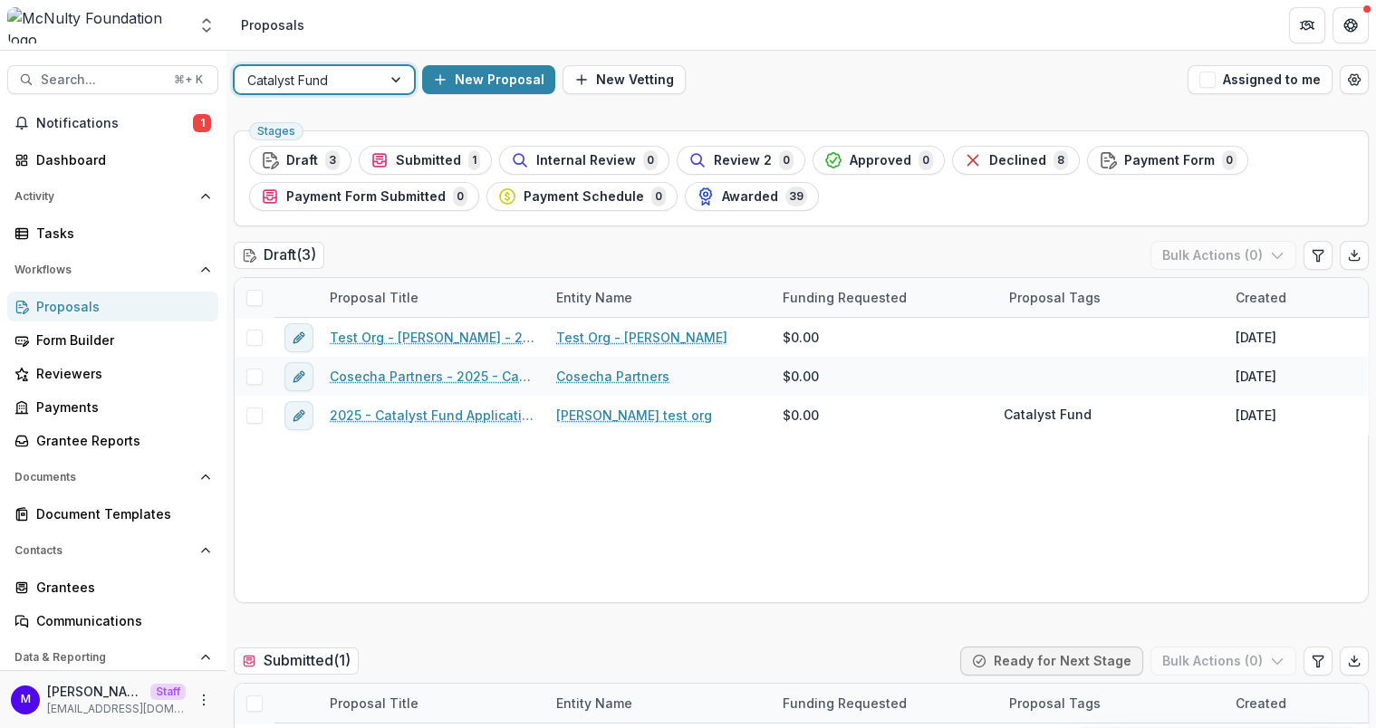
click at [370, 87] on div "Catalyst Fund" at bounding box center [308, 80] width 147 height 26
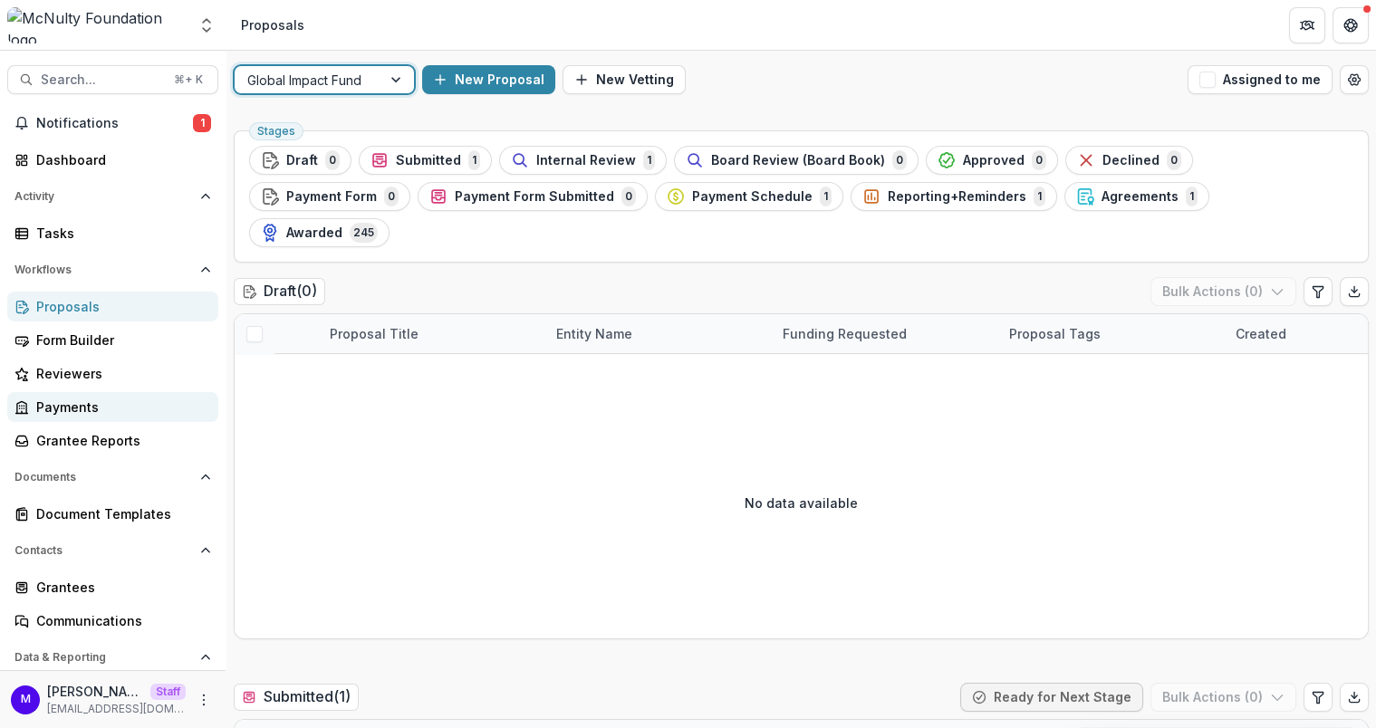
click at [91, 402] on div "Payments" at bounding box center [120, 407] width 168 height 19
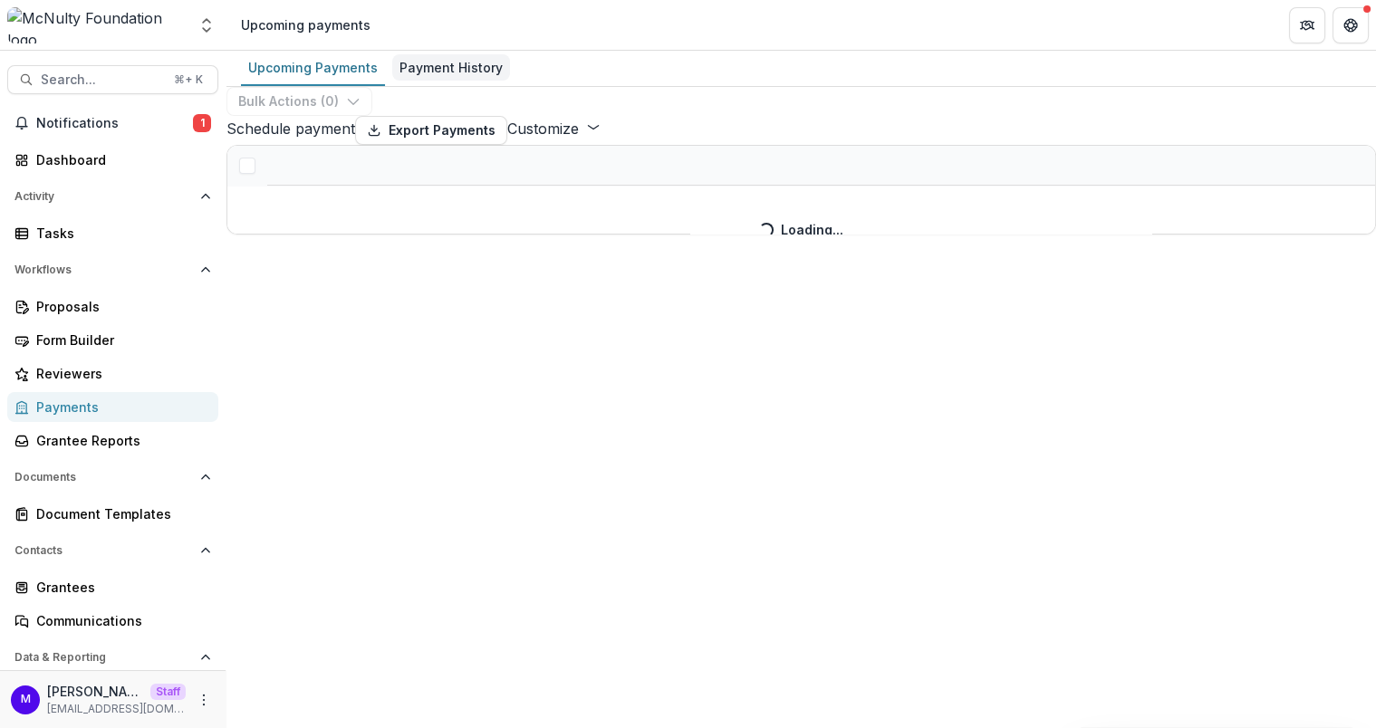
click at [450, 64] on div "Payment History" at bounding box center [451, 67] width 118 height 26
select select "**********"
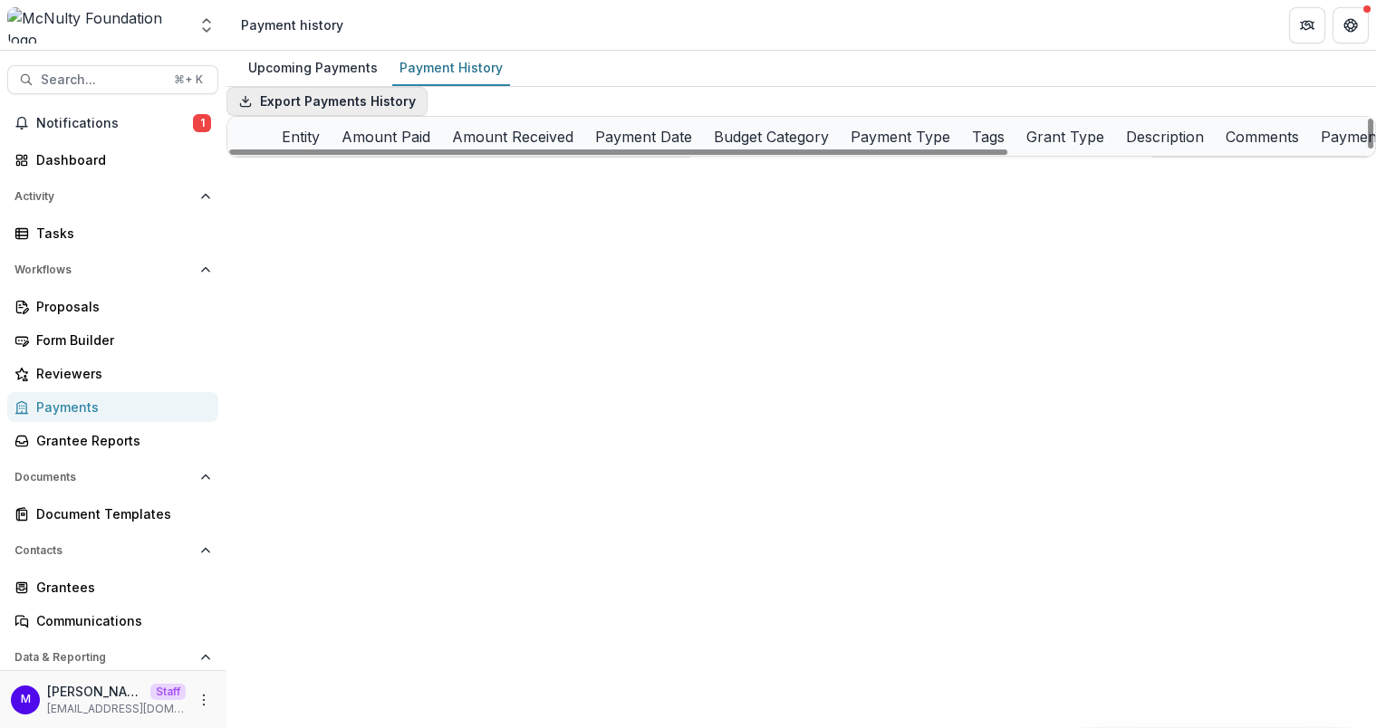
click at [404, 113] on button "Export Payments History" at bounding box center [326, 101] width 201 height 29
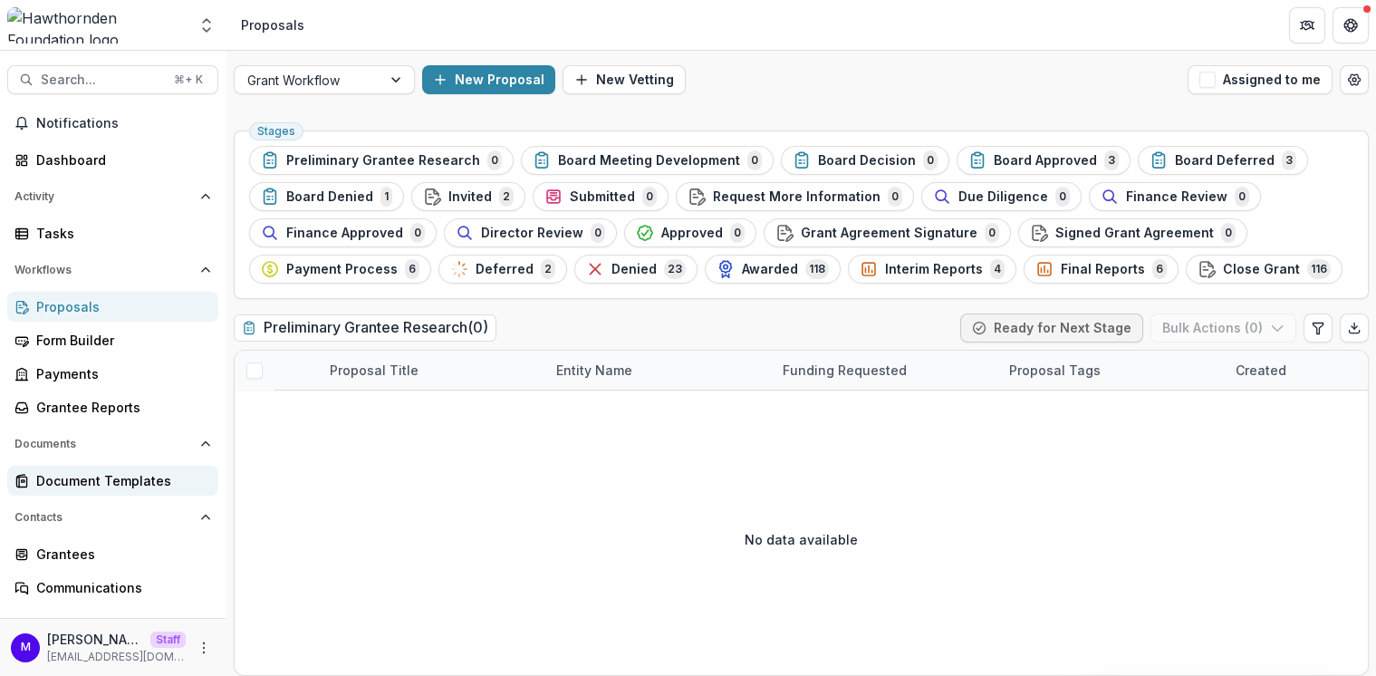
click at [120, 472] on div "Document Templates" at bounding box center [120, 480] width 168 height 19
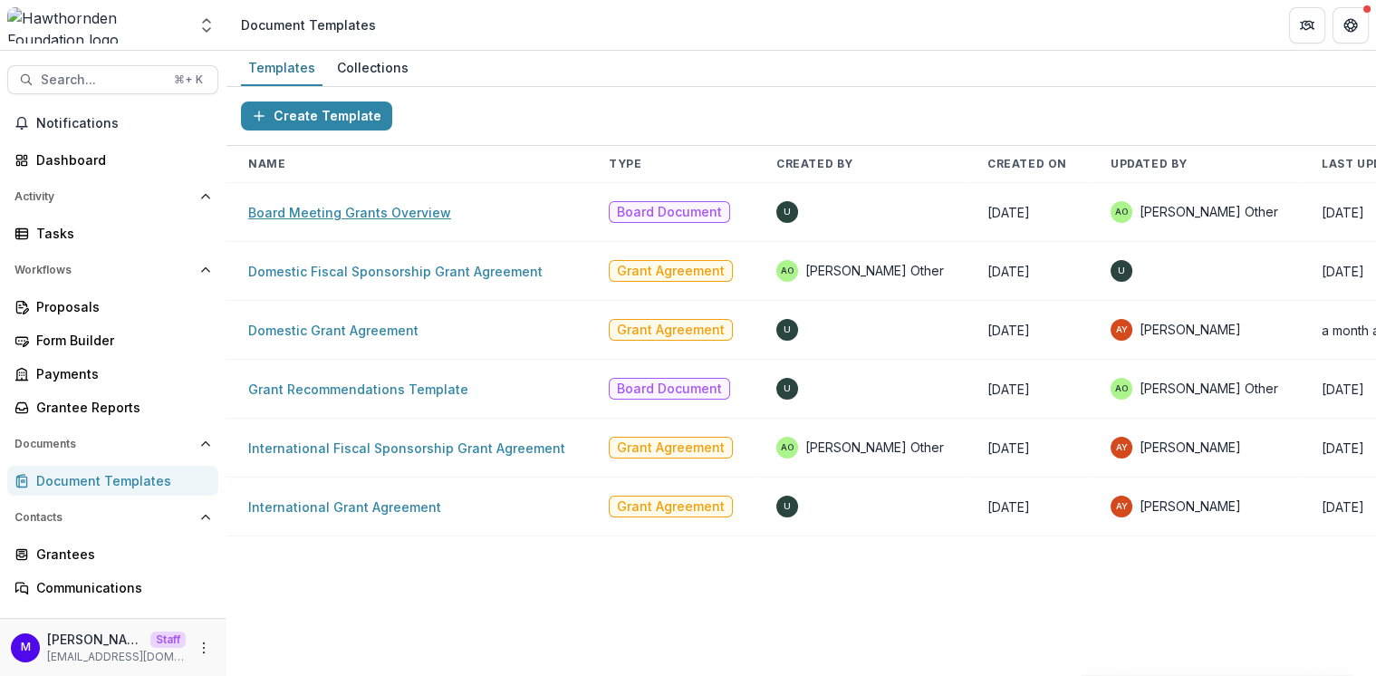
click at [416, 213] on link "Board Meeting Grants Overview" at bounding box center [349, 212] width 203 height 15
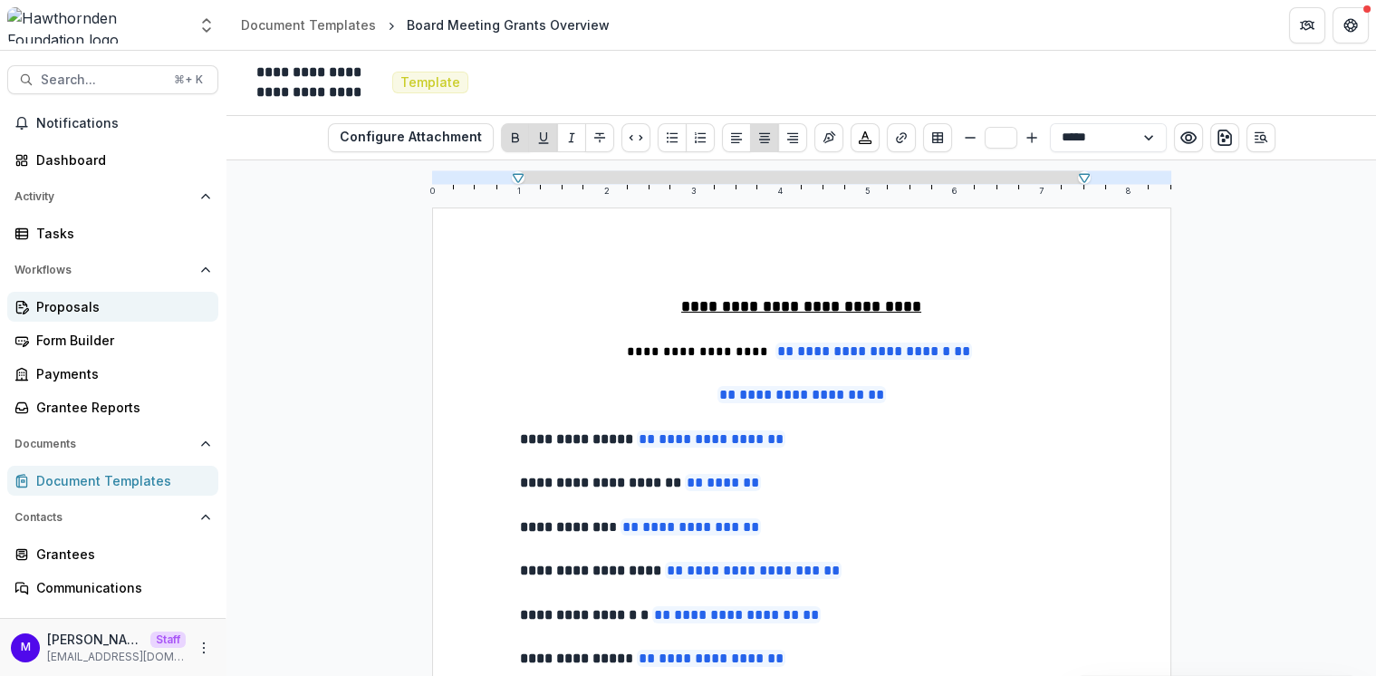
click at [83, 307] on div "Proposals" at bounding box center [120, 306] width 168 height 19
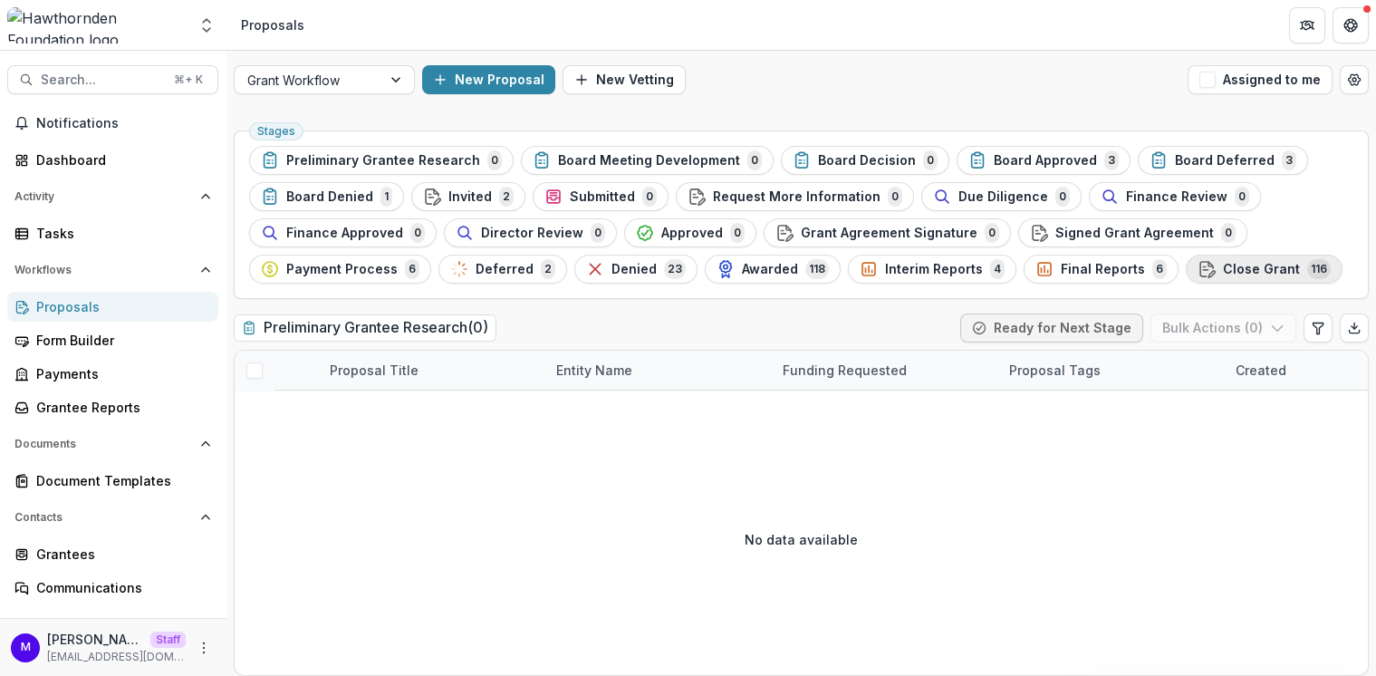
click at [1224, 265] on span "Close Grant" at bounding box center [1261, 269] width 77 height 15
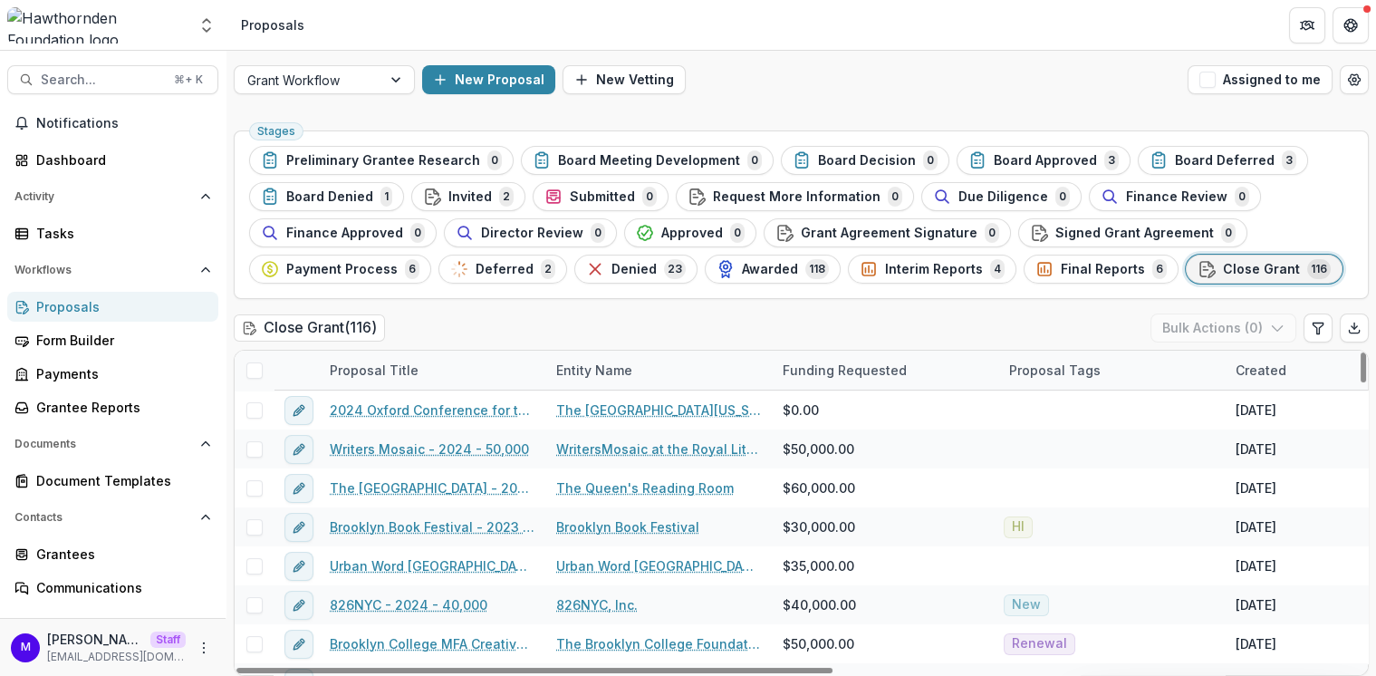
click at [253, 368] on span at bounding box center [254, 370] width 16 height 16
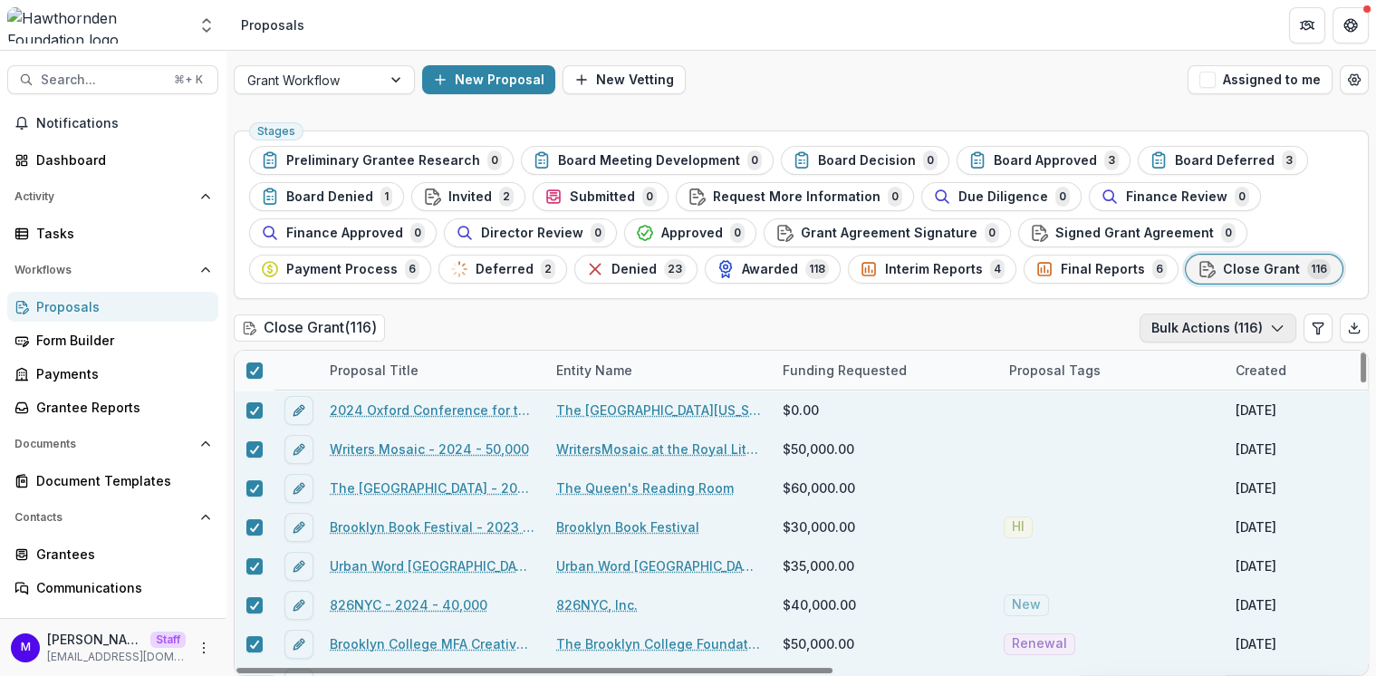
click at [1177, 324] on button "Bulk Actions ( 116 )" at bounding box center [1217, 327] width 157 height 29
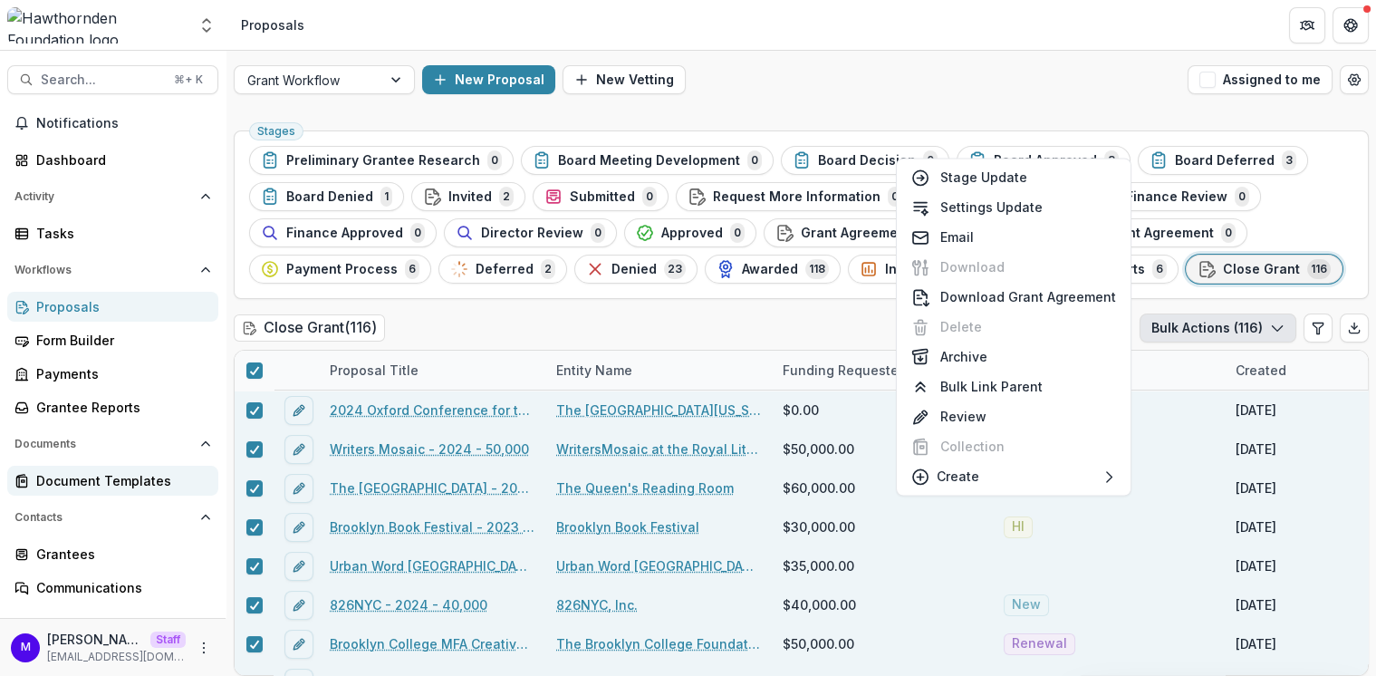
click at [122, 472] on div "Document Templates" at bounding box center [120, 480] width 168 height 19
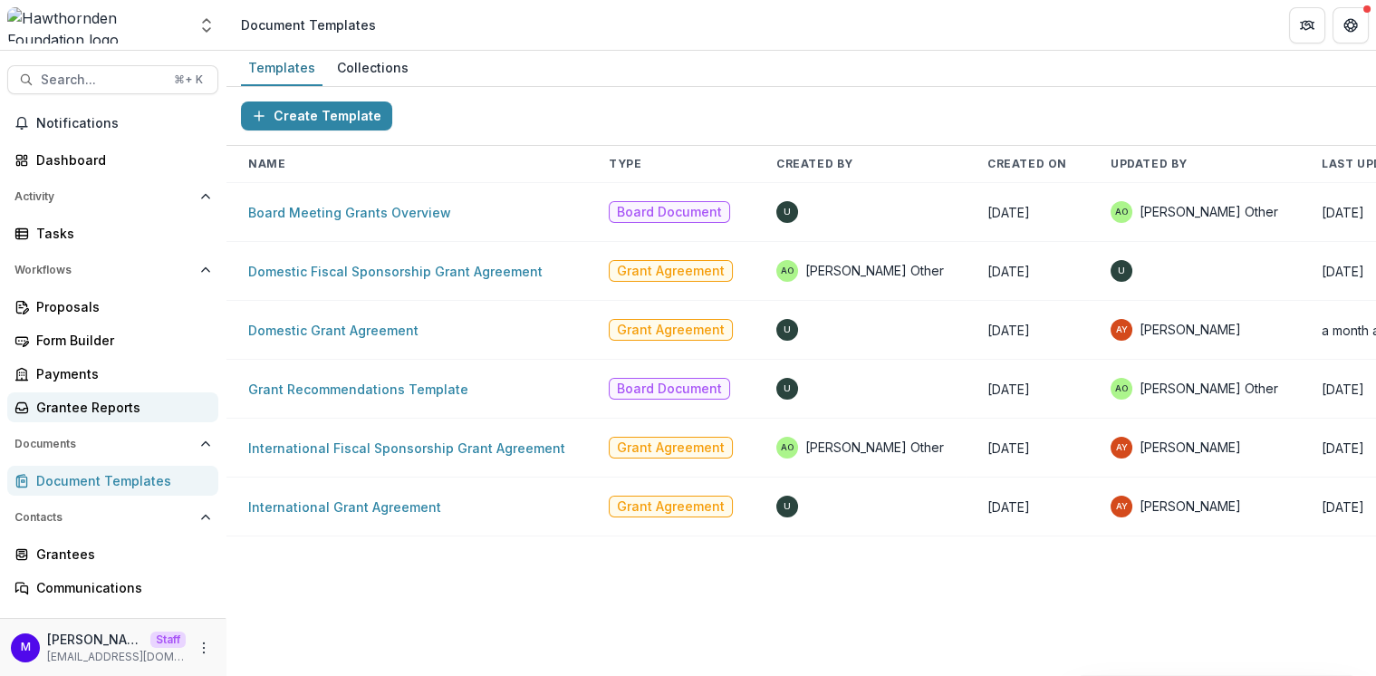
scroll to position [90, 0]
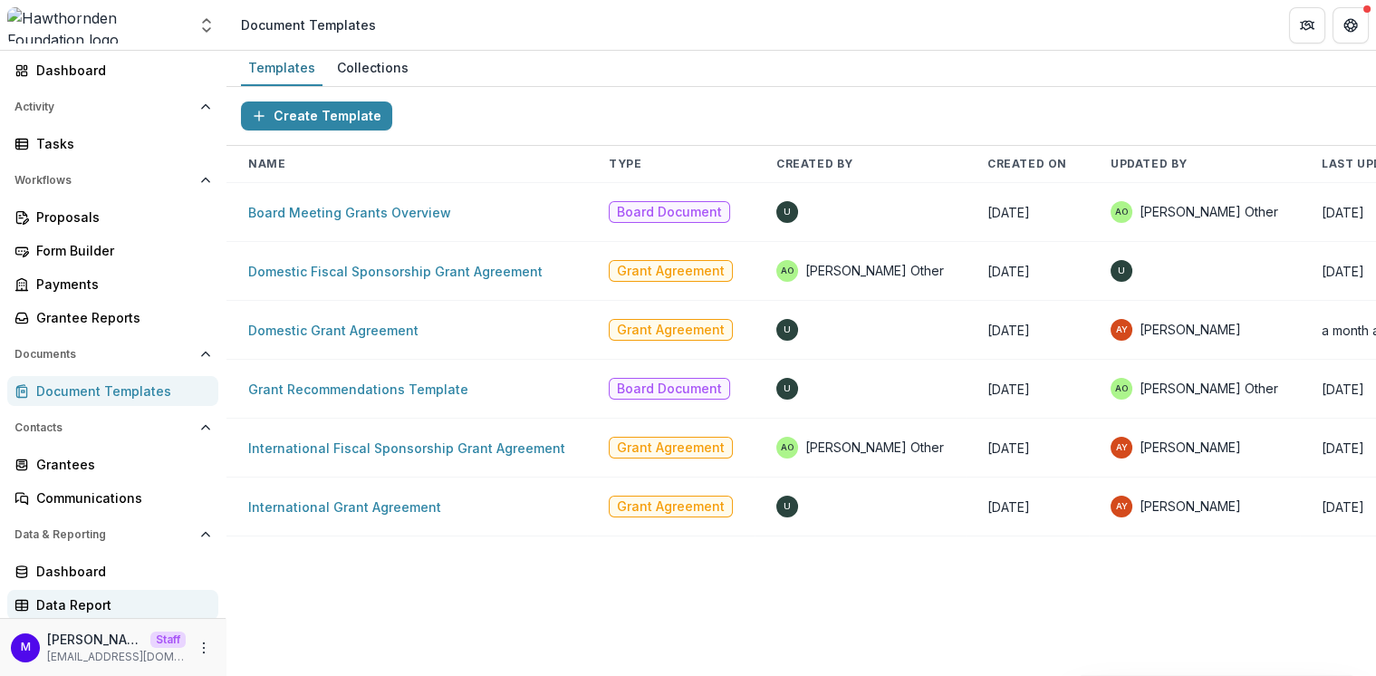
click at [107, 603] on div "Data Report" at bounding box center [120, 604] width 168 height 19
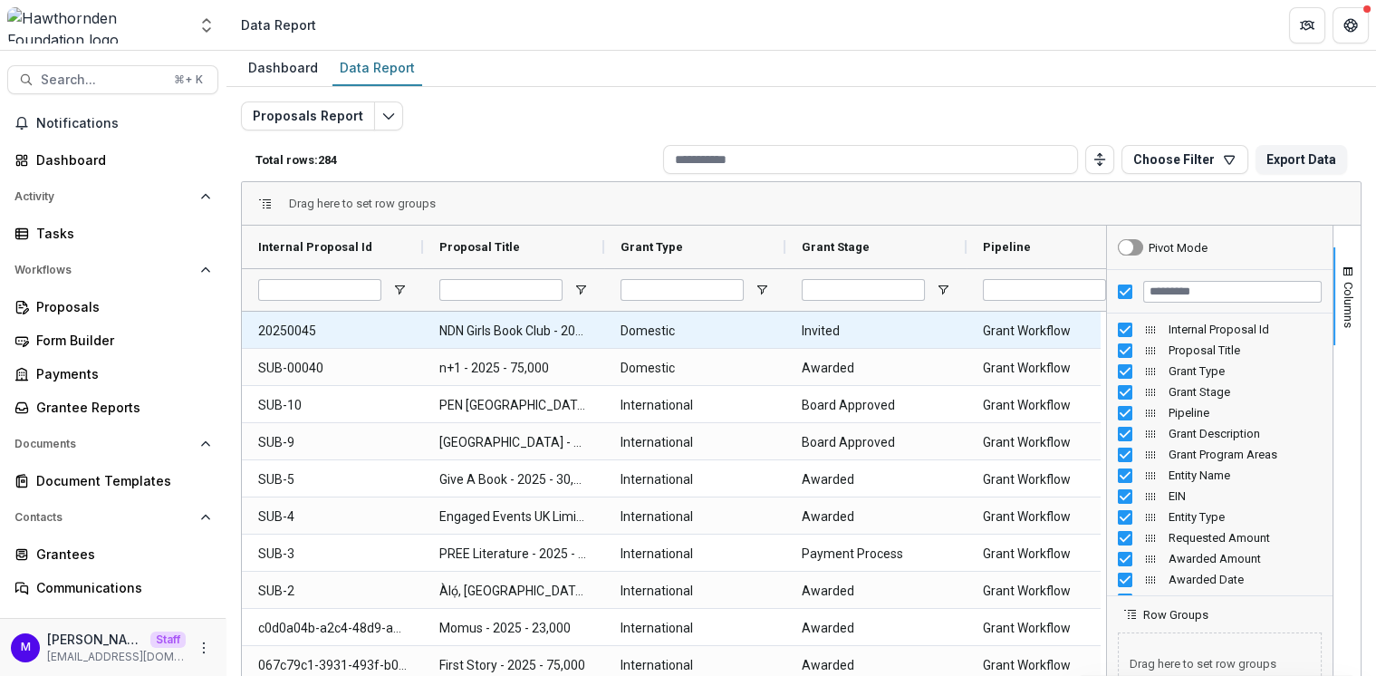
scroll to position [0, 134]
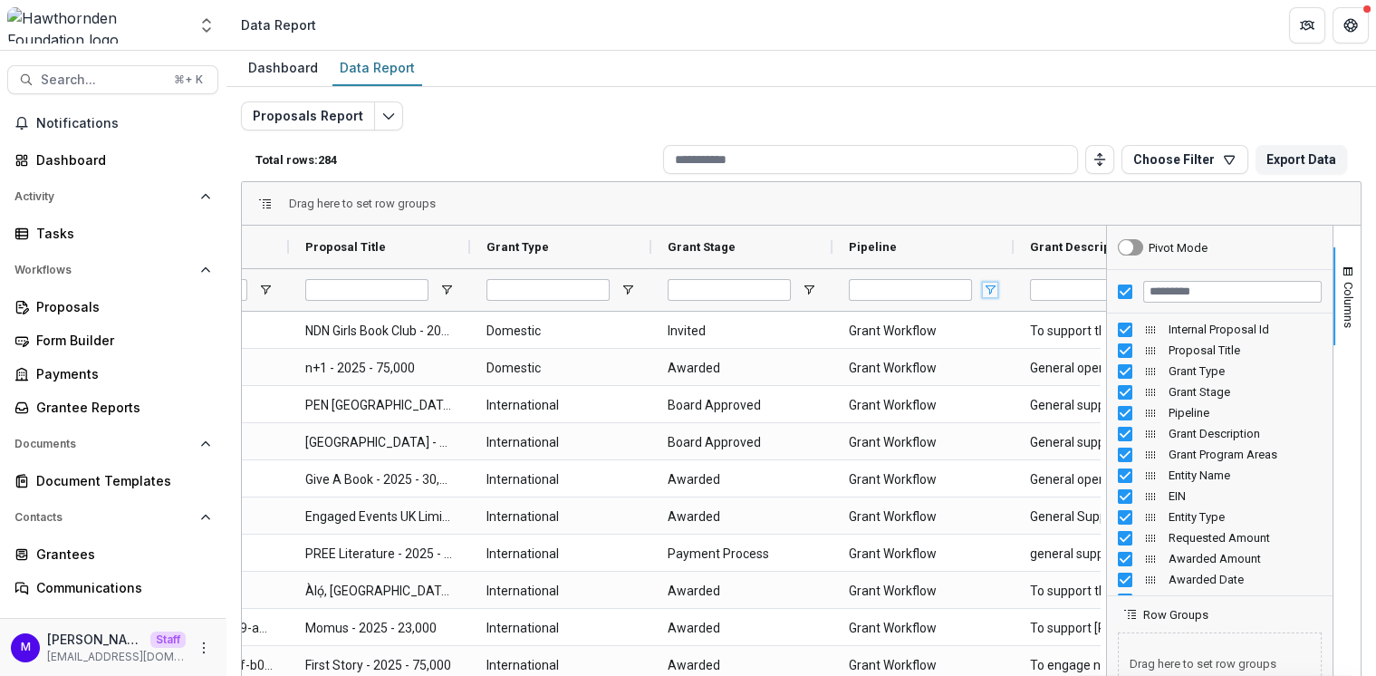
click at [987, 288] on span "Open Filter Menu" at bounding box center [990, 290] width 14 height 14
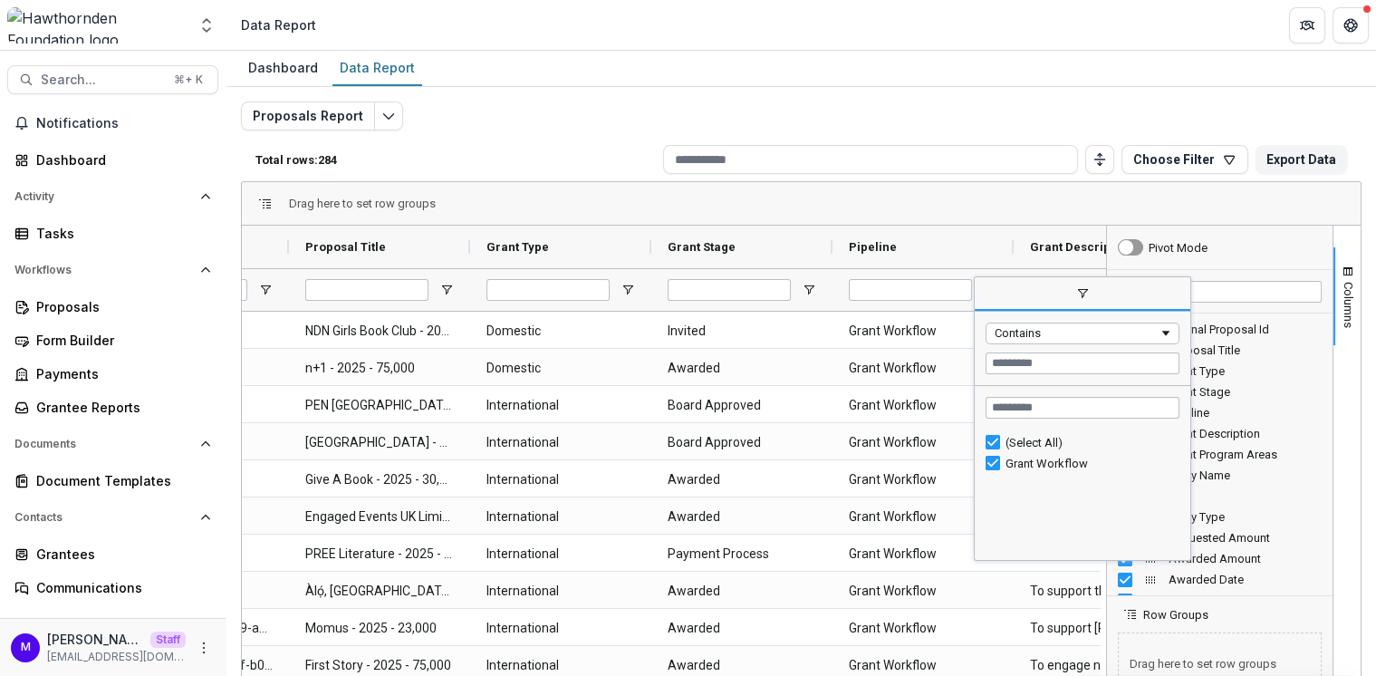
click at [1000, 114] on div "Proposals Report Total rows: 284 Choose Filter Personal Filters Team Filters Te…" at bounding box center [801, 436] width 1120 height 670
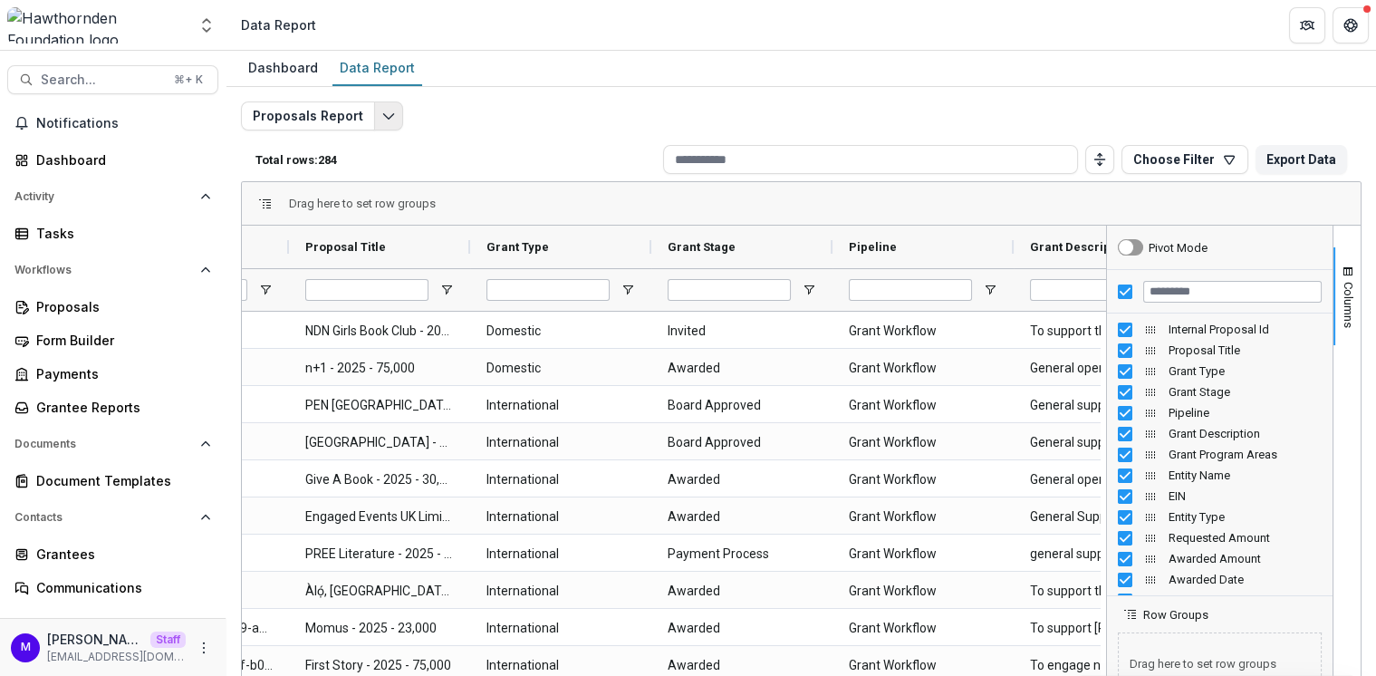
click at [386, 114] on polyline "Edit selected report" at bounding box center [388, 116] width 10 height 5
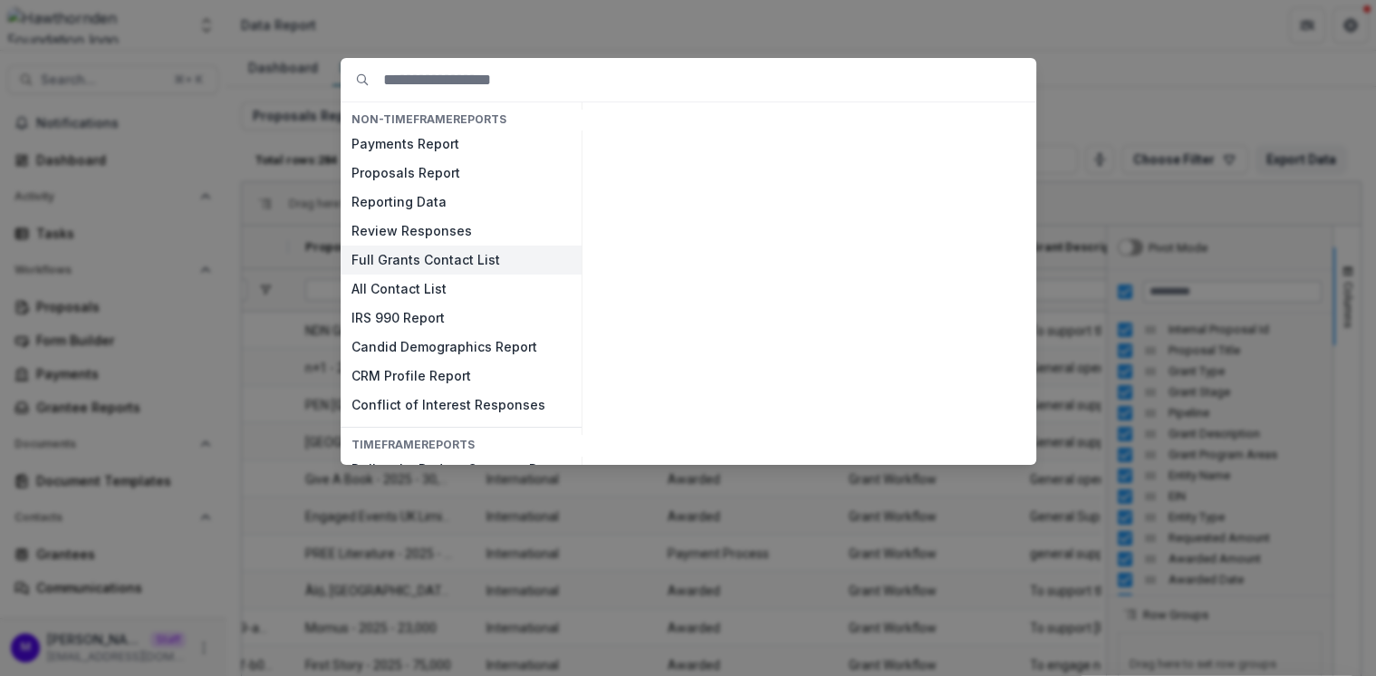
click at [441, 256] on button "Full Grants Contact List" at bounding box center [461, 259] width 241 height 29
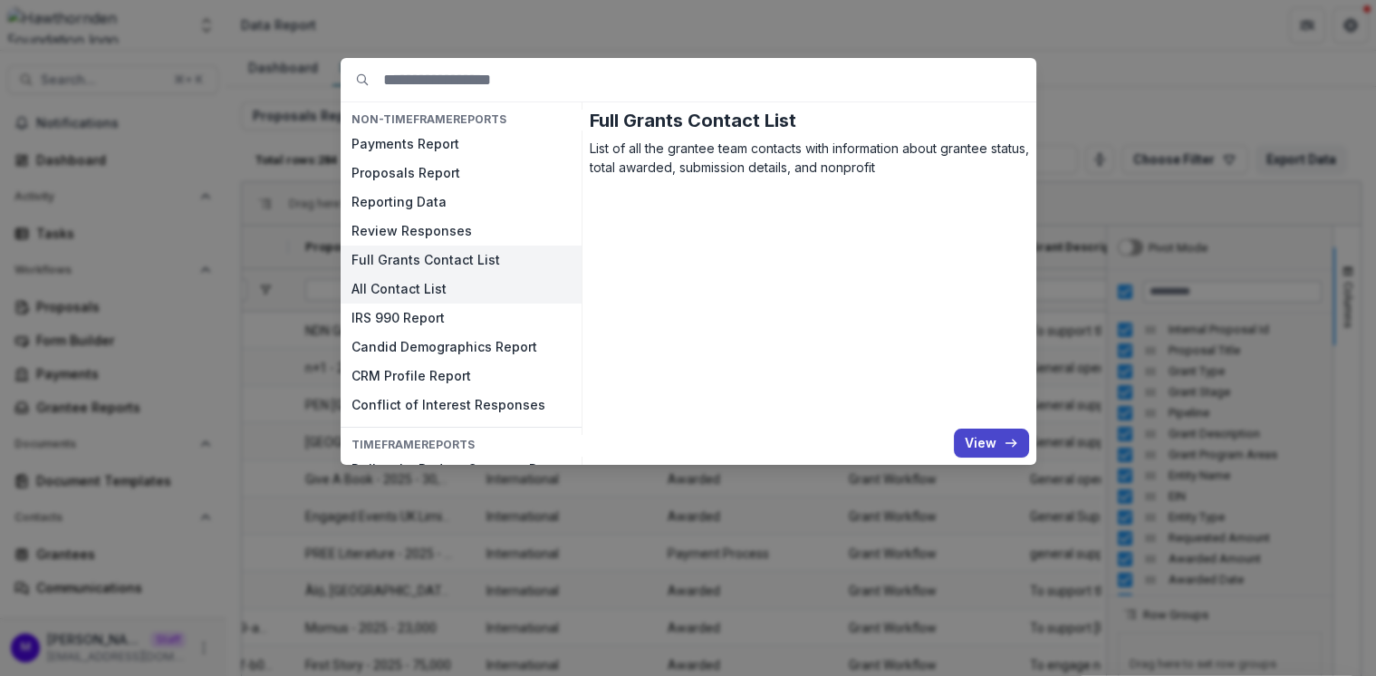
click at [445, 282] on button "All Contact List" at bounding box center [461, 288] width 241 height 29
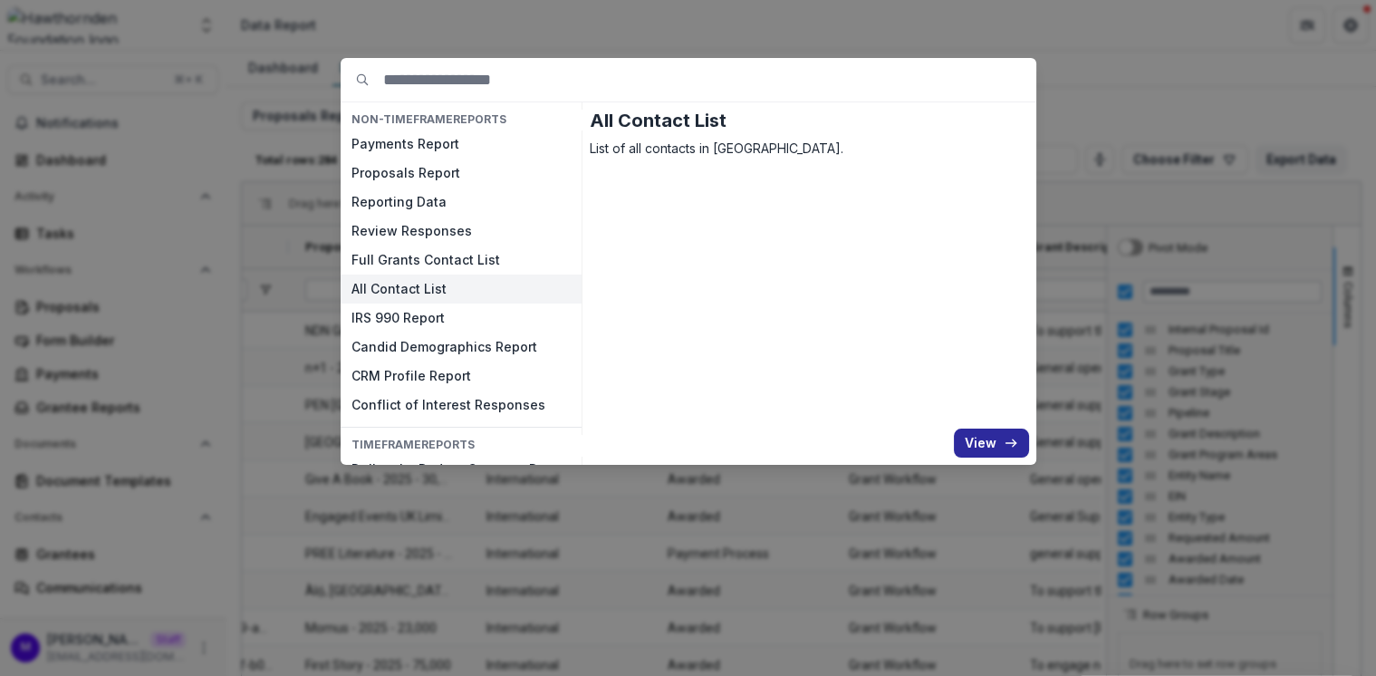
click at [984, 440] on button "View" at bounding box center [991, 442] width 75 height 29
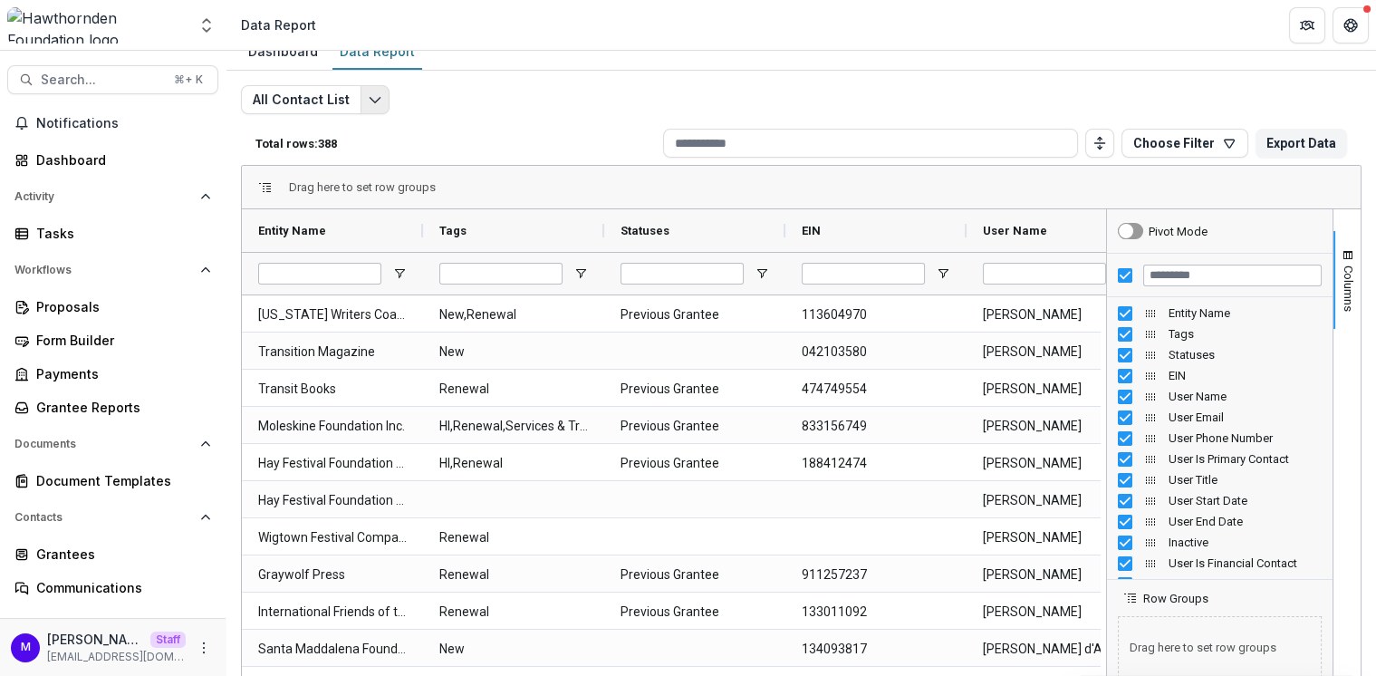
click at [372, 93] on icon "Edit selected report" at bounding box center [375, 99] width 14 height 14
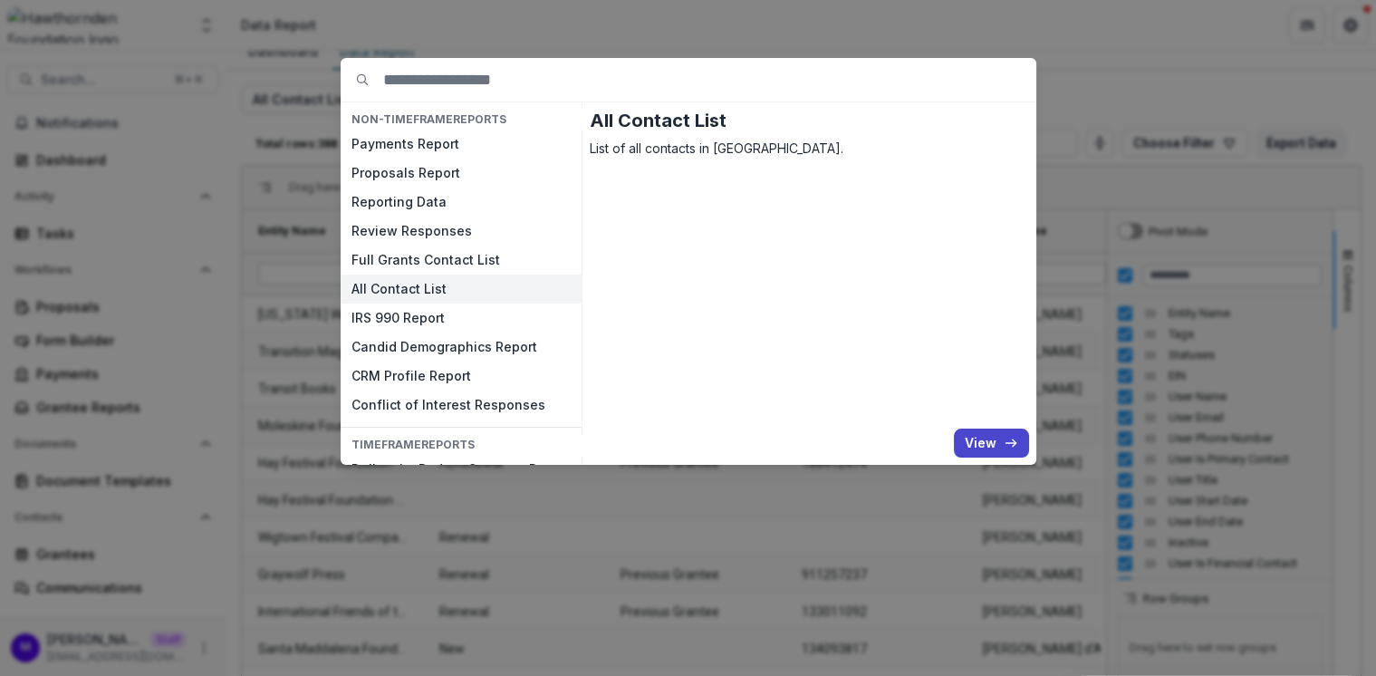
click at [596, 24] on div "NON-TIMEFRAME Reports Payments Report Proposals Report Reporting Data Review Re…" at bounding box center [688, 338] width 1376 height 676
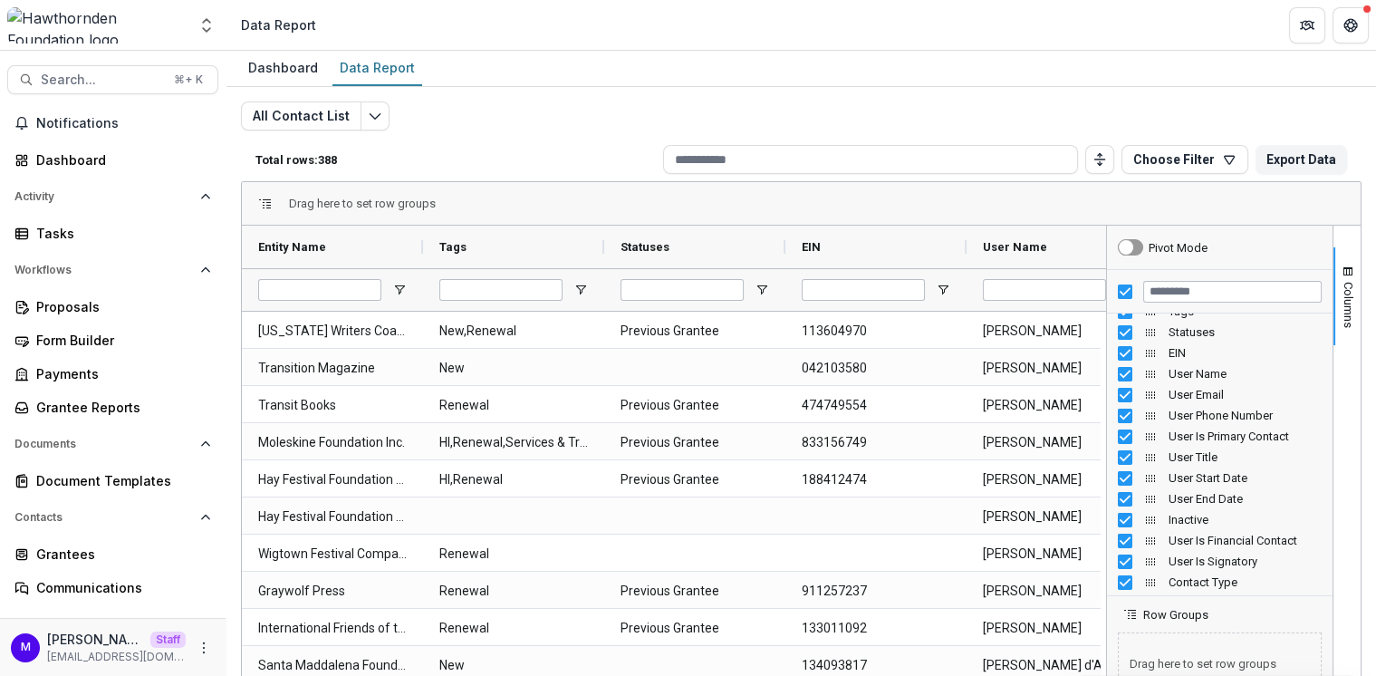
scroll to position [5, 0]
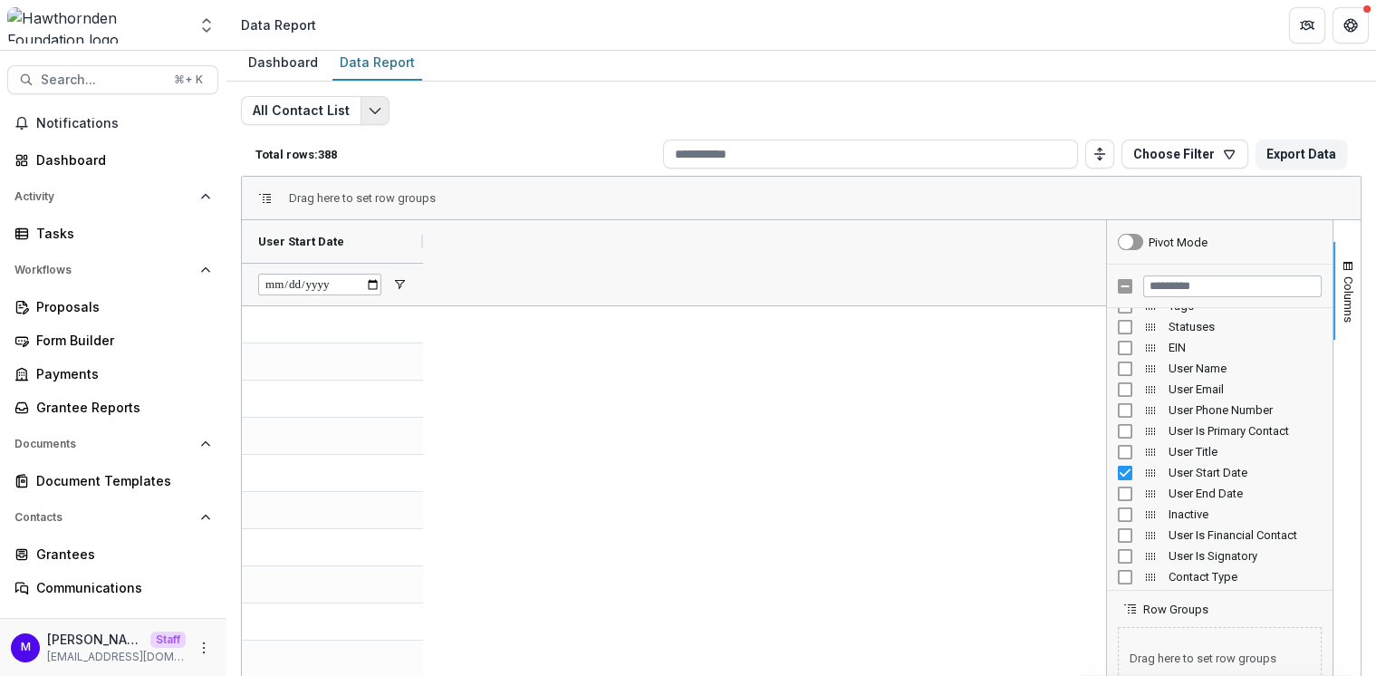
click at [375, 105] on icon "Edit selected report" at bounding box center [375, 110] width 14 height 14
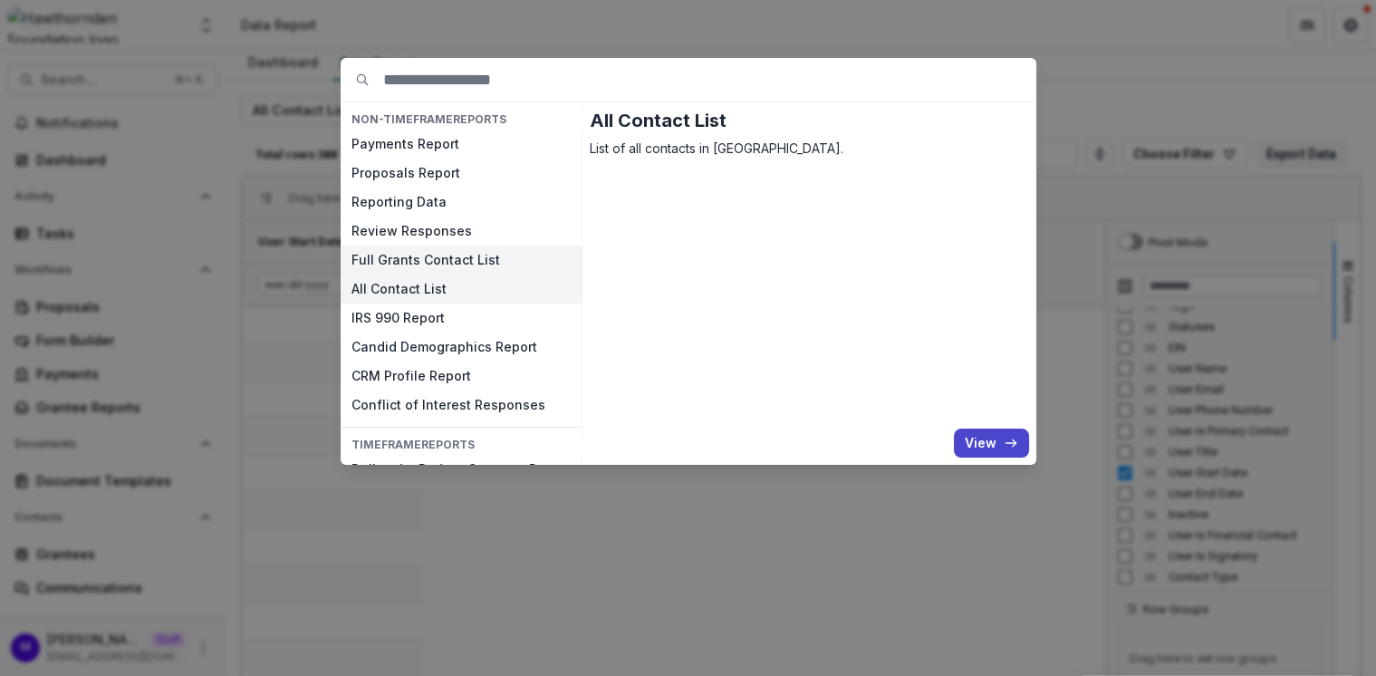
click at [444, 259] on button "Full Grants Contact List" at bounding box center [461, 259] width 241 height 29
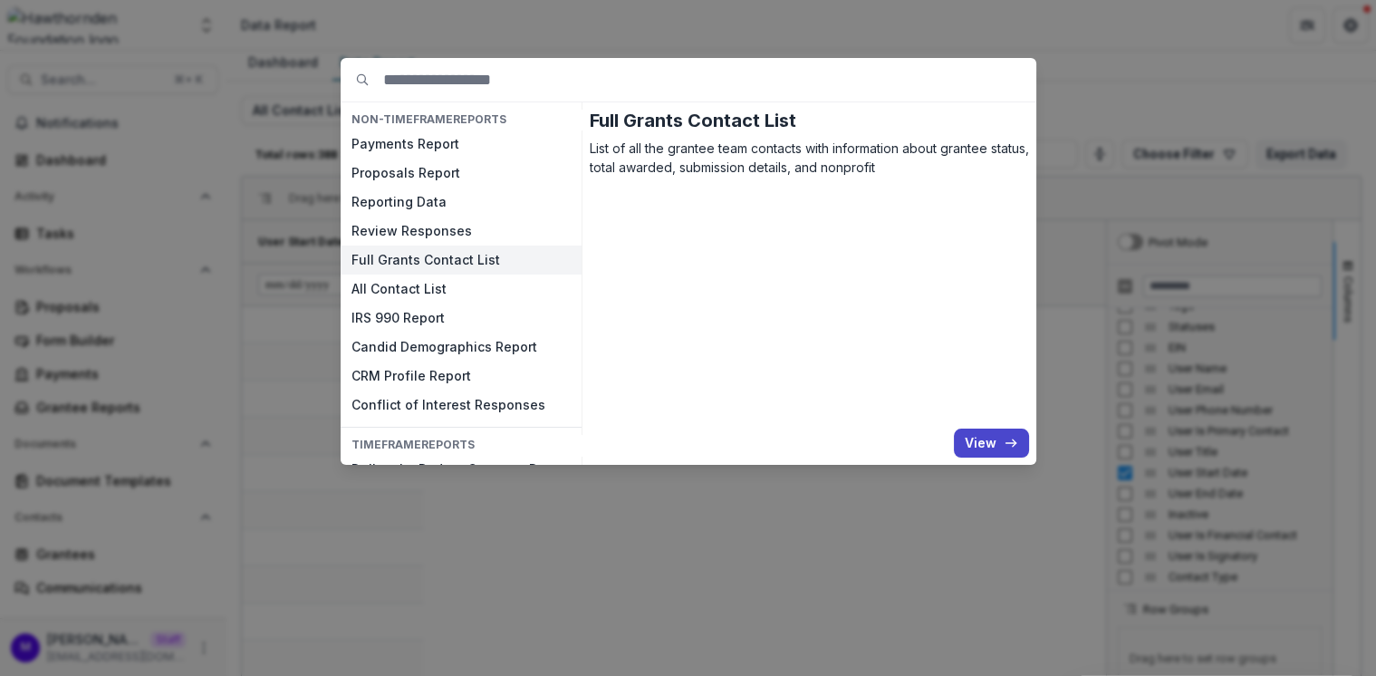
click at [444, 259] on button "Full Grants Contact List" at bounding box center [461, 259] width 241 height 29
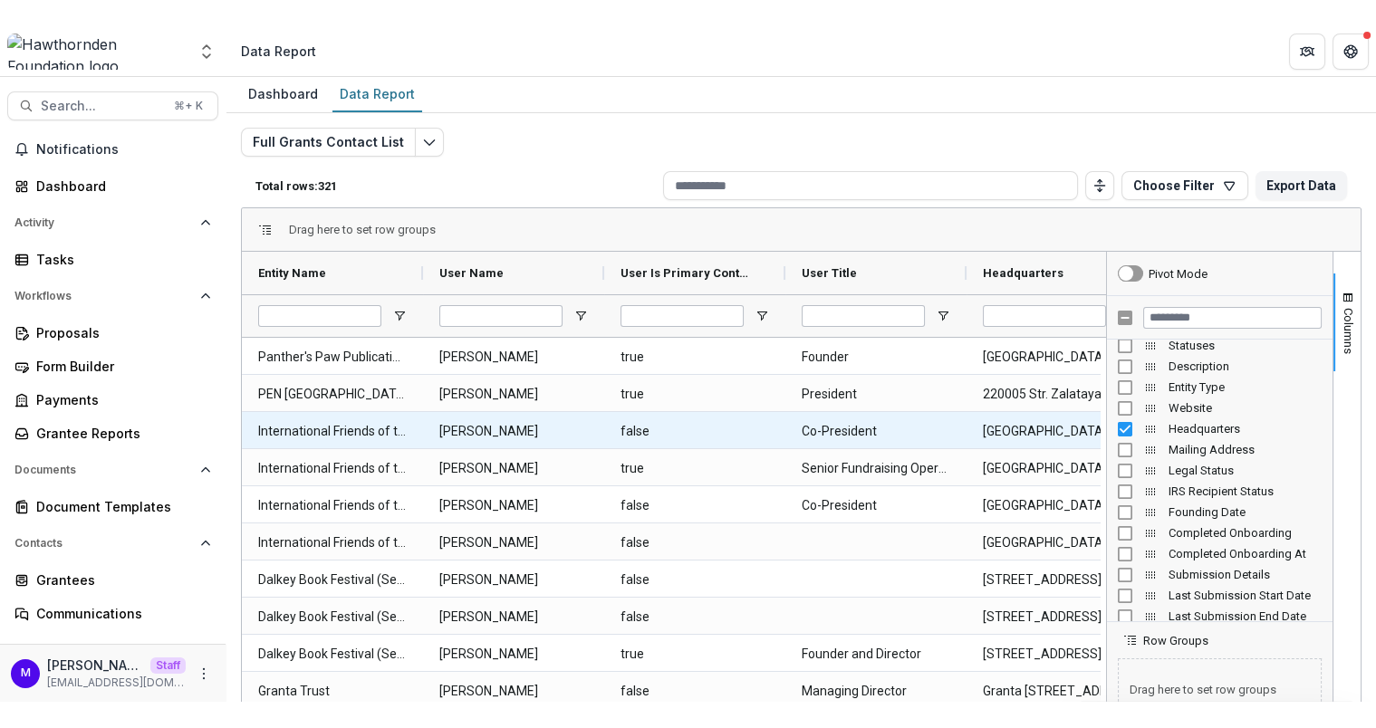
scroll to position [0, 51]
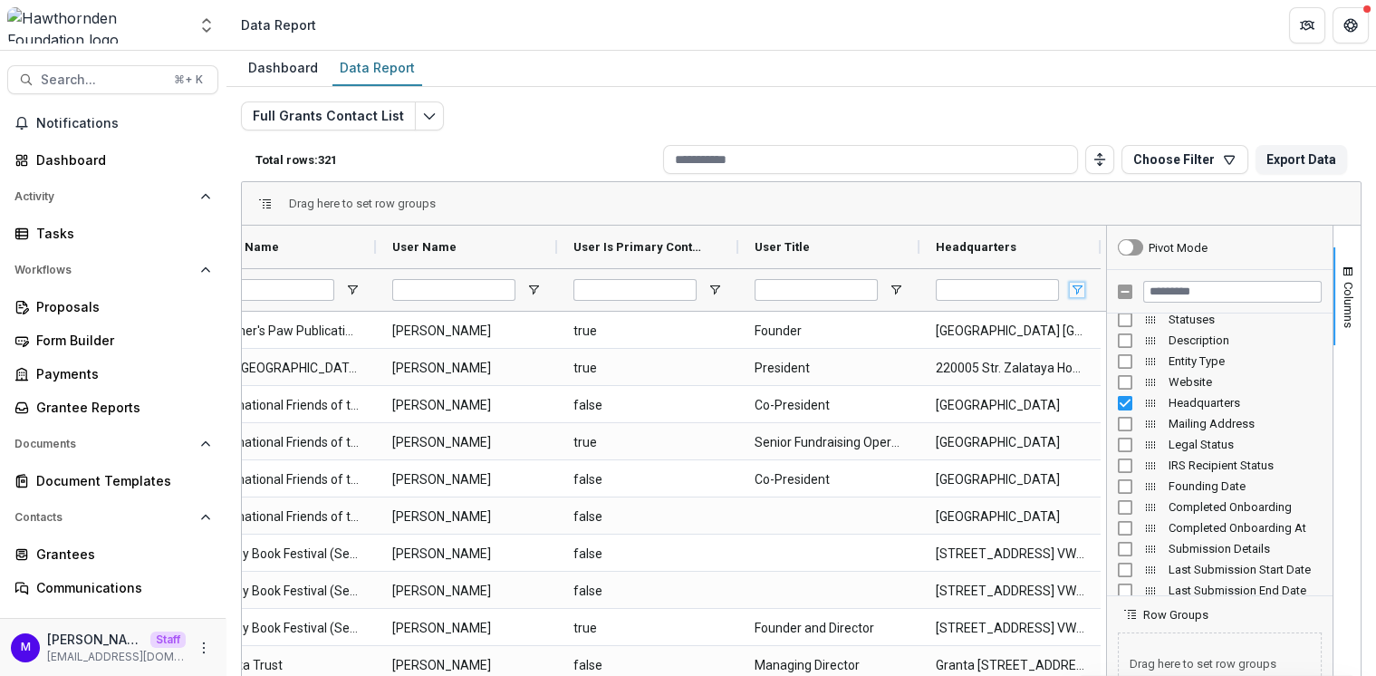
click at [1071, 284] on span "Open Filter Menu" at bounding box center [1077, 290] width 14 height 14
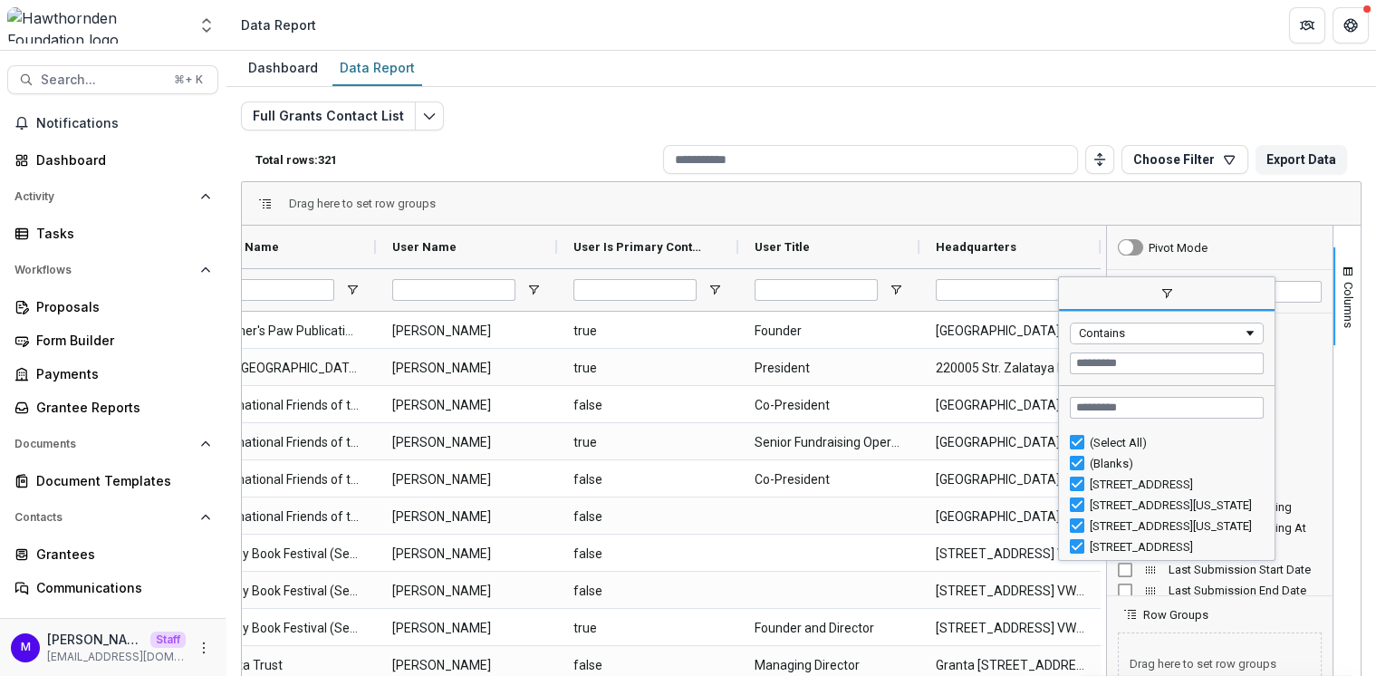
click at [1024, 103] on div "Full Grants Contact List Total rows: 321 Choose Filter Personal Filters Team Fi…" at bounding box center [801, 436] width 1120 height 670
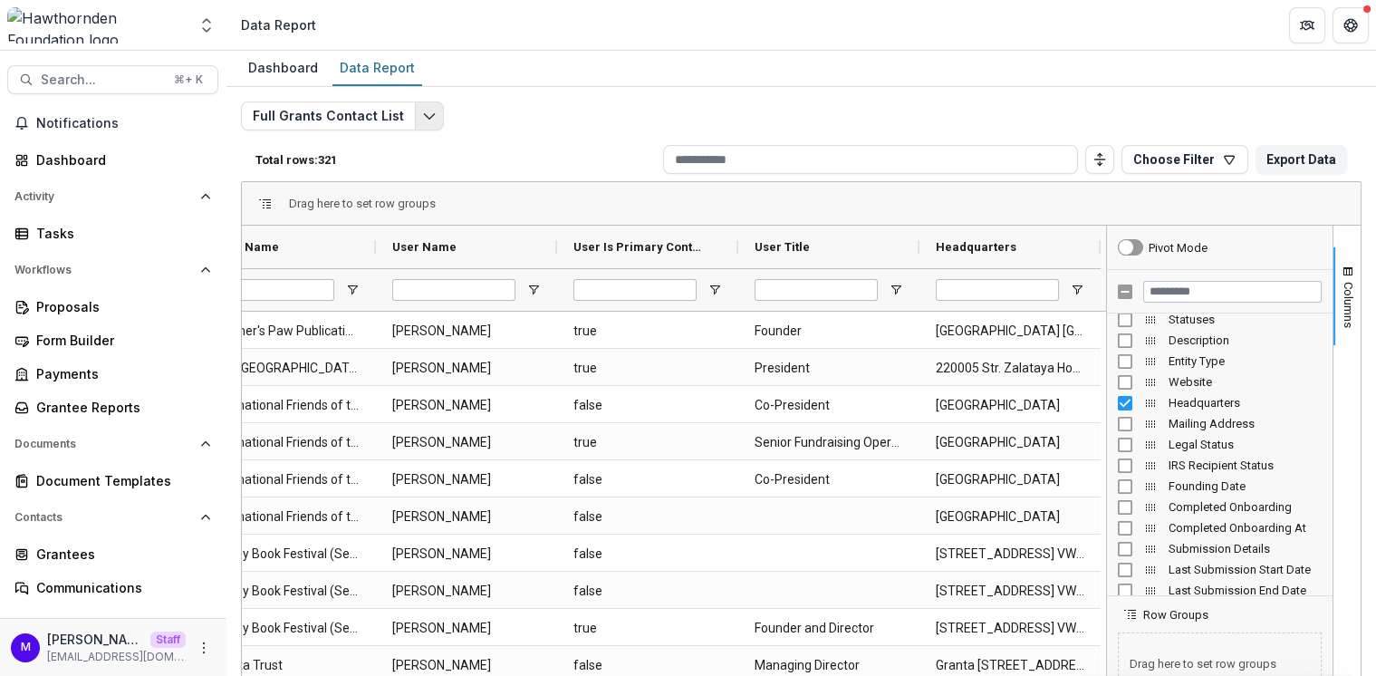
click at [424, 113] on icon "Edit selected report" at bounding box center [429, 116] width 14 height 14
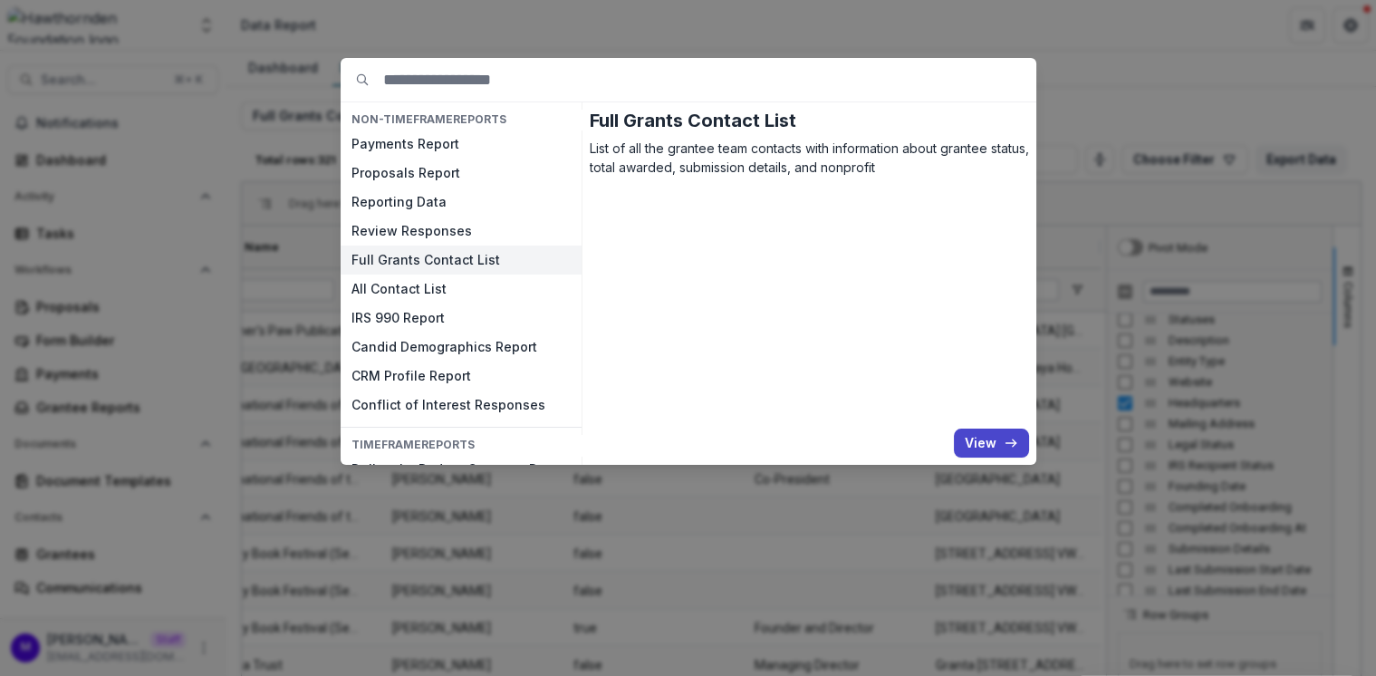
click at [1132, 79] on div "NON-TIMEFRAME Reports Payments Report Proposals Report Reporting Data Review Re…" at bounding box center [688, 338] width 1376 height 676
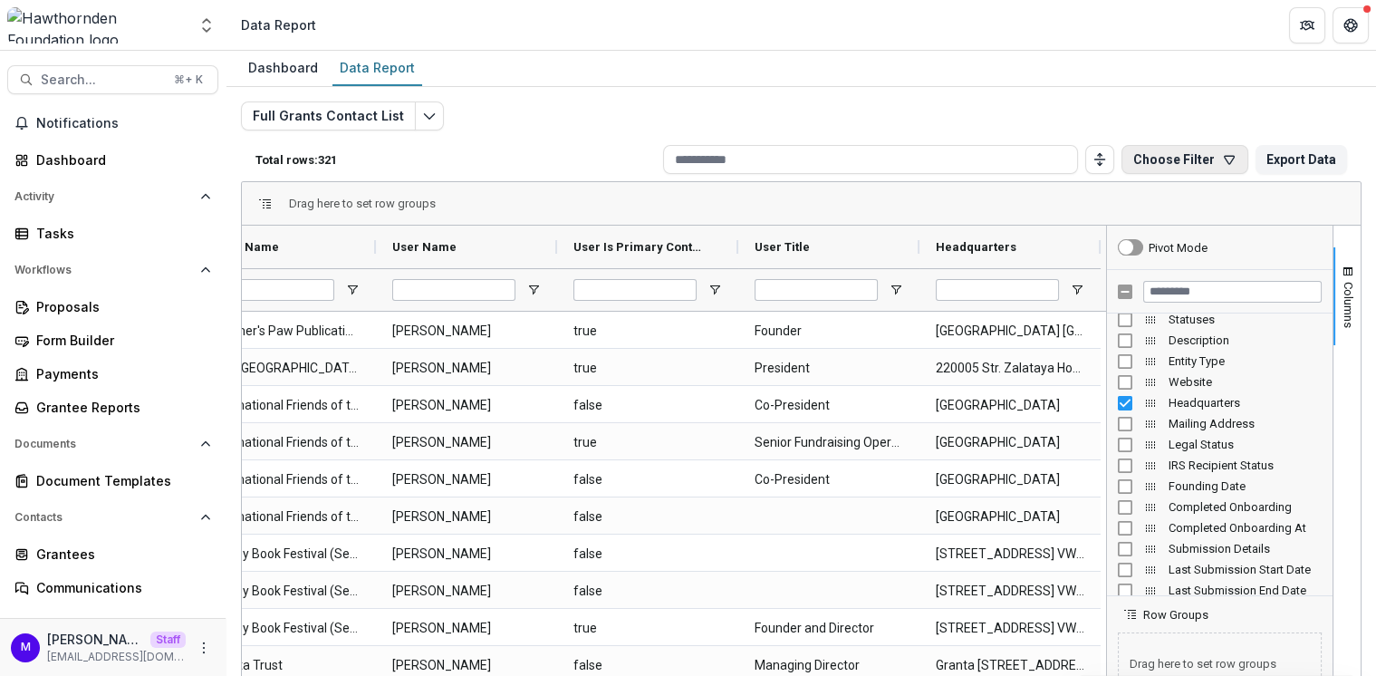
click at [1204, 159] on button "Choose Filter" at bounding box center [1184, 159] width 127 height 29
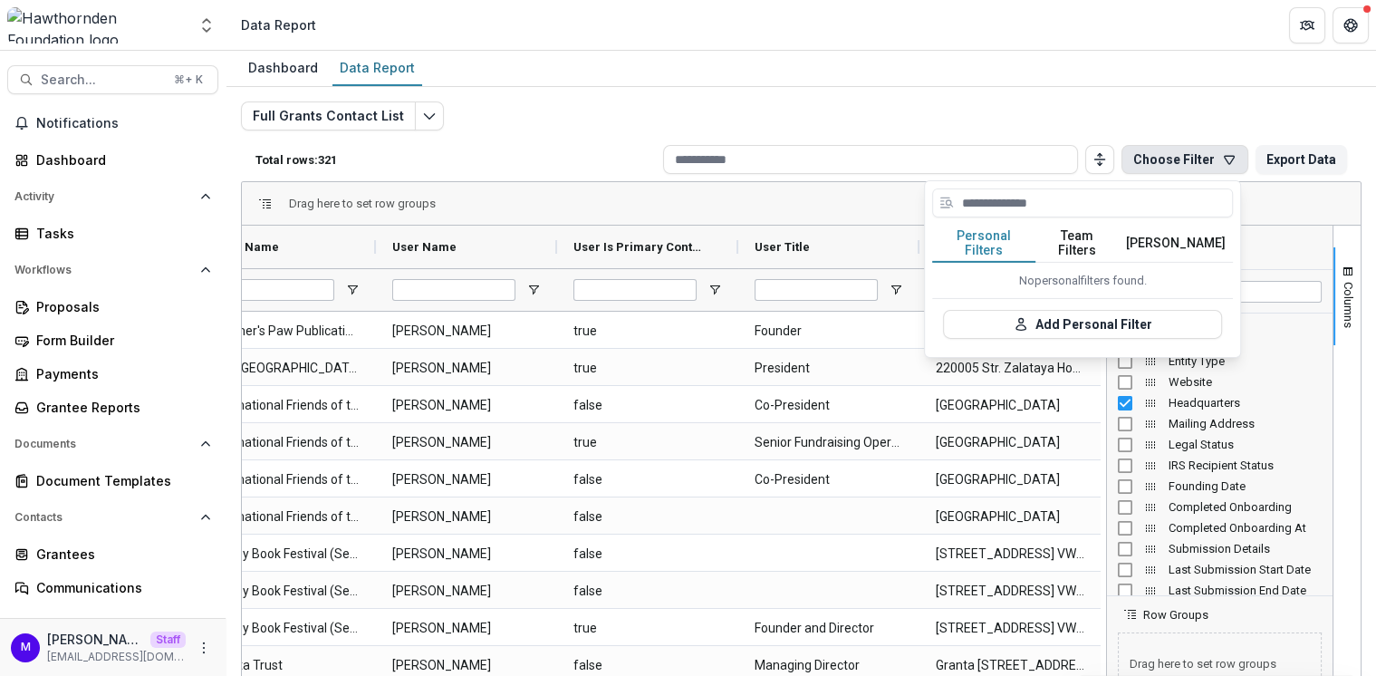
click at [670, 125] on div "Full Grants Contact List Total rows: 321 Choose Filter Personal Filters Team Fi…" at bounding box center [801, 436] width 1120 height 670
